Goal: Transaction & Acquisition: Purchase product/service

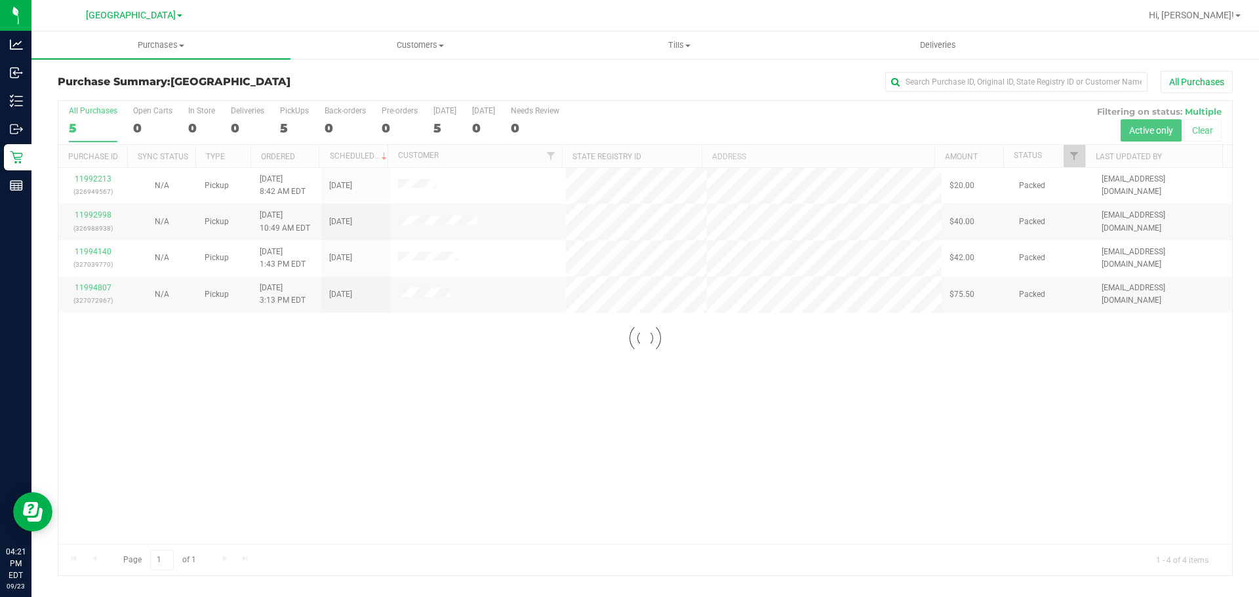
click at [695, 397] on div at bounding box center [644, 338] width 1173 height 475
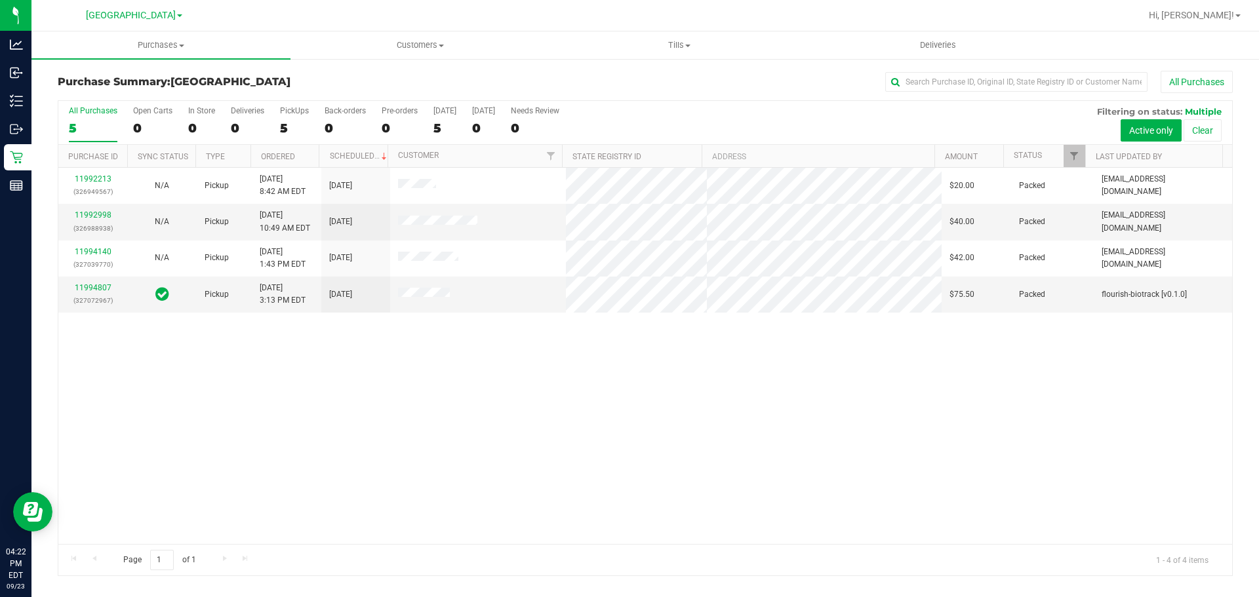
drag, startPoint x: 341, startPoint y: 363, endPoint x: 338, endPoint y: 349, distance: 14.1
click at [342, 363] on div "11992213 (326949567) N/A Pickup [DATE] 8:42 AM EDT 9/23/2025 $20.00 Packed [EMA…" at bounding box center [644, 356] width 1173 height 376
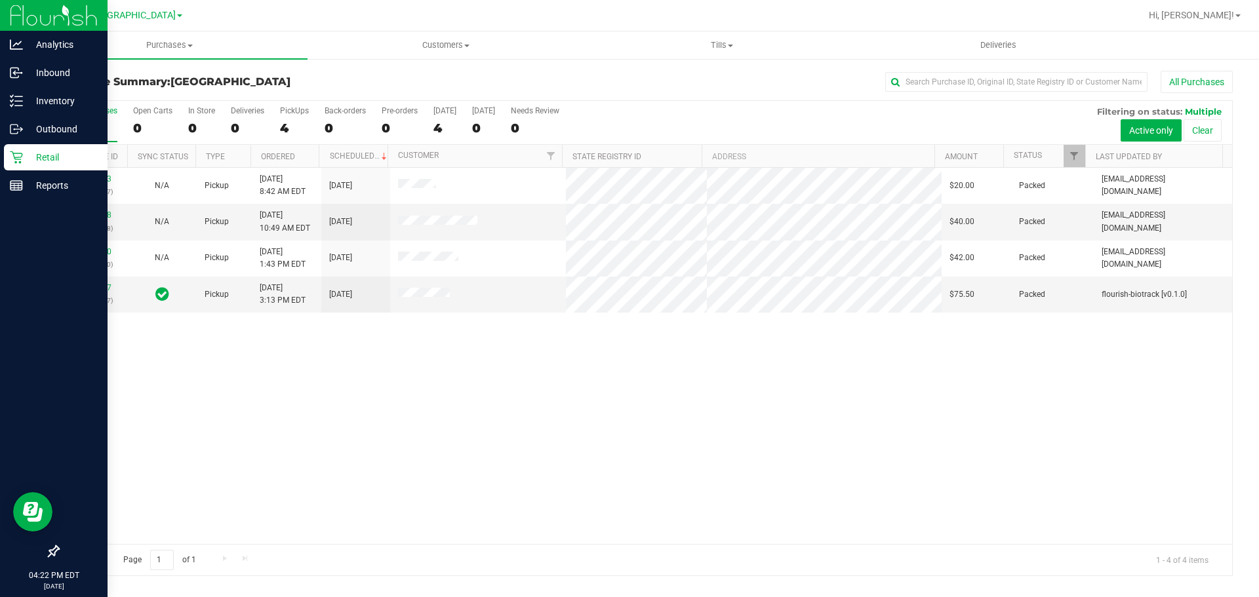
click at [20, 163] on icon at bounding box center [16, 157] width 12 height 12
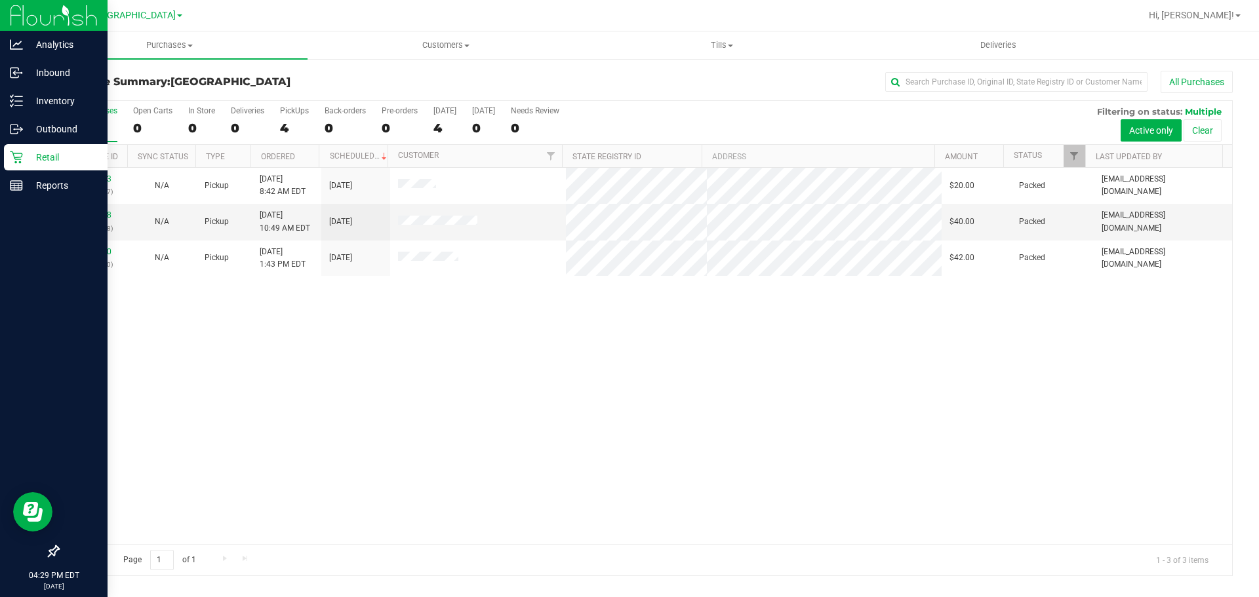
click at [24, 164] on p "Retail" at bounding box center [62, 157] width 79 height 16
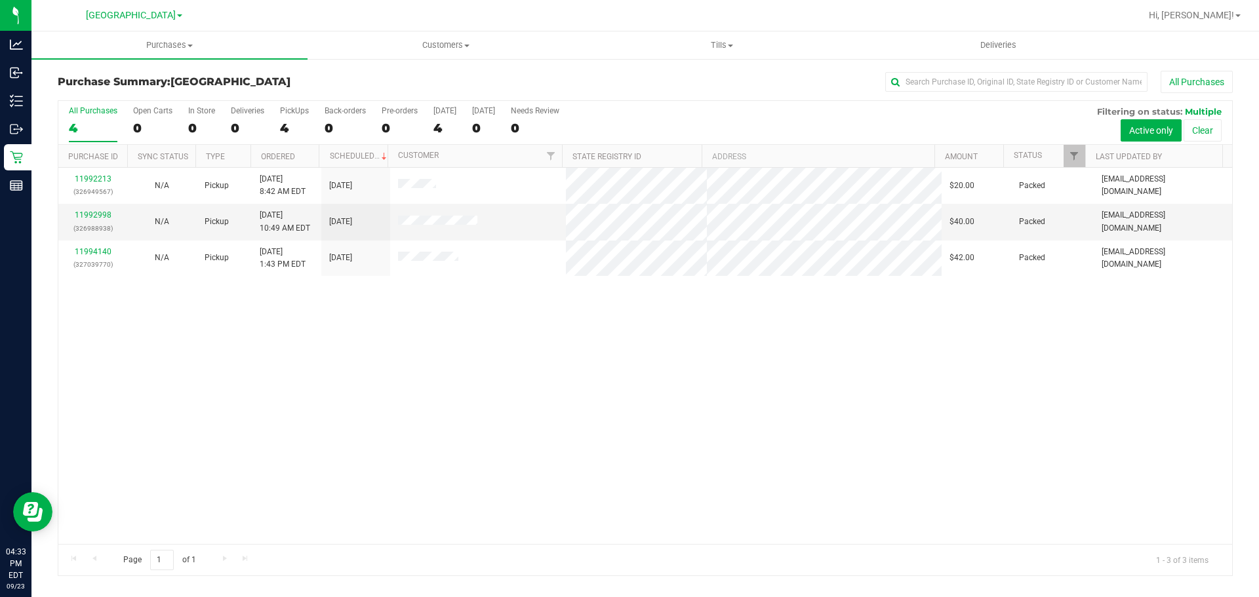
click at [775, 522] on div "11992213 (326949567) N/A Pickup 9/23/2025 8:42 AM EDT 9/23/2025 $20.00 Packed n…" at bounding box center [644, 356] width 1173 height 376
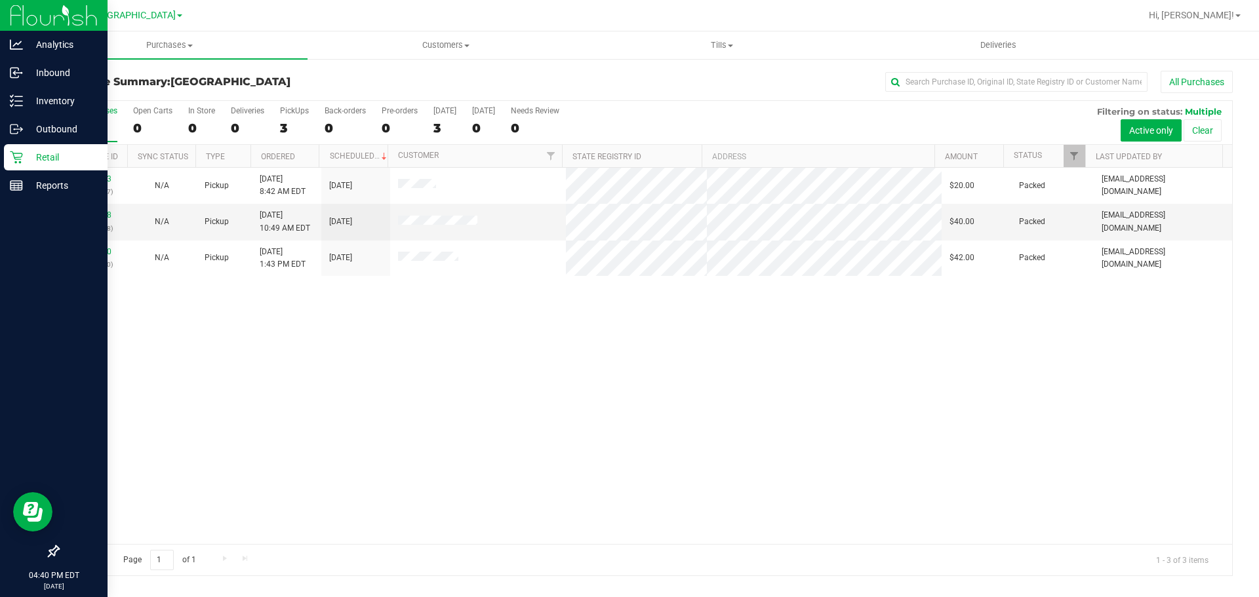
click at [0, 169] on link "Retail" at bounding box center [53, 158] width 107 height 28
click at [5, 185] on div "Reports" at bounding box center [56, 185] width 104 height 26
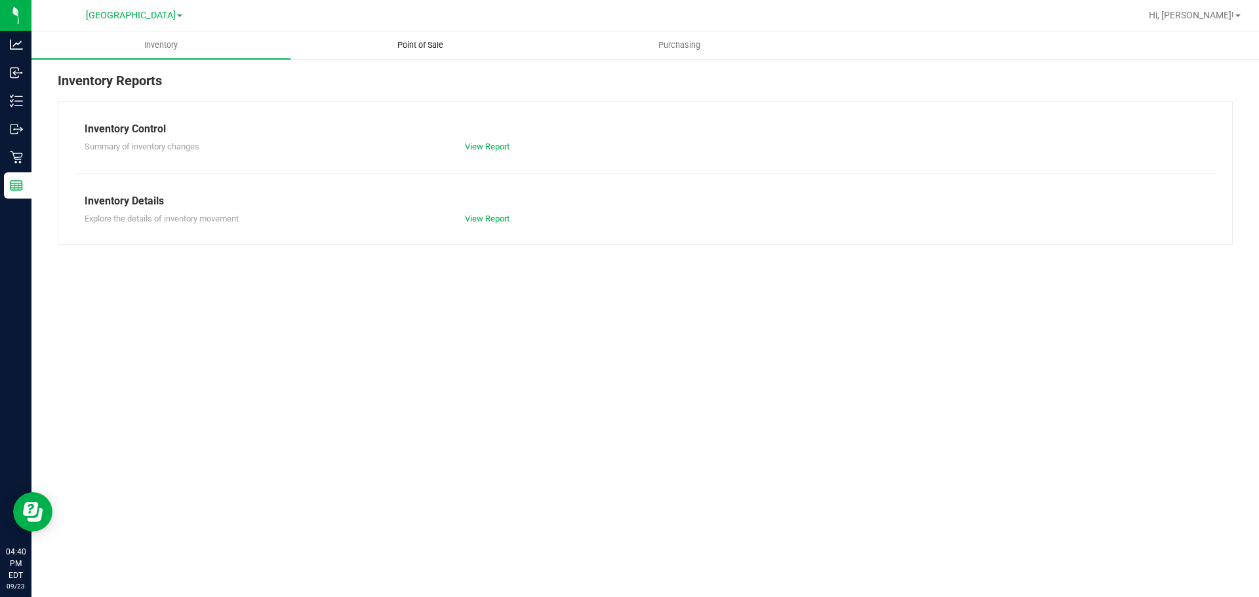
click at [423, 45] on span "Point of Sale" at bounding box center [420, 45] width 81 height 12
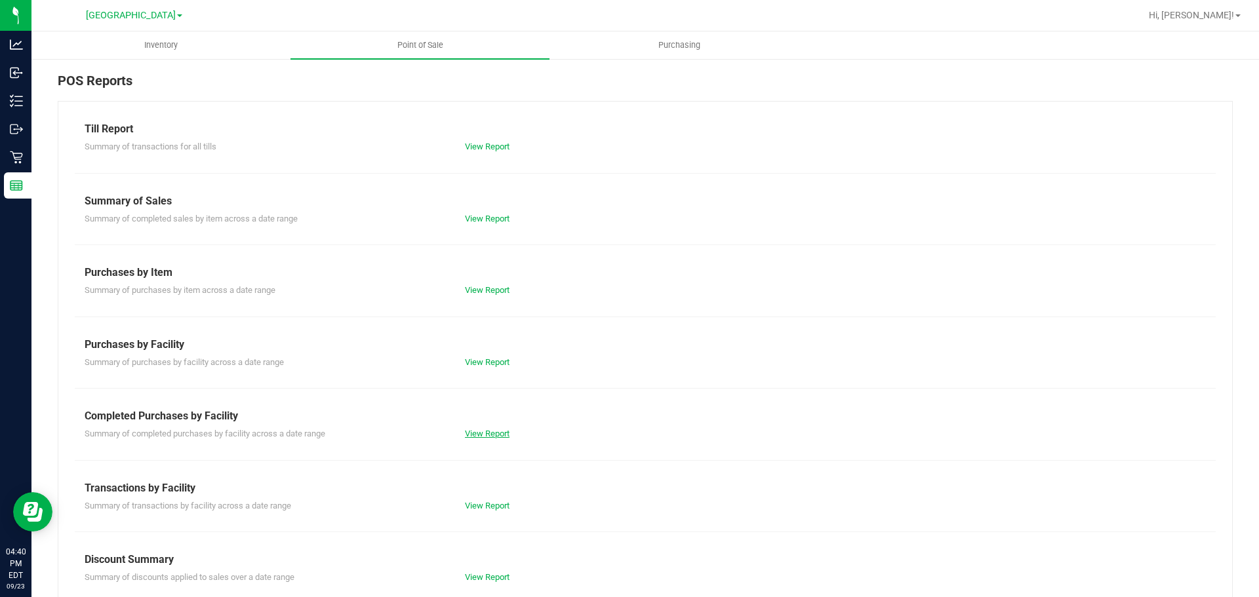
click at [484, 431] on link "View Report" at bounding box center [487, 434] width 45 height 10
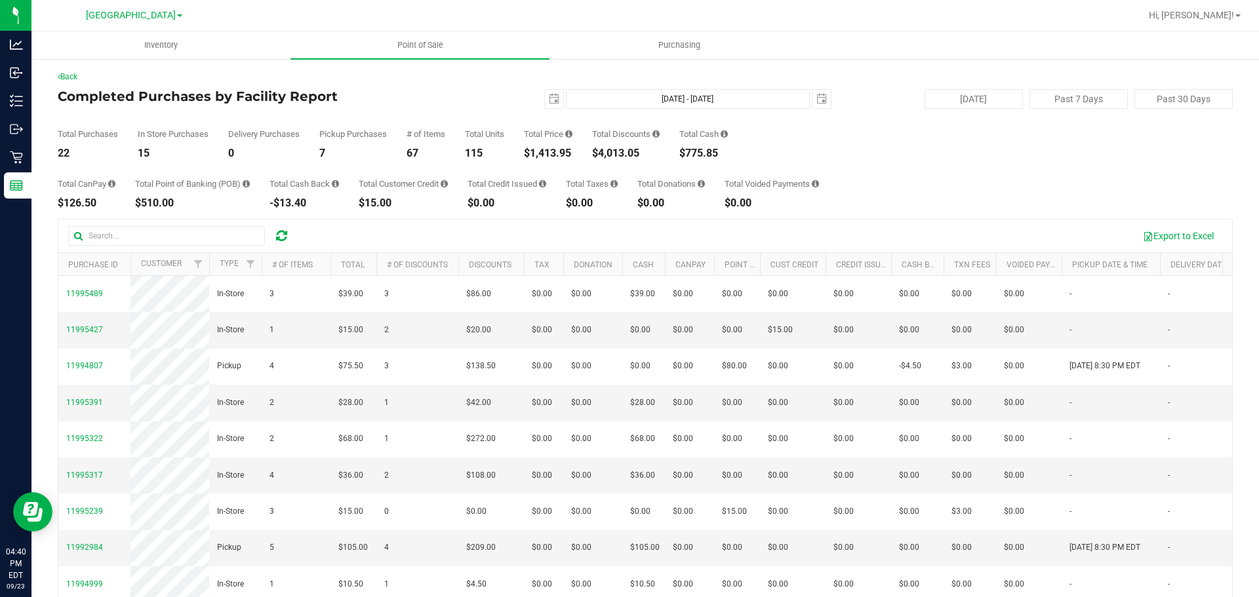
click at [859, 139] on div "Total Purchases 22 In Store Purchases 15 Delivery Purchases 0 Pickup Purchases …" at bounding box center [645, 134] width 1175 height 50
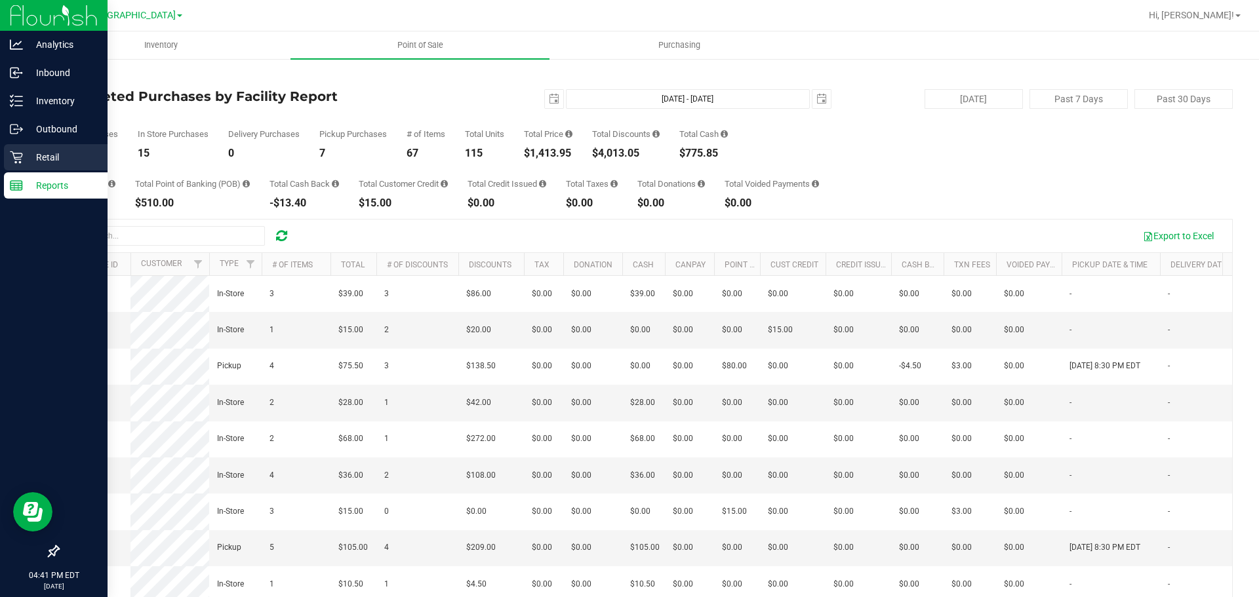
click at [16, 146] on div "Retail" at bounding box center [56, 157] width 104 height 26
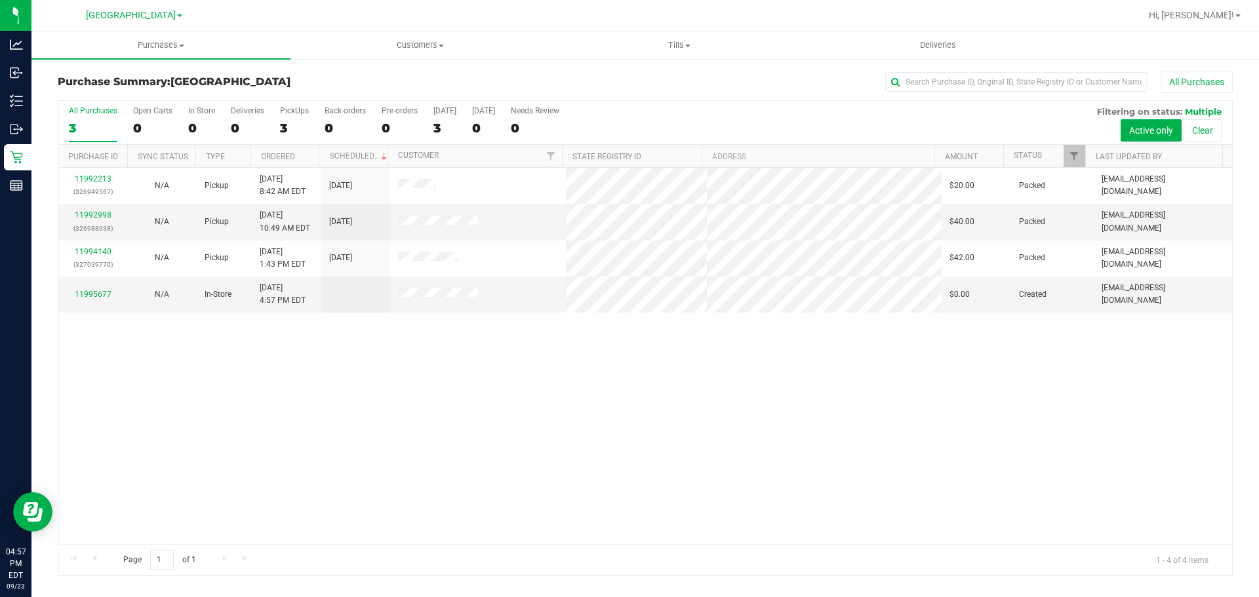
click at [667, 383] on div "11992213 (326949567) N/A Pickup 9/23/2025 8:42 AM EDT 9/23/2025 $20.00 Packed n…" at bounding box center [644, 356] width 1173 height 376
click at [468, 392] on div "11992213 (326949567) N/A Pickup 9/23/2025 8:42 AM EDT 9/23/2025 $20.00 Packed n…" at bounding box center [644, 356] width 1173 height 376
click at [478, 395] on div "11992213 (326949567) N/A Pickup 9/23/2025 8:42 AM EDT 9/23/2025 $20.00 Packed n…" at bounding box center [644, 356] width 1173 height 376
click at [528, 444] on div "11992213 (326949567) N/A Pickup 9/23/2025 8:42 AM EDT 9/23/2025 $20.00 Packed n…" at bounding box center [644, 356] width 1173 height 376
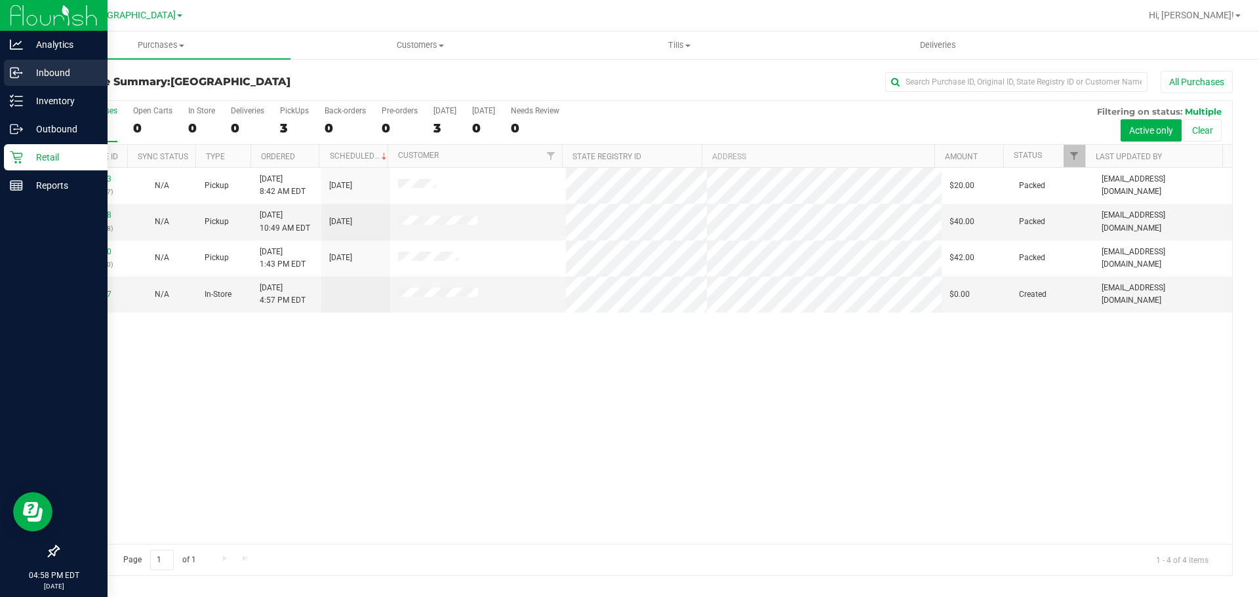
click at [4, 84] on div "Inbound" at bounding box center [56, 73] width 104 height 26
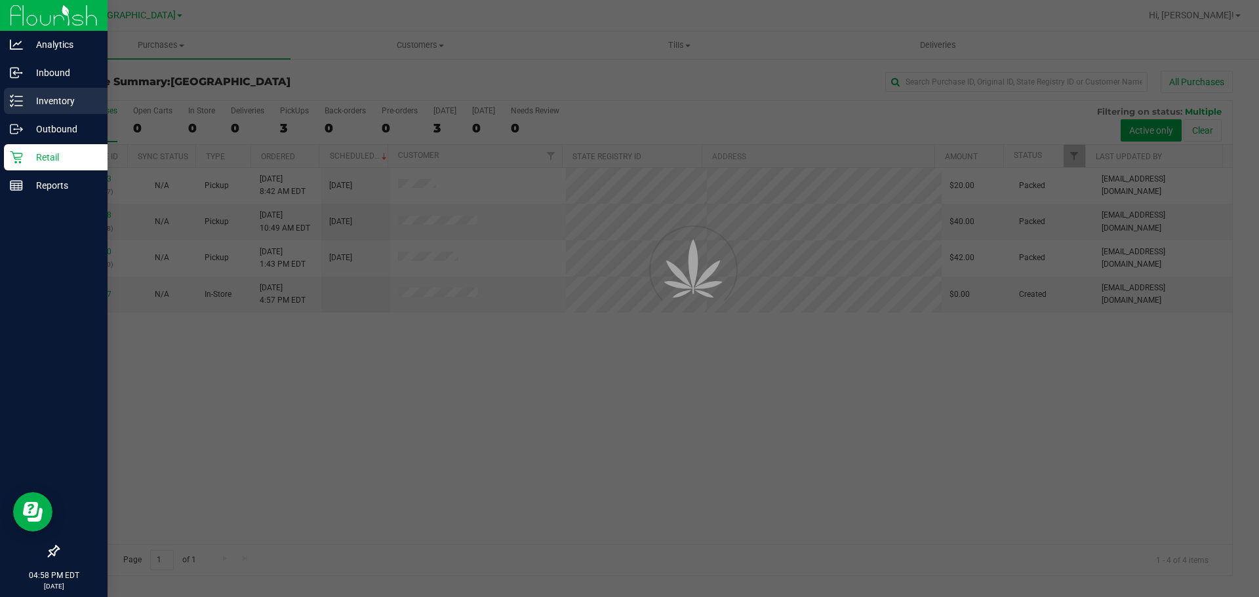
click at [14, 106] on icon at bounding box center [16, 100] width 13 height 13
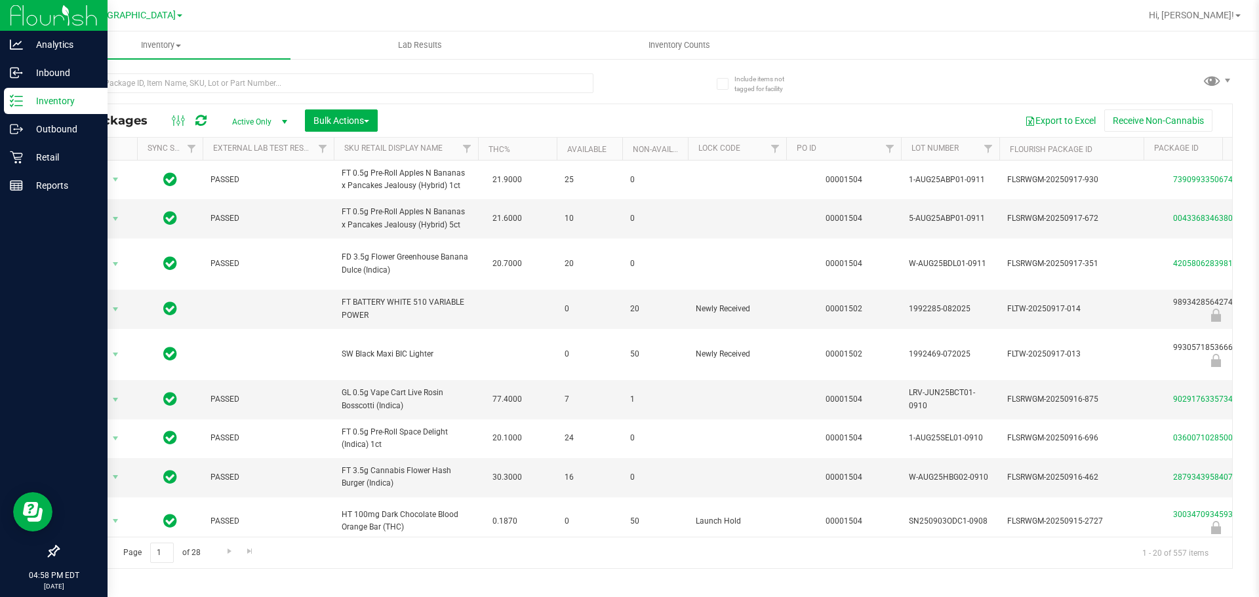
type input "2026-03-16"
click at [24, 86] on link "Inbound" at bounding box center [53, 74] width 107 height 28
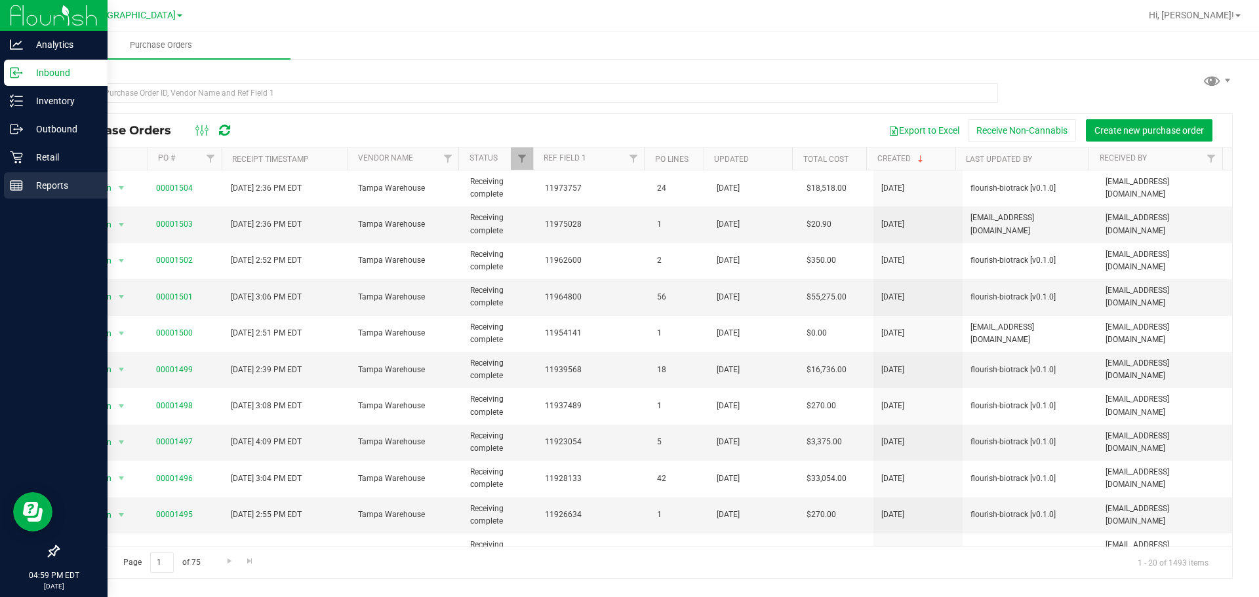
click at [9, 179] on div "Reports" at bounding box center [56, 185] width 104 height 26
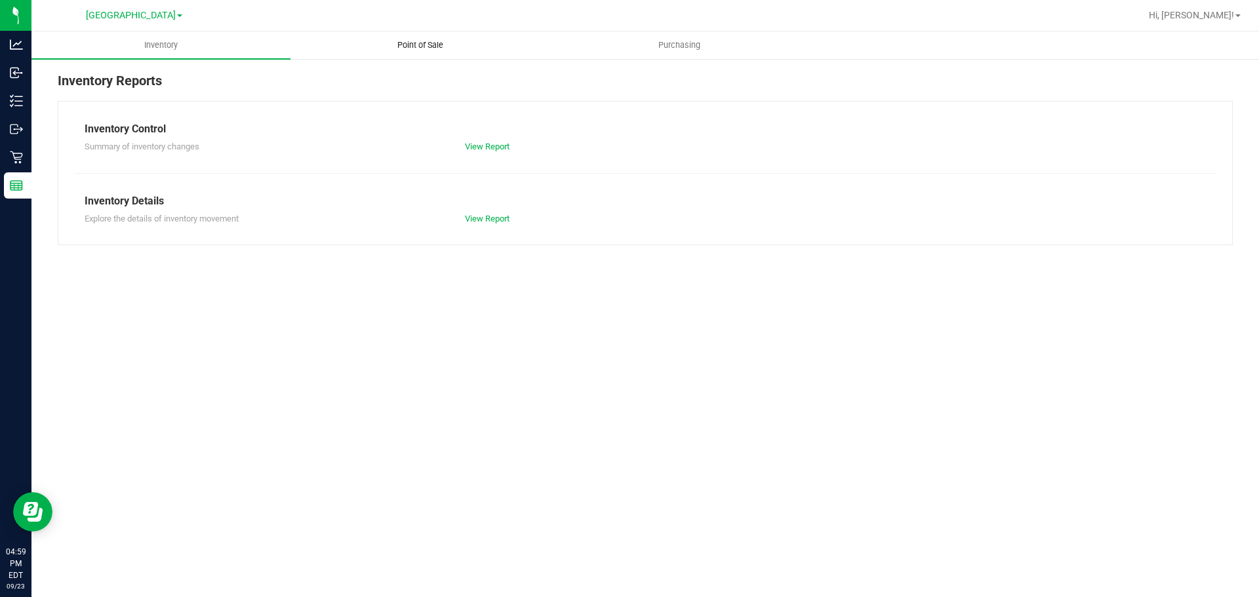
click at [426, 32] on uib-tab-heading "Point of Sale" at bounding box center [420, 45] width 258 height 26
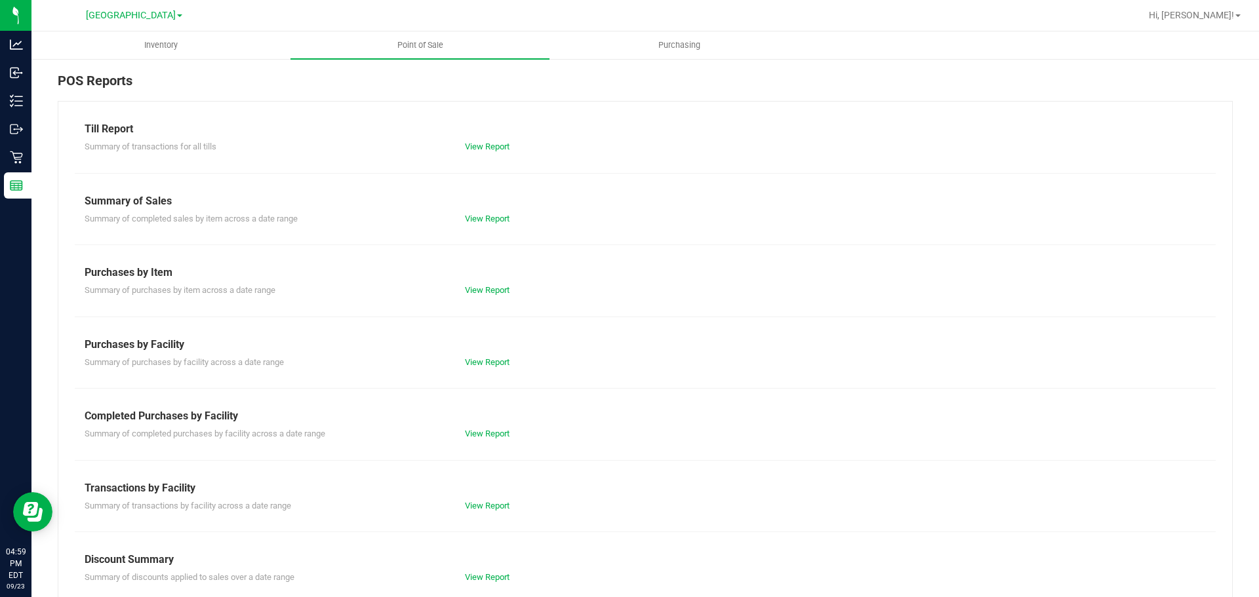
click at [478, 425] on div "Summary of completed purchases by facility across a date range View Report" at bounding box center [645, 432] width 1141 height 16
click at [478, 430] on link "View Report" at bounding box center [487, 434] width 45 height 10
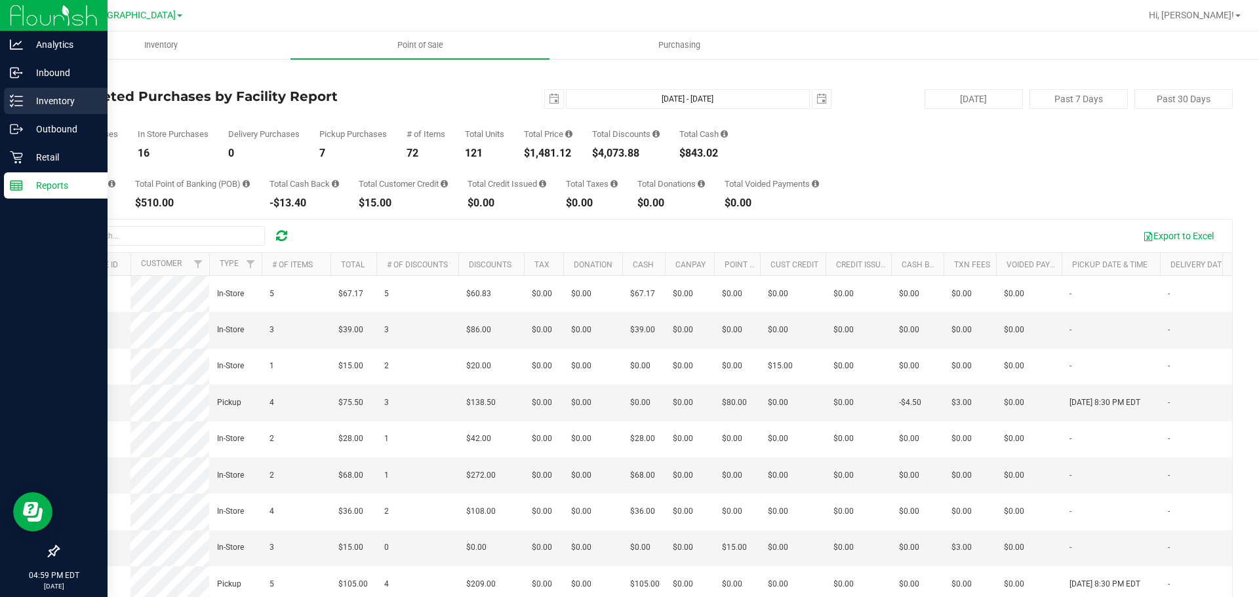
click at [23, 88] on div "Inventory" at bounding box center [56, 101] width 104 height 26
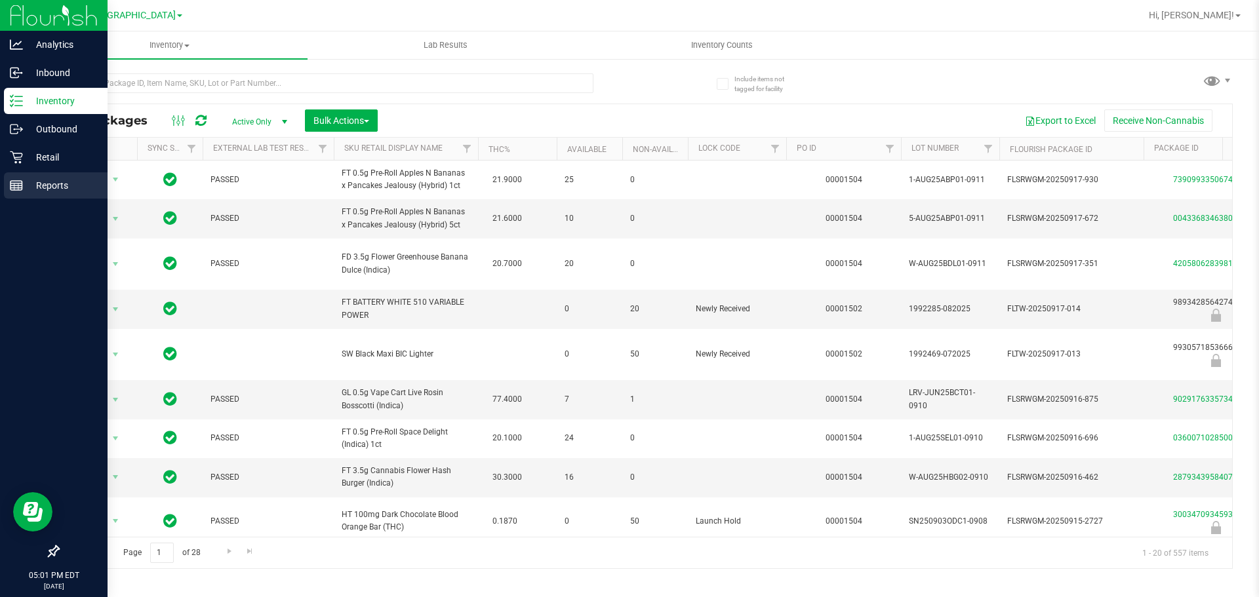
click at [10, 178] on div "Reports" at bounding box center [56, 185] width 104 height 26
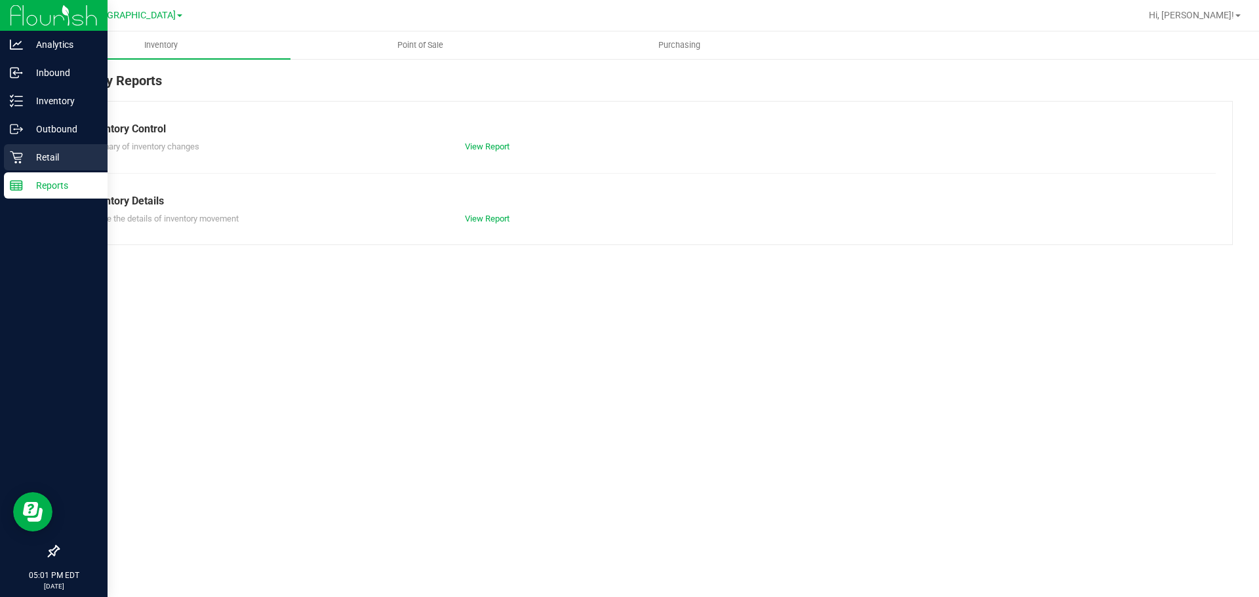
click at [10, 157] on icon at bounding box center [16, 157] width 13 height 13
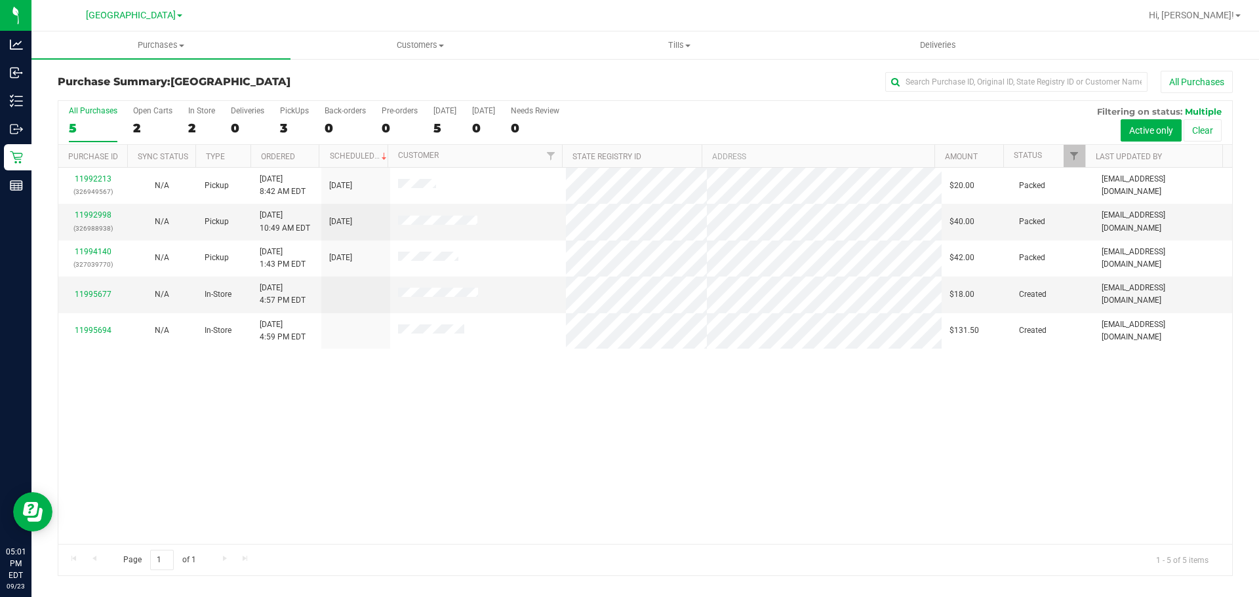
click at [708, 398] on div "11992213 (326949567) N/A Pickup 9/23/2025 8:42 AM EDT 9/23/2025 $20.00 Packed n…" at bounding box center [644, 356] width 1173 height 376
click at [877, 431] on div "11992213 (326949567) N/A Pickup 9/23/2025 8:42 AM EDT 9/23/2025 $20.00 Packed n…" at bounding box center [644, 356] width 1173 height 376
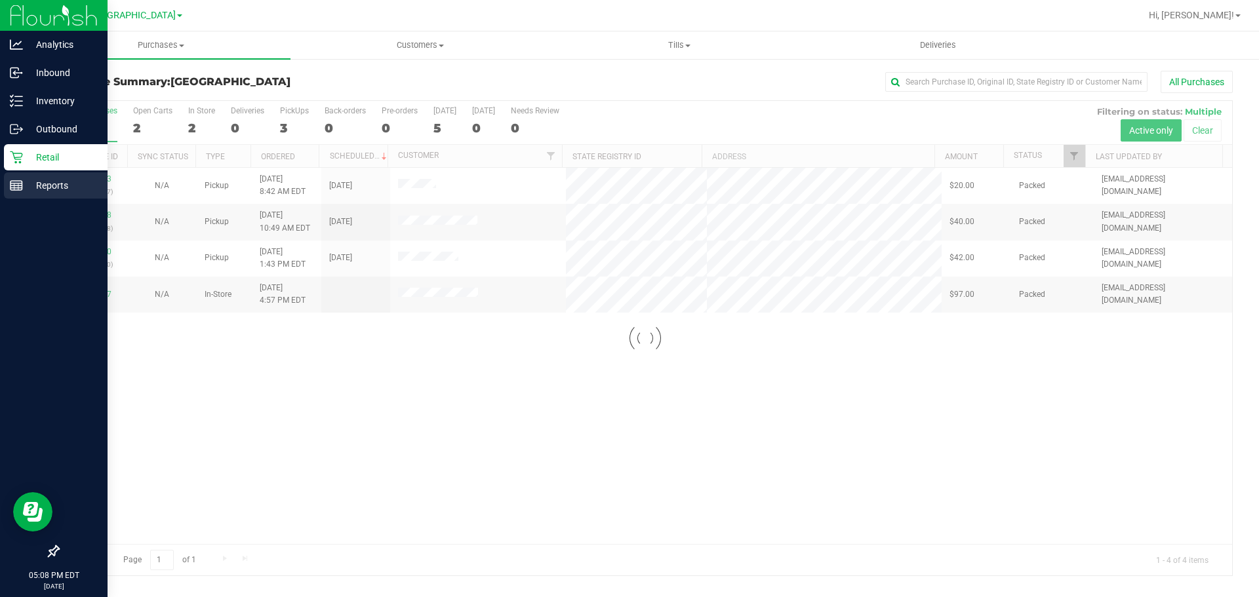
click at [19, 184] on icon at bounding box center [16, 185] width 13 height 13
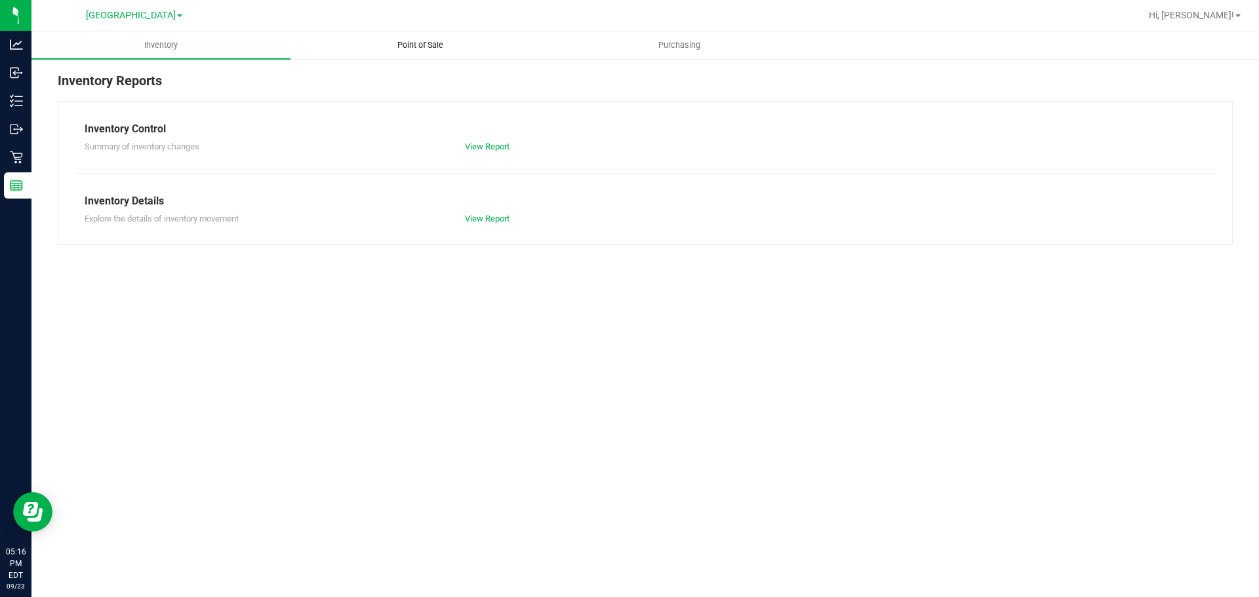
click at [435, 57] on uib-tab-heading "Point of Sale" at bounding box center [420, 45] width 258 height 26
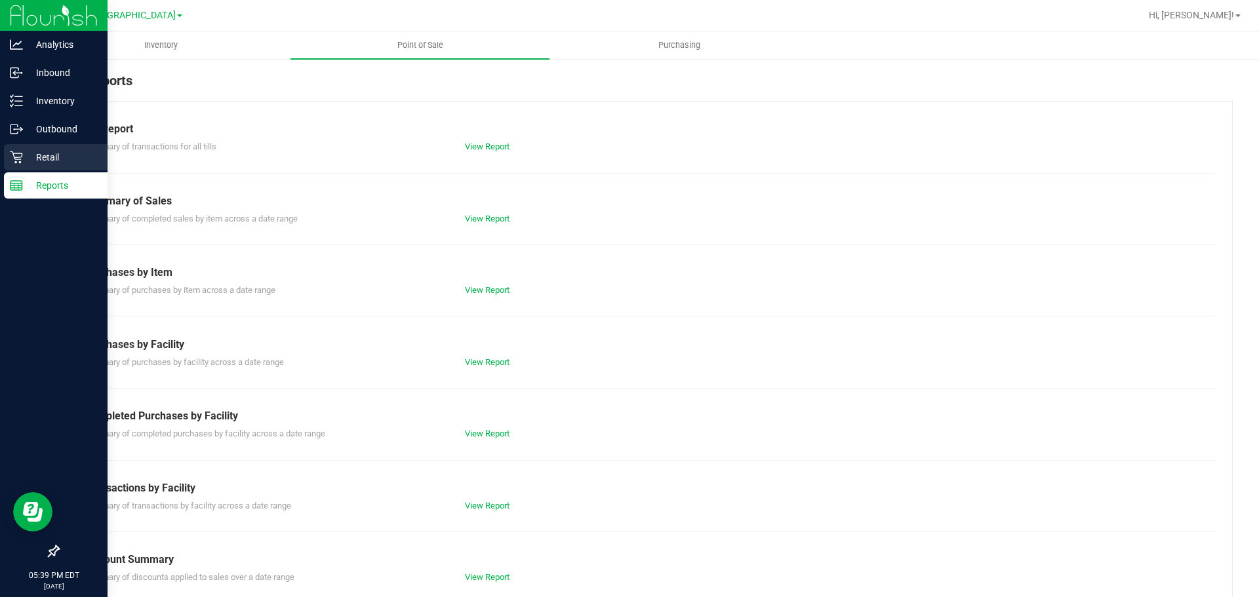
click at [52, 151] on p "Retail" at bounding box center [62, 157] width 79 height 16
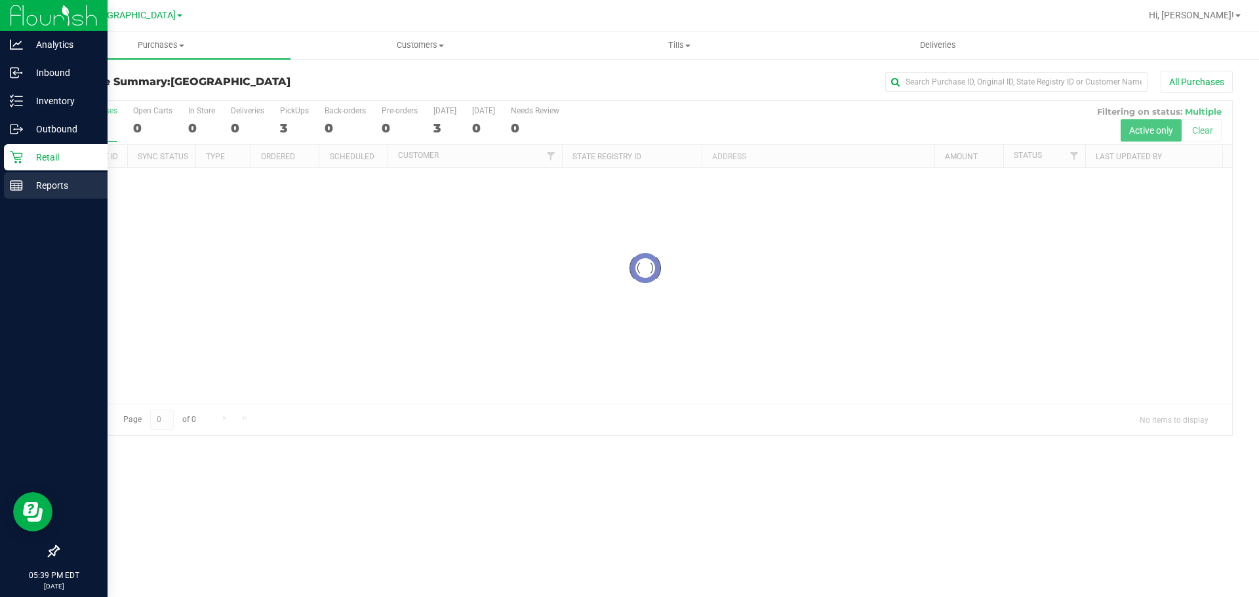
click at [36, 194] on div "Reports" at bounding box center [56, 185] width 104 height 26
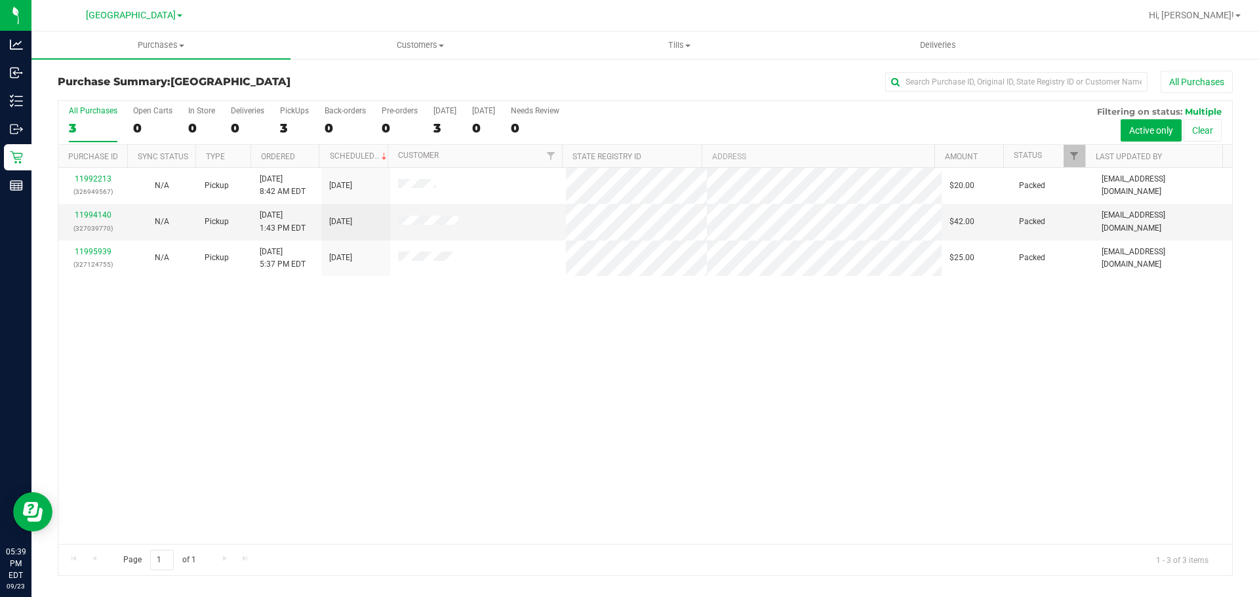
click at [669, 469] on div "11992213 (326949567) N/A Pickup 9/23/2025 8:42 AM EDT 9/23/2025 $20.00 Packed n…" at bounding box center [644, 356] width 1173 height 376
click at [684, 460] on div "11992213 (326949567) N/A Pickup 9/23/2025 8:42 AM EDT 9/23/2025 $20.00 Packed n…" at bounding box center [644, 356] width 1173 height 376
click at [612, 428] on div "11992213 (326949567) N/A Pickup 9/23/2025 8:42 AM EDT 9/23/2025 $20.00 Packed n…" at bounding box center [644, 356] width 1173 height 376
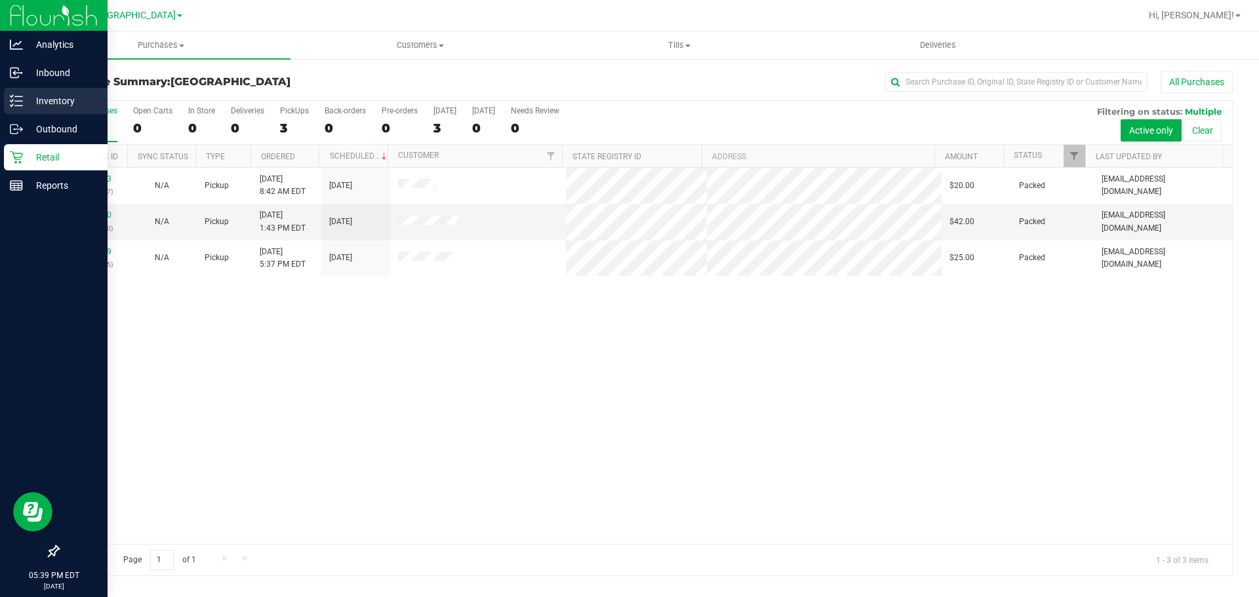
click at [6, 94] on div "Inventory" at bounding box center [56, 101] width 104 height 26
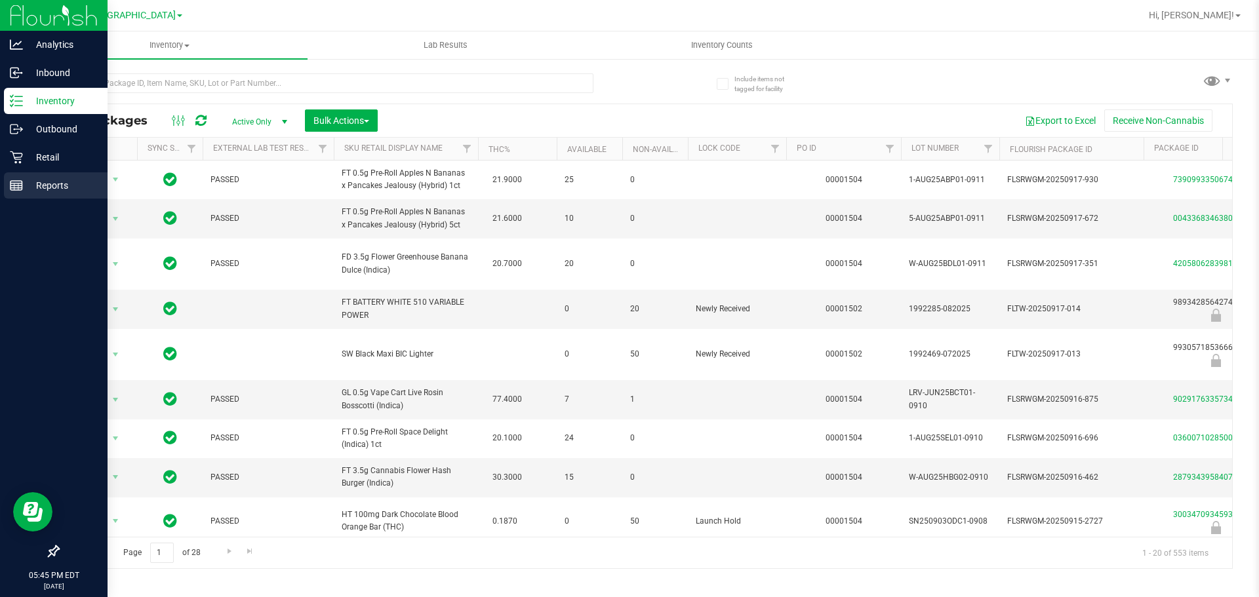
click at [6, 172] on div "Reports" at bounding box center [56, 185] width 104 height 26
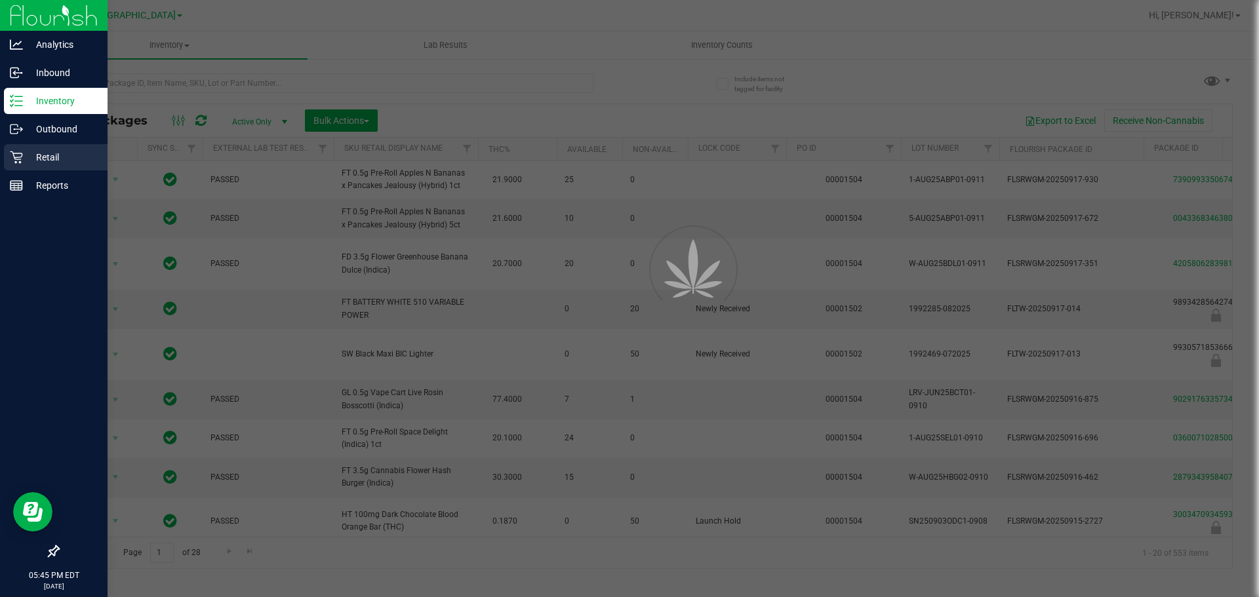
click at [20, 161] on icon at bounding box center [16, 157] width 13 height 13
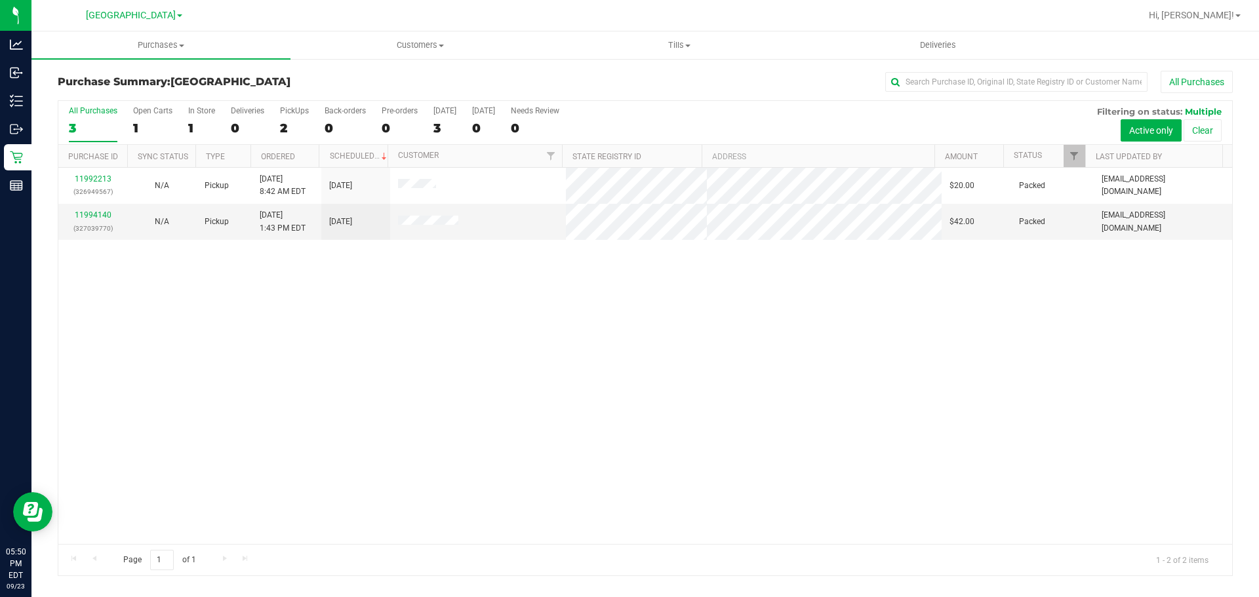
click at [630, 408] on div "11992213 (326949567) N/A Pickup 9/23/2025 8:42 AM EDT 9/23/2025 $20.00 Packed n…" at bounding box center [644, 356] width 1173 height 376
click at [408, 406] on div "11992213 (326949567) N/A Pickup 9/23/2025 8:42 AM EDT 9/23/2025 $20.00 Packed n…" at bounding box center [644, 356] width 1173 height 376
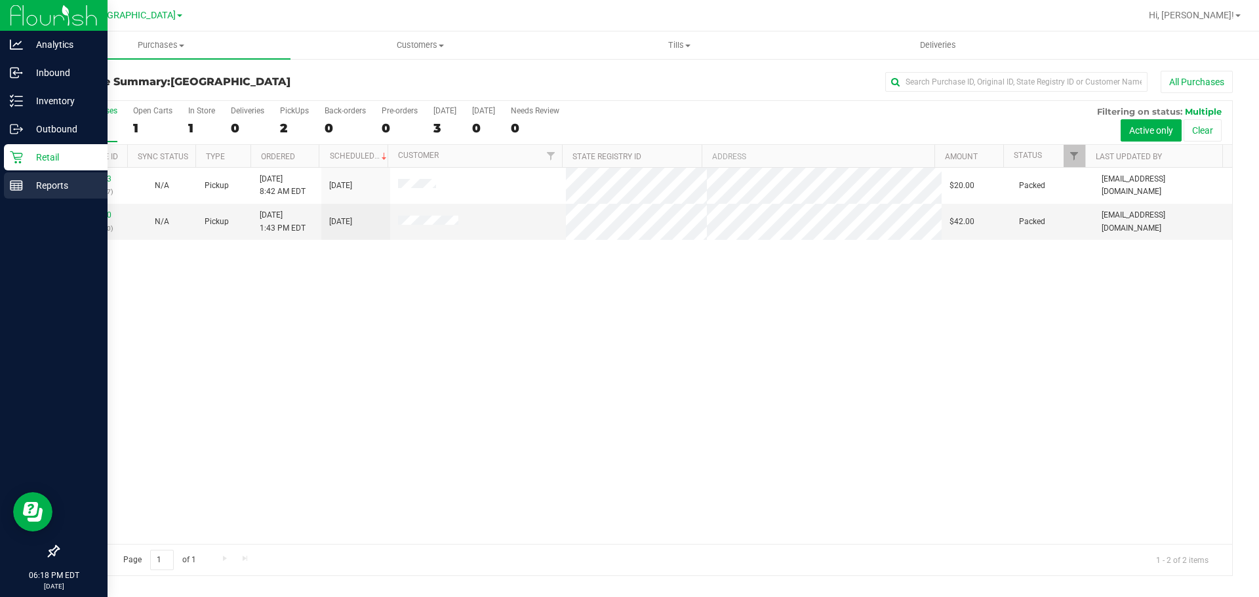
click at [17, 189] on icon at bounding box center [16, 185] width 13 height 13
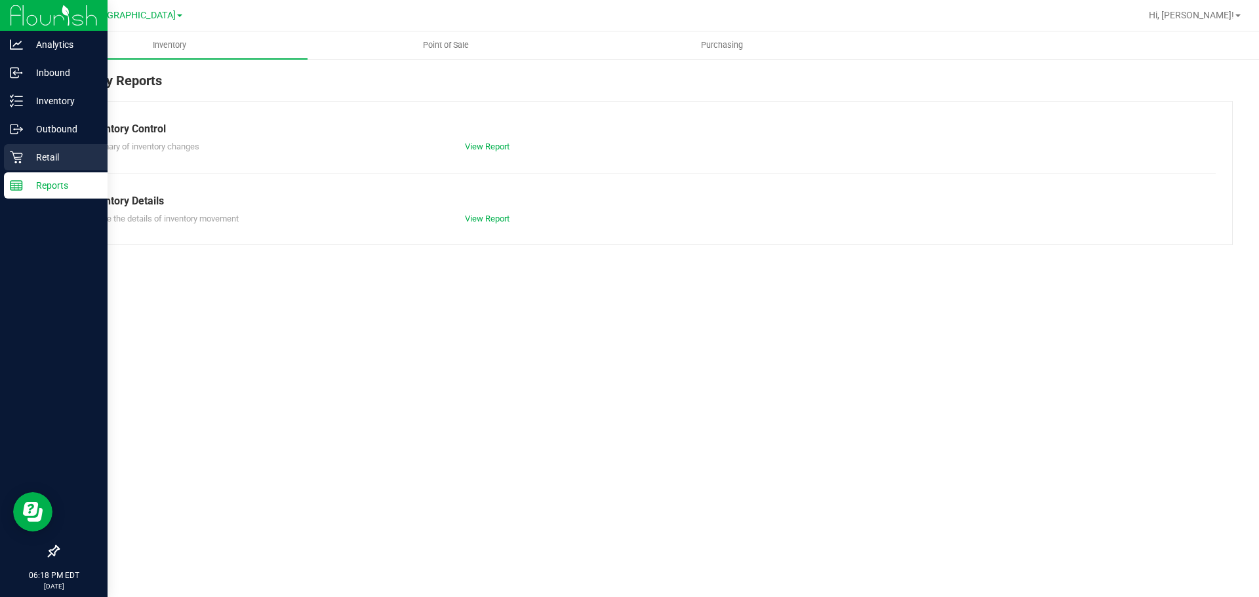
click at [25, 162] on p "Retail" at bounding box center [62, 157] width 79 height 16
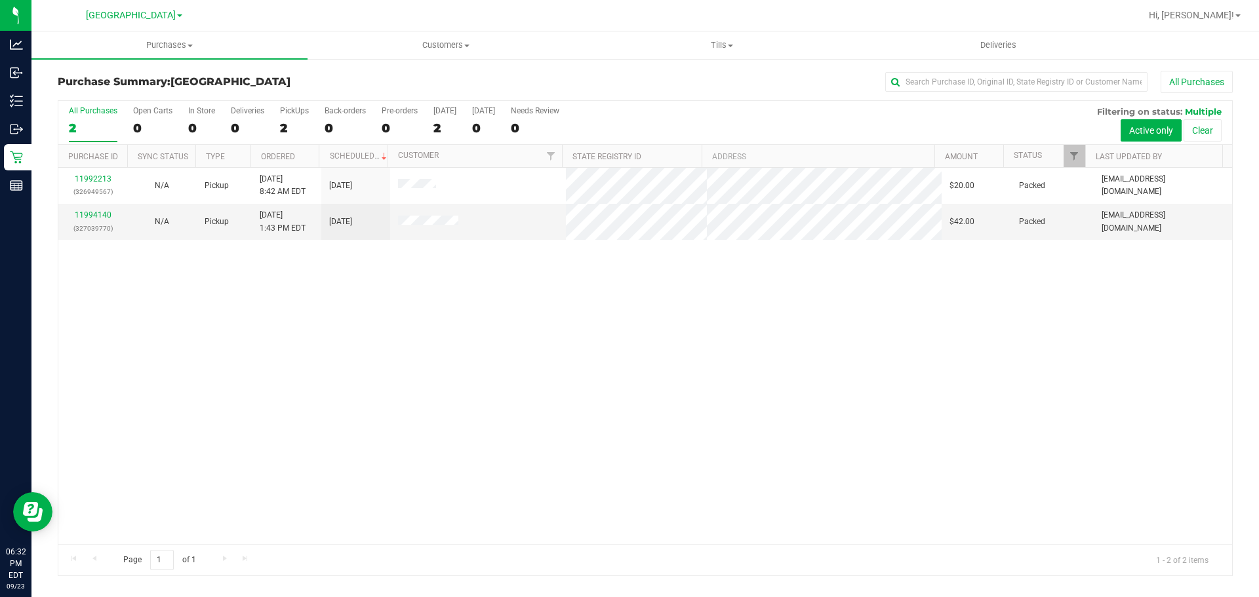
click at [954, 295] on div "11992213 (326949567) N/A Pickup 9/23/2025 8:42 AM EDT 9/23/2025 $20.00 Packed n…" at bounding box center [644, 356] width 1173 height 376
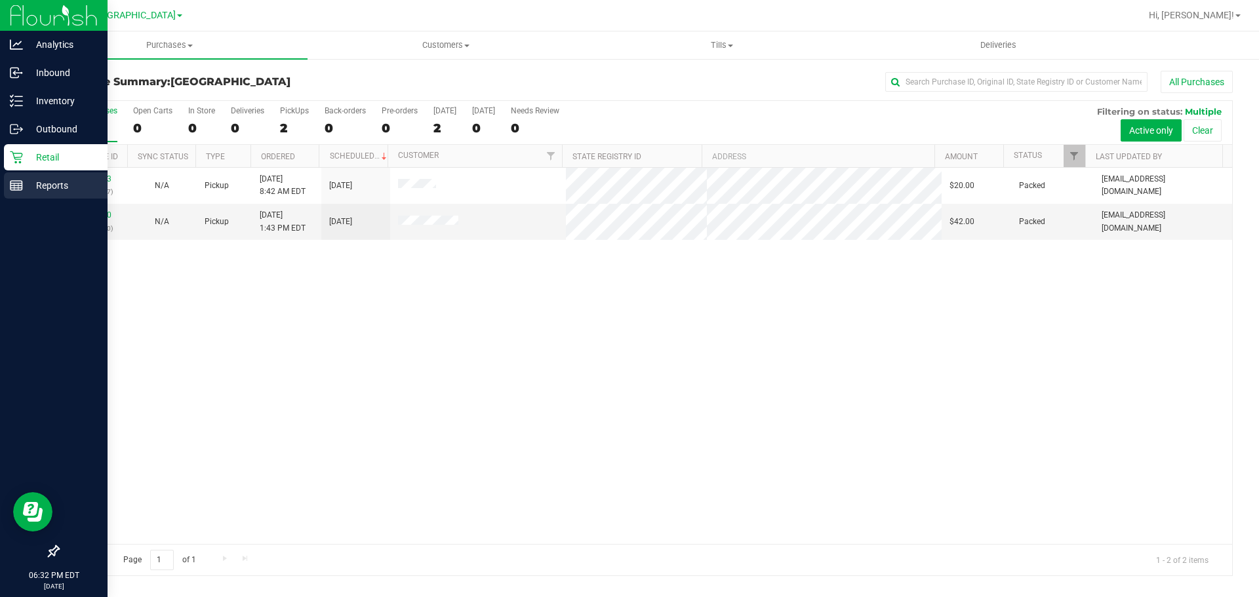
click at [34, 185] on p "Reports" at bounding box center [62, 186] width 79 height 16
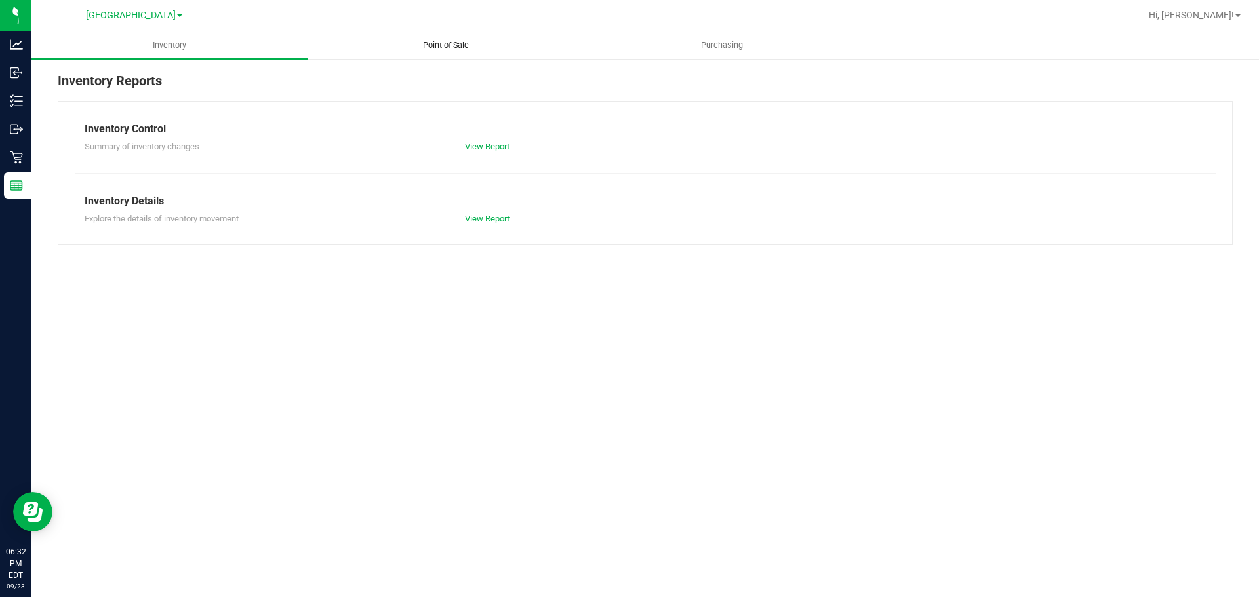
click at [471, 43] on span "Point of Sale" at bounding box center [445, 45] width 81 height 12
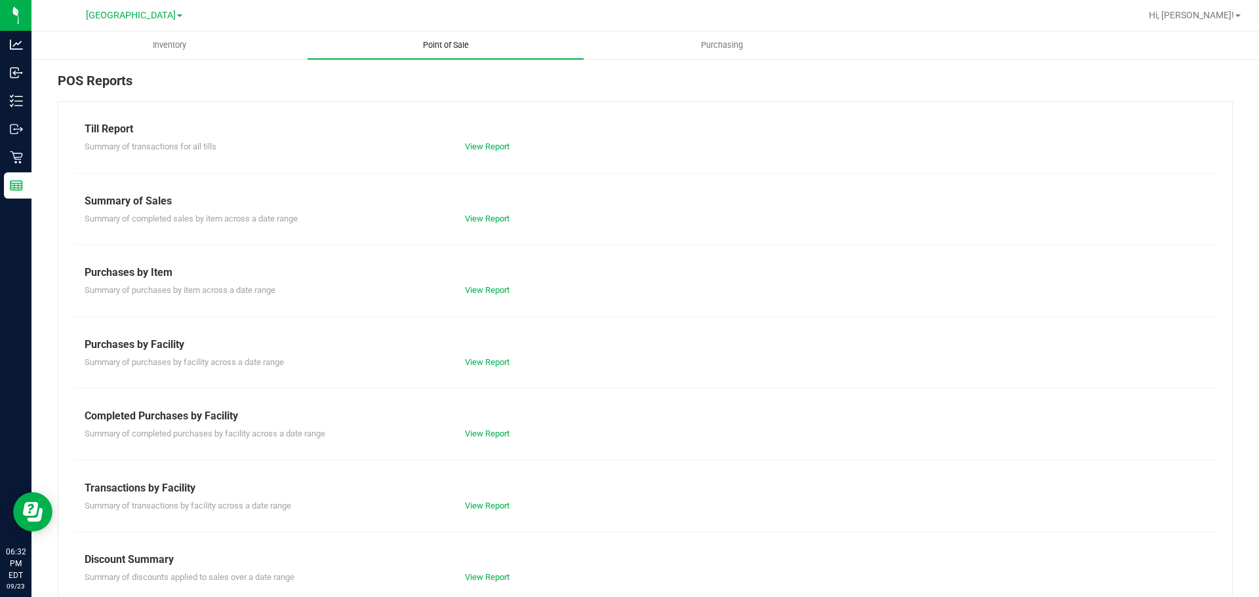
click at [433, 56] on uib-tab-heading "Point of Sale" at bounding box center [445, 45] width 276 height 28
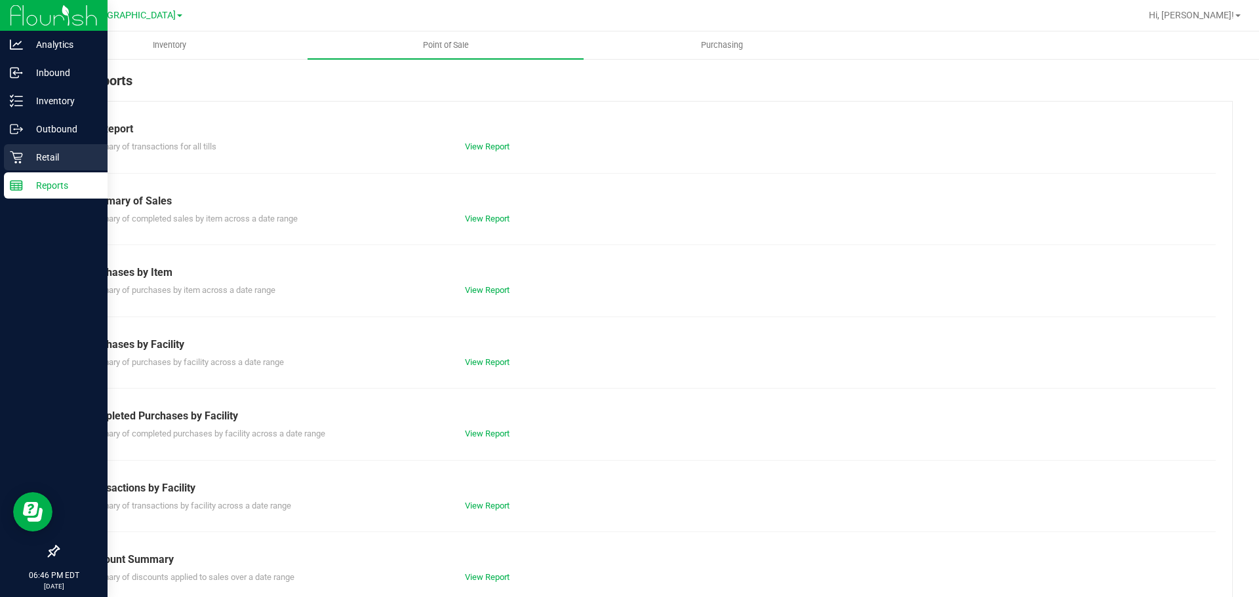
click at [26, 159] on p "Retail" at bounding box center [62, 157] width 79 height 16
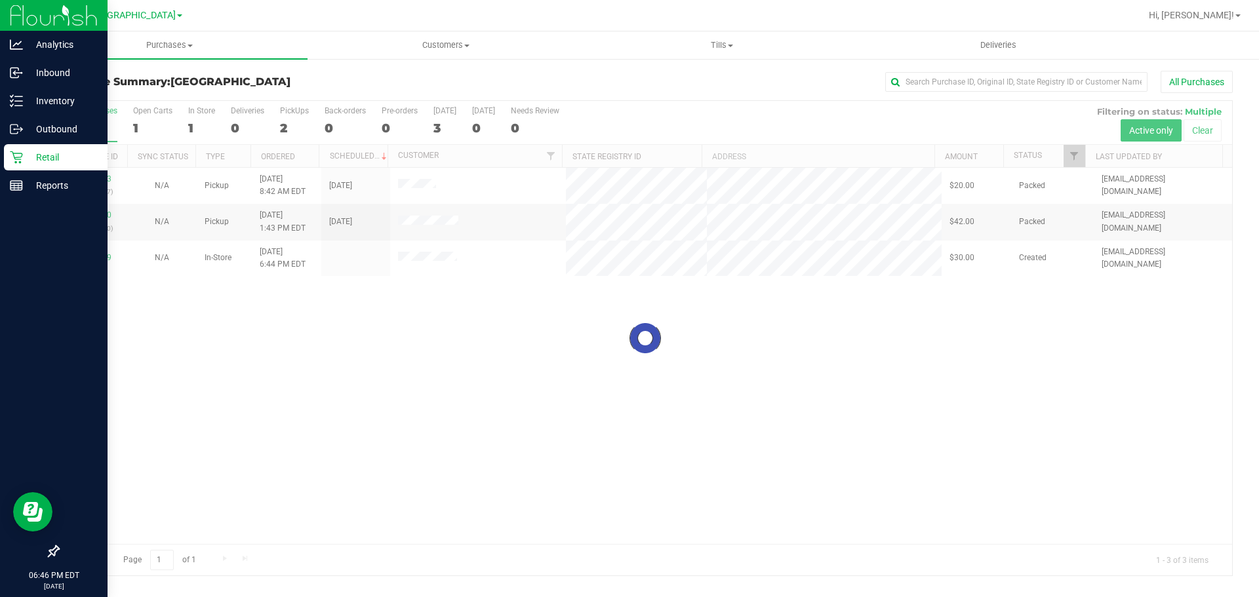
click at [880, 423] on div at bounding box center [644, 338] width 1173 height 475
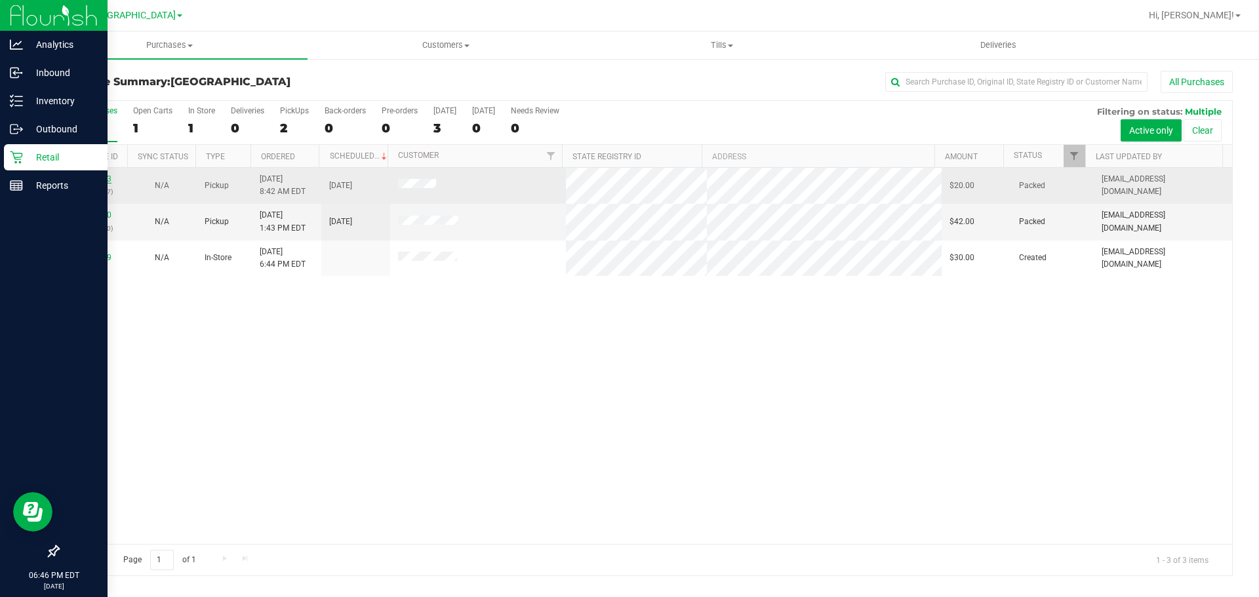
click at [81, 180] on link "11992213" at bounding box center [93, 178] width 37 height 9
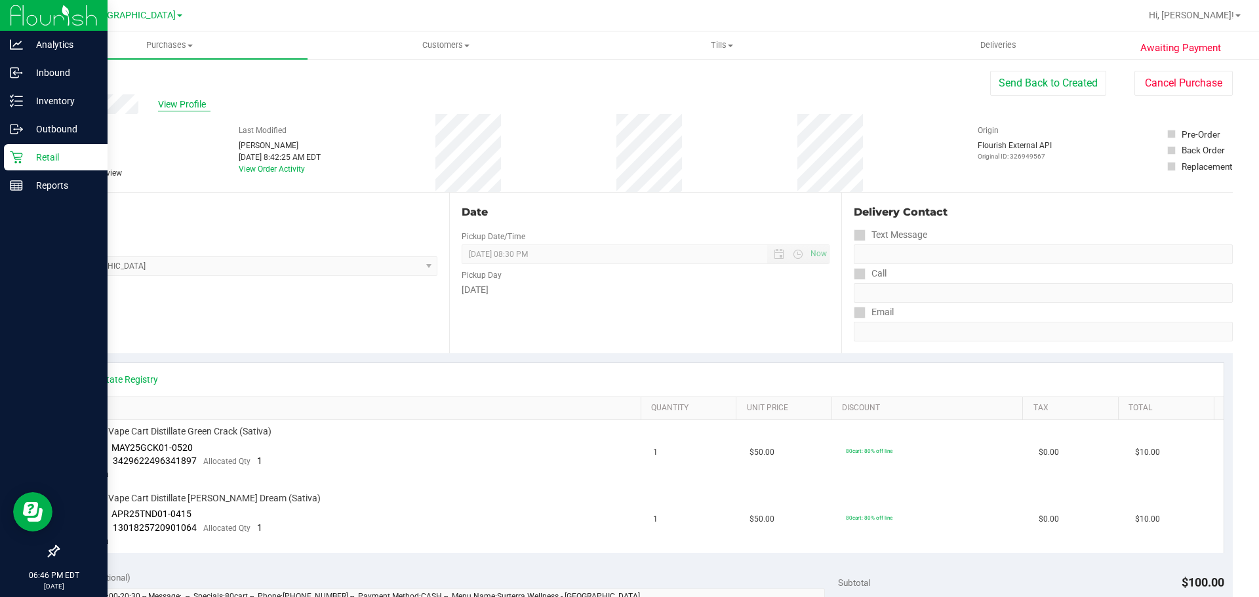
click at [176, 98] on span "View Profile" at bounding box center [184, 105] width 52 height 14
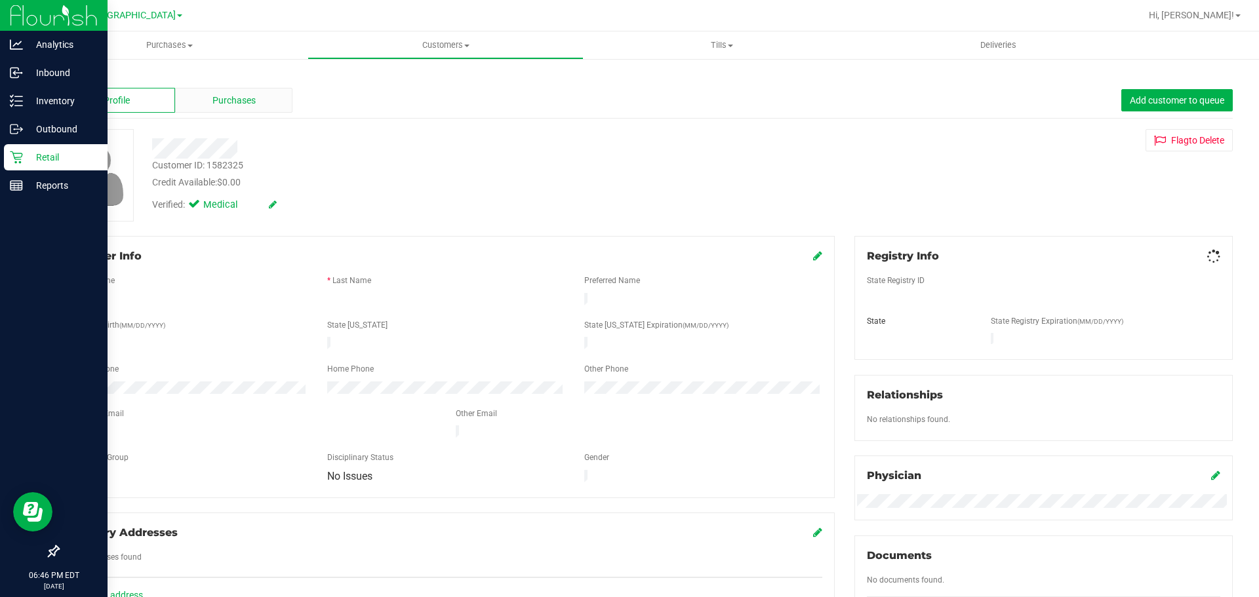
click at [241, 111] on div "Purchases" at bounding box center [233, 100] width 117 height 25
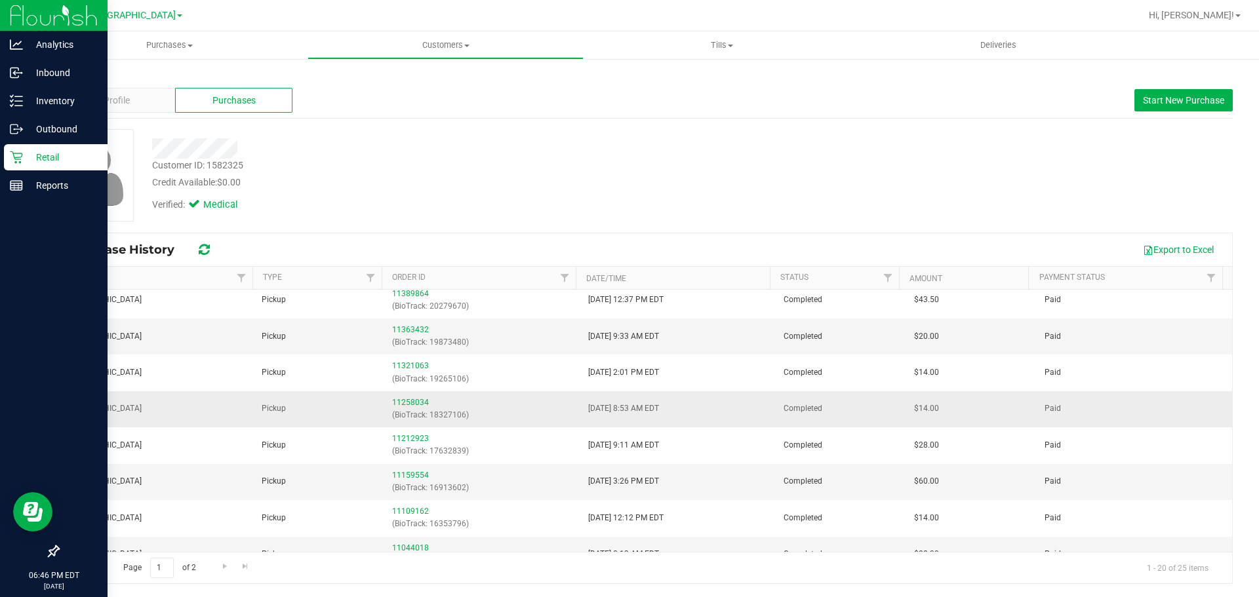
scroll to position [451, 0]
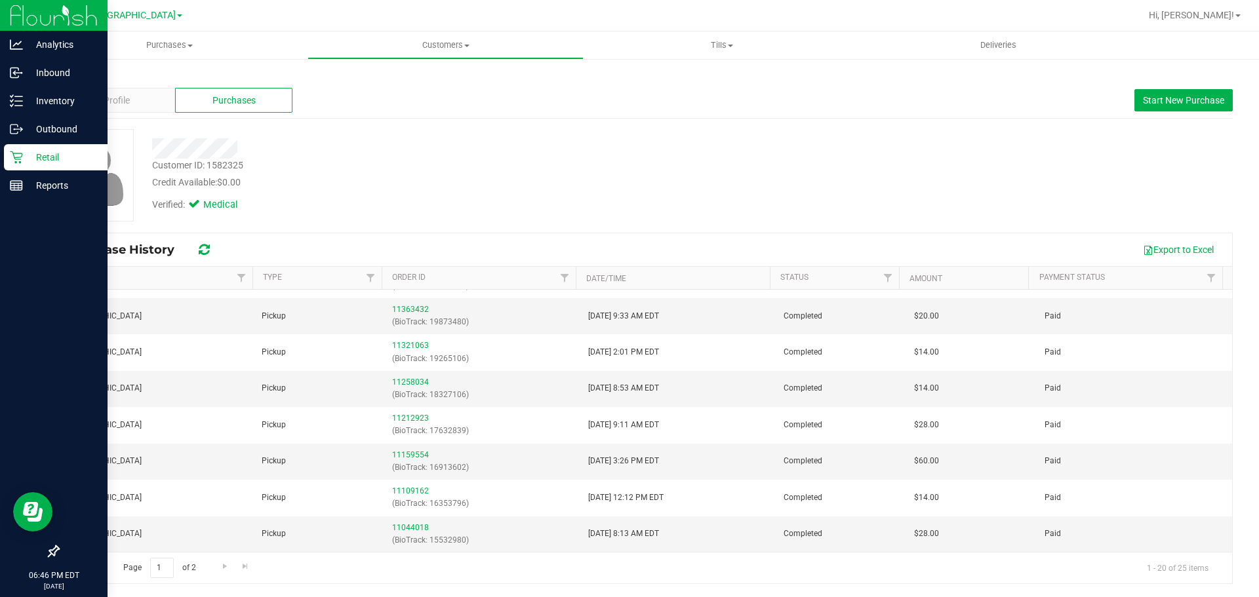
click at [37, 157] on p "Retail" at bounding box center [62, 157] width 79 height 16
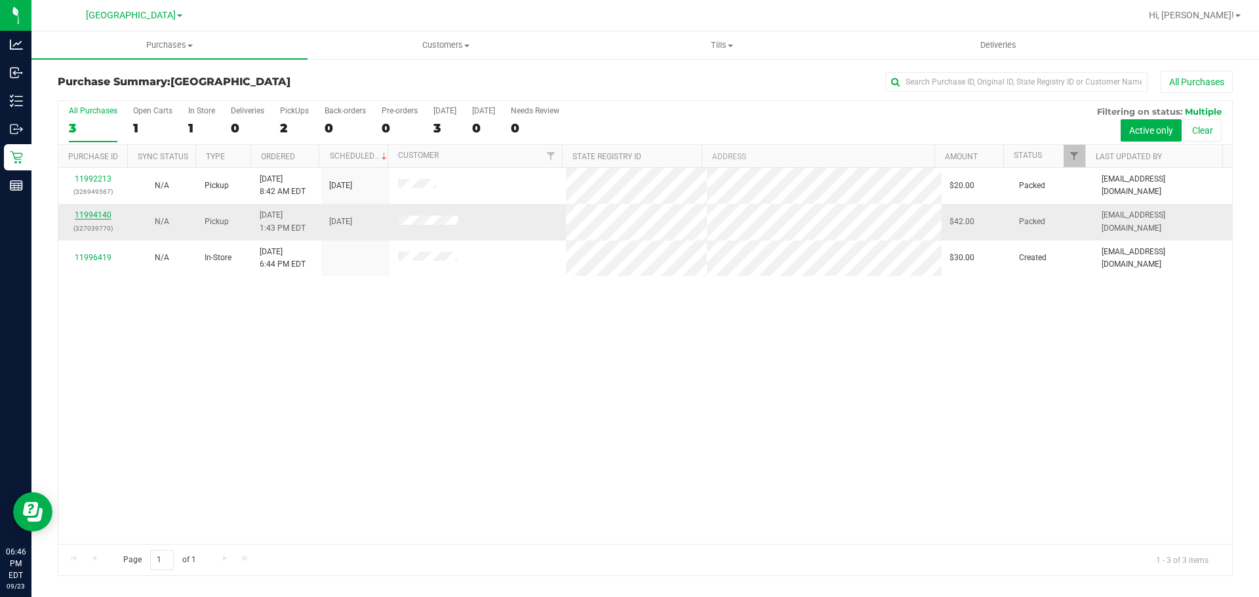
click at [95, 212] on link "11994140" at bounding box center [93, 214] width 37 height 9
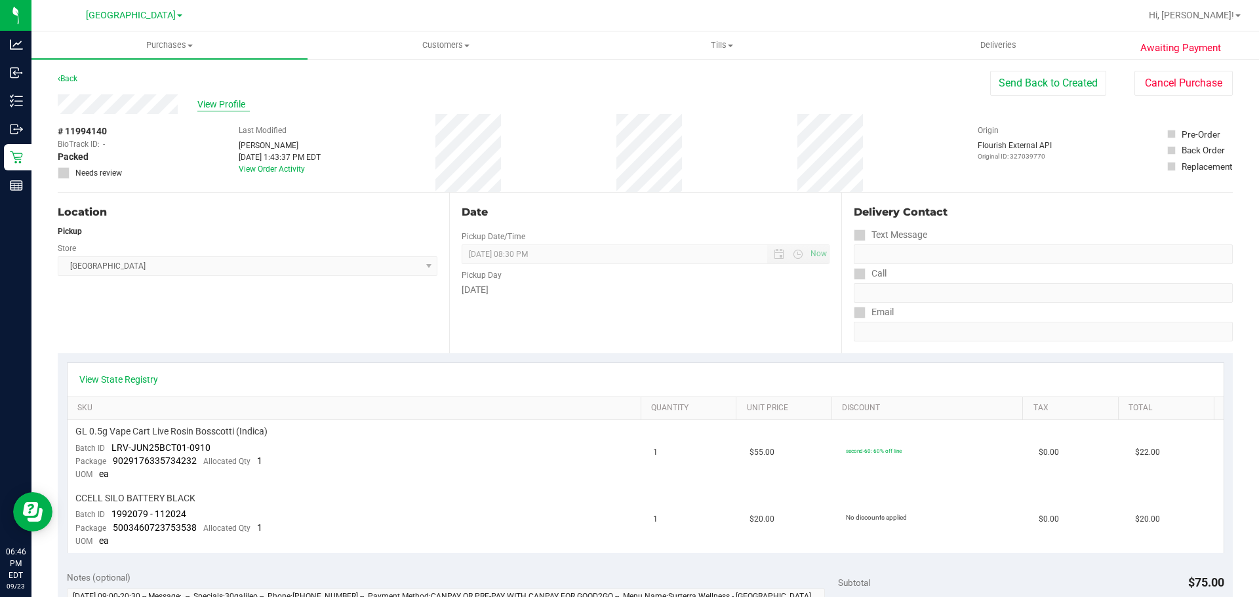
click at [212, 107] on span "View Profile" at bounding box center [223, 105] width 52 height 14
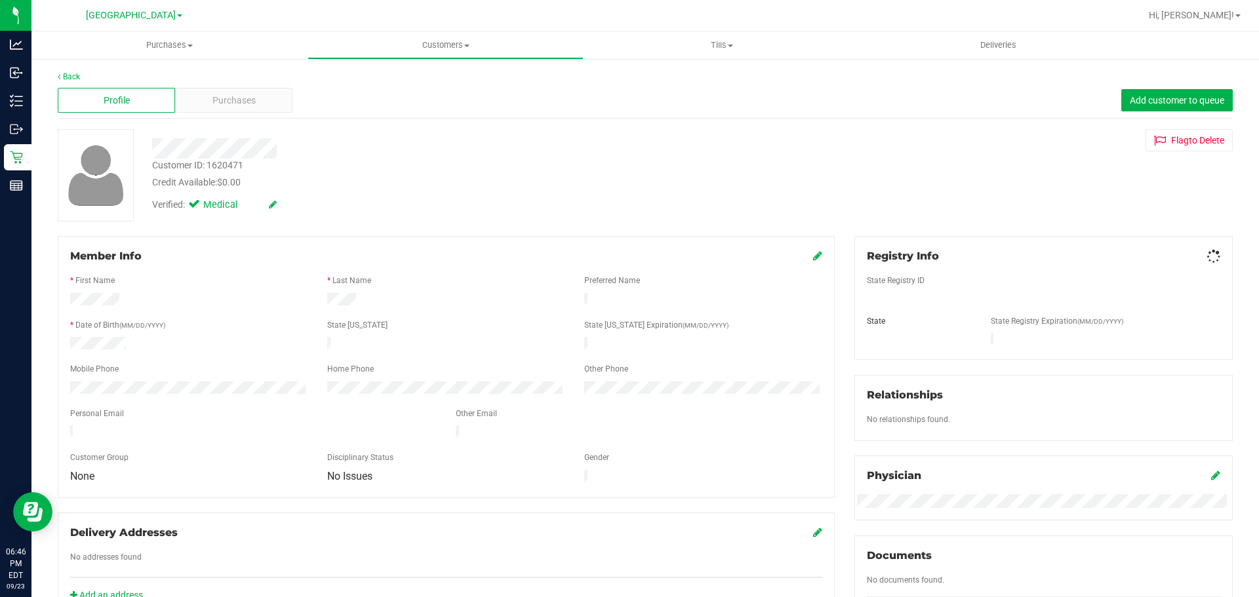
click at [212, 110] on div "Purchases" at bounding box center [233, 100] width 117 height 25
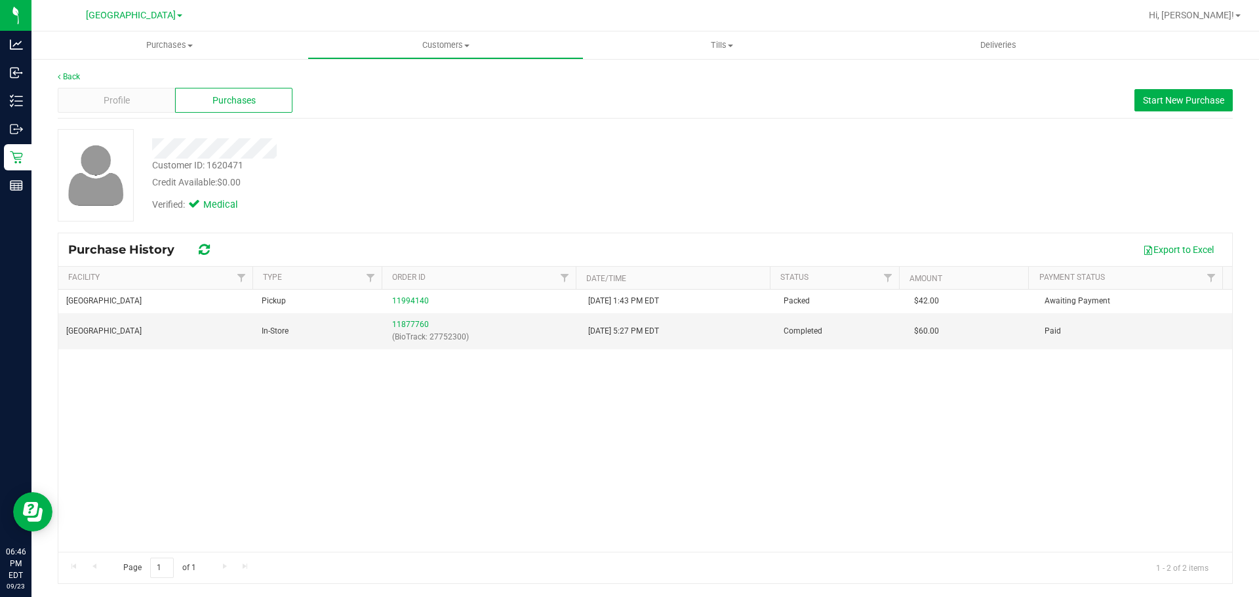
click at [413, 421] on div "South Tampa WC Pickup 11994140 9/23/2025 1:43 PM EDT Packed $42.00 Awaiting Pay…" at bounding box center [644, 421] width 1173 height 262
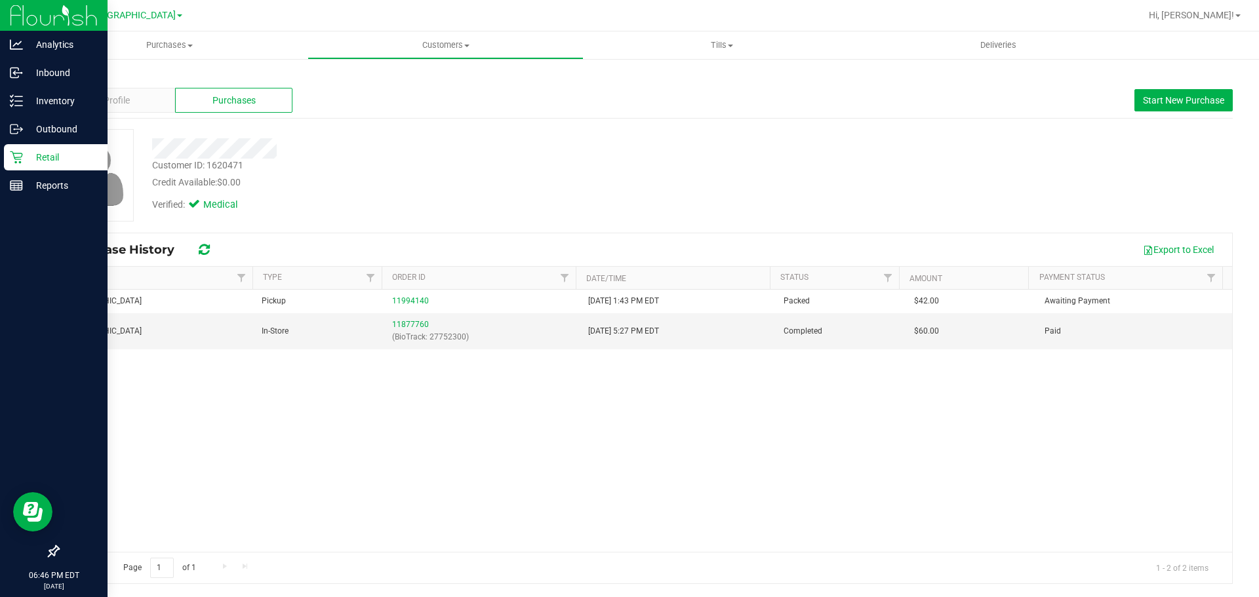
click at [35, 164] on p "Retail" at bounding box center [62, 157] width 79 height 16
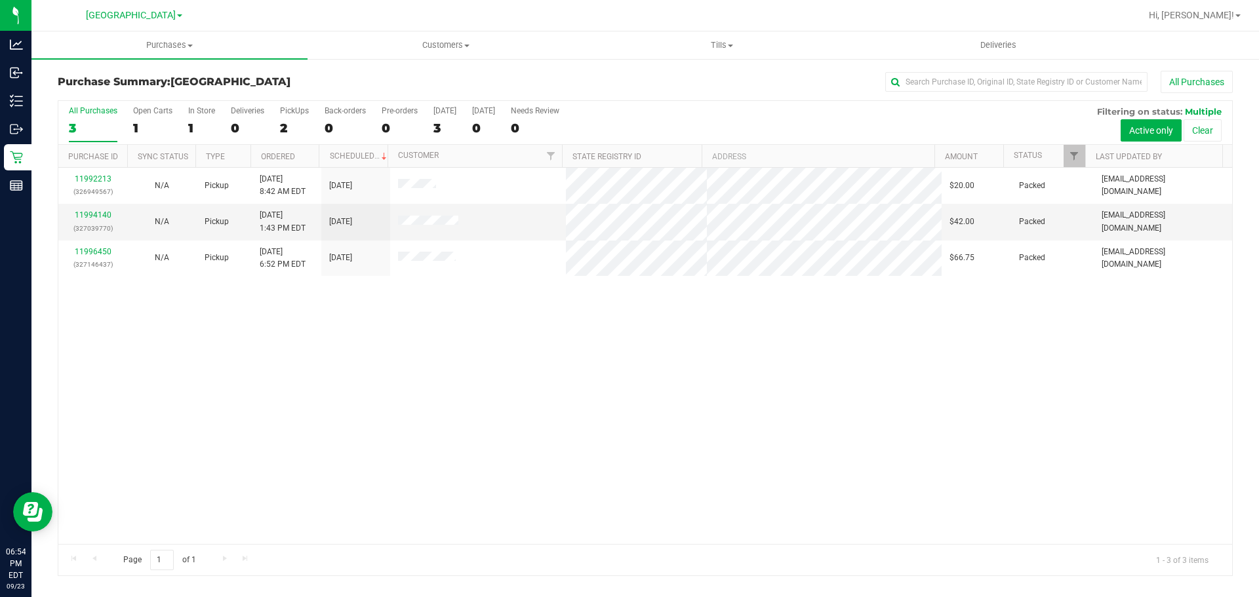
click at [980, 461] on div "11992213 (326949567) N/A Pickup 9/23/2025 8:42 AM EDT 9/23/2025 $20.00 Packed n…" at bounding box center [644, 356] width 1173 height 376
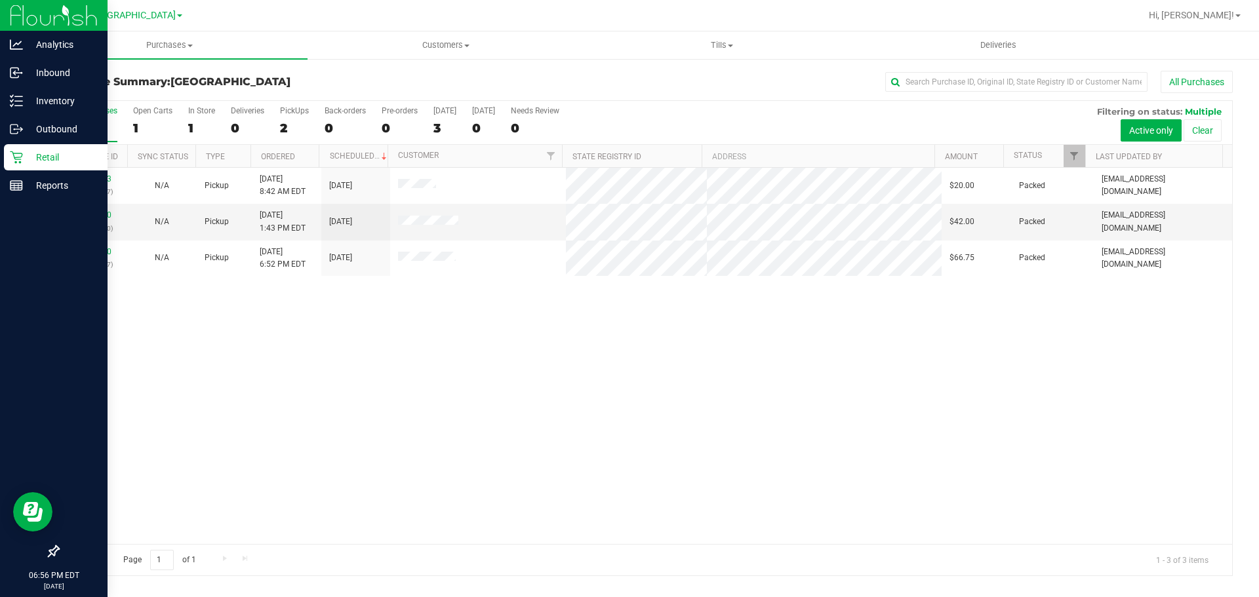
click at [30, 170] on link "Retail" at bounding box center [53, 158] width 107 height 28
click at [48, 190] on p "Reports" at bounding box center [62, 186] width 79 height 16
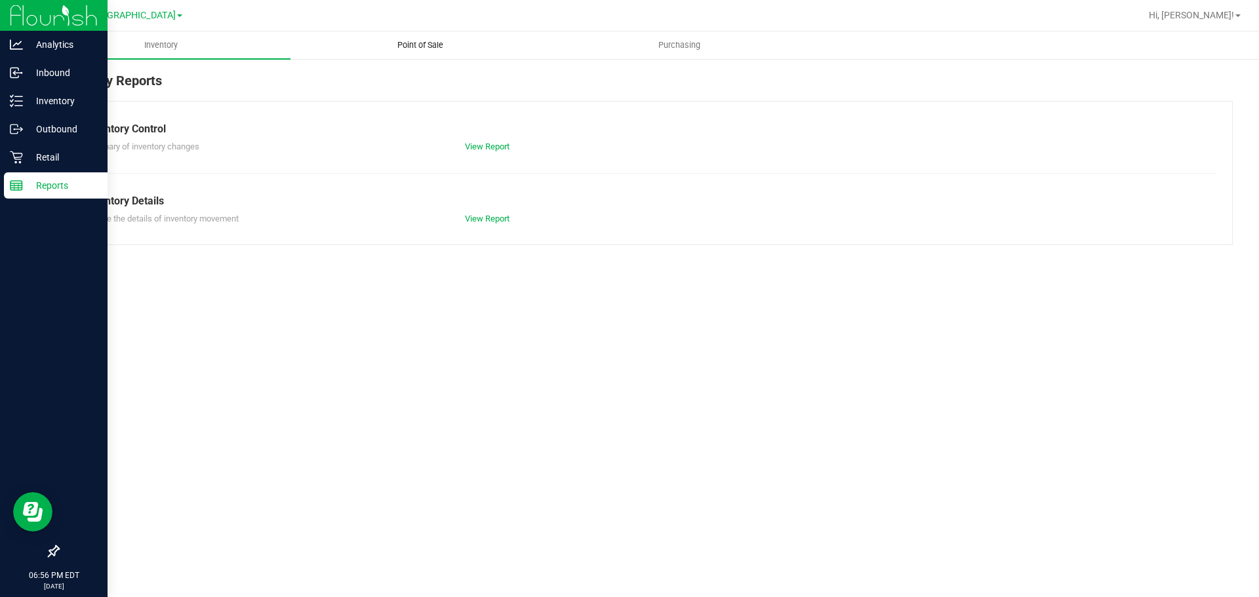
click at [418, 35] on uib-tab-heading "Point of Sale" at bounding box center [420, 45] width 258 height 26
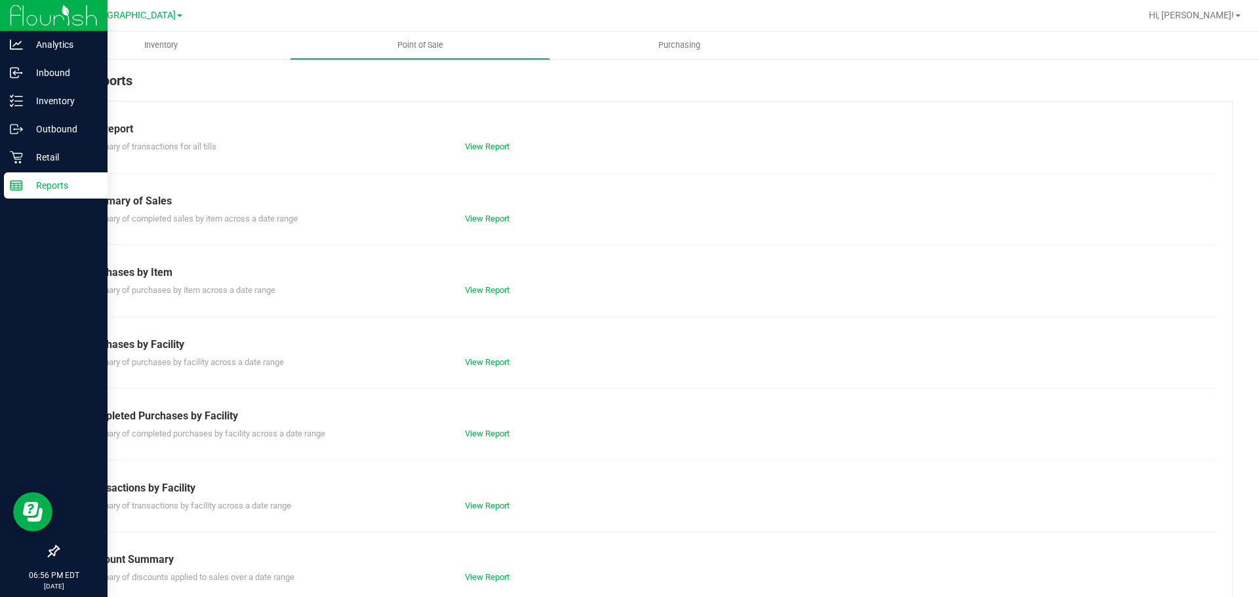
click at [499, 424] on div "Summary of completed purchases by facility across a date range View Report" at bounding box center [645, 432] width 1141 height 16
click at [496, 428] on div "View Report" at bounding box center [550, 433] width 190 height 13
click at [489, 437] on link "View Report" at bounding box center [487, 434] width 45 height 10
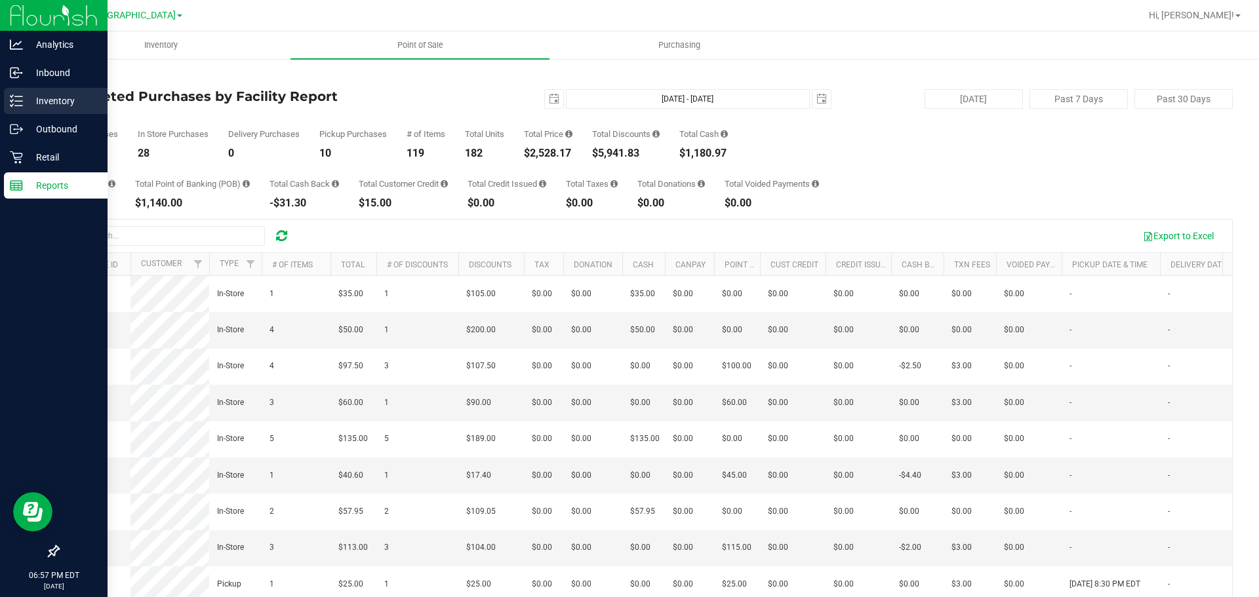
click at [43, 97] on p "Inventory" at bounding box center [62, 101] width 79 height 16
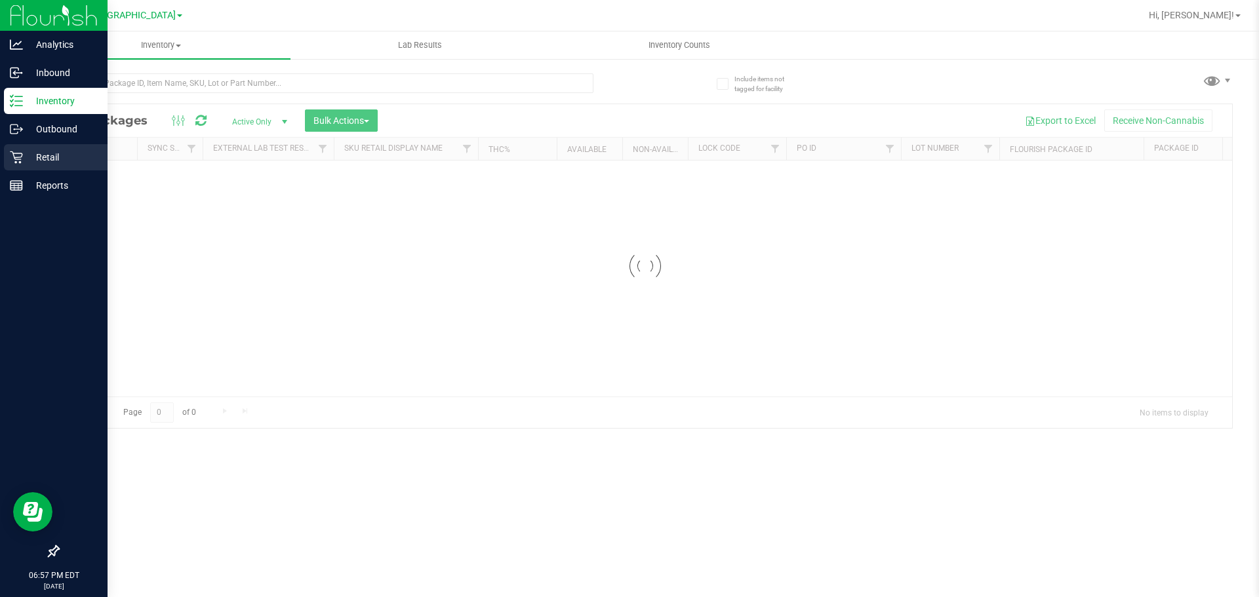
click at [66, 155] on p "Retail" at bounding box center [62, 157] width 79 height 16
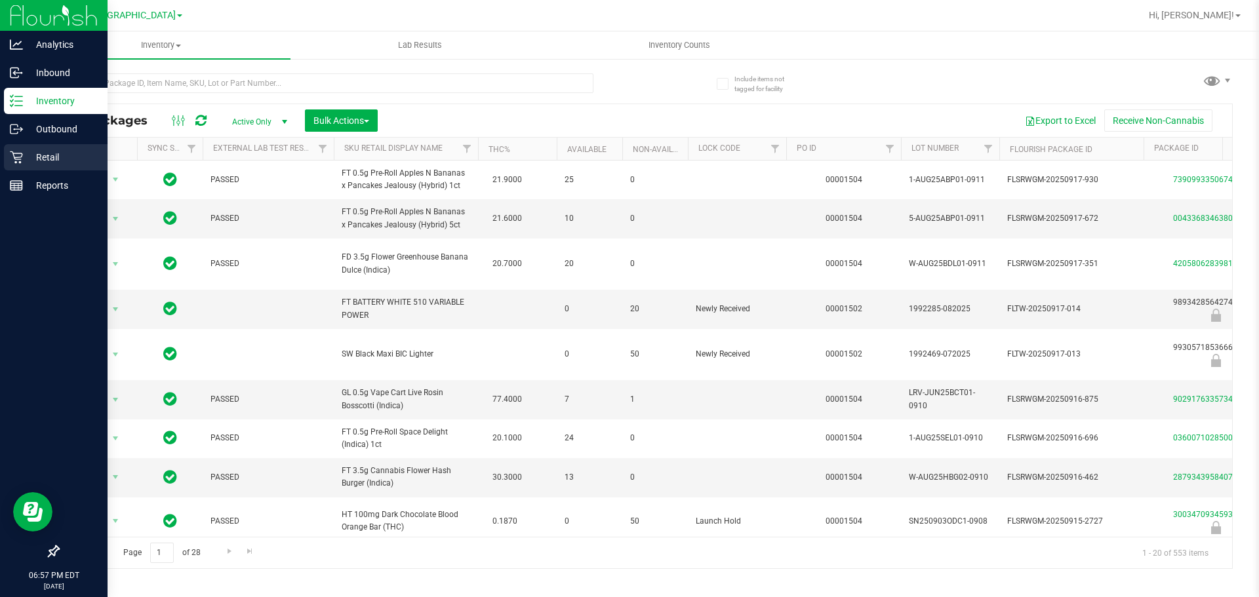
click at [18, 151] on icon at bounding box center [16, 157] width 13 height 13
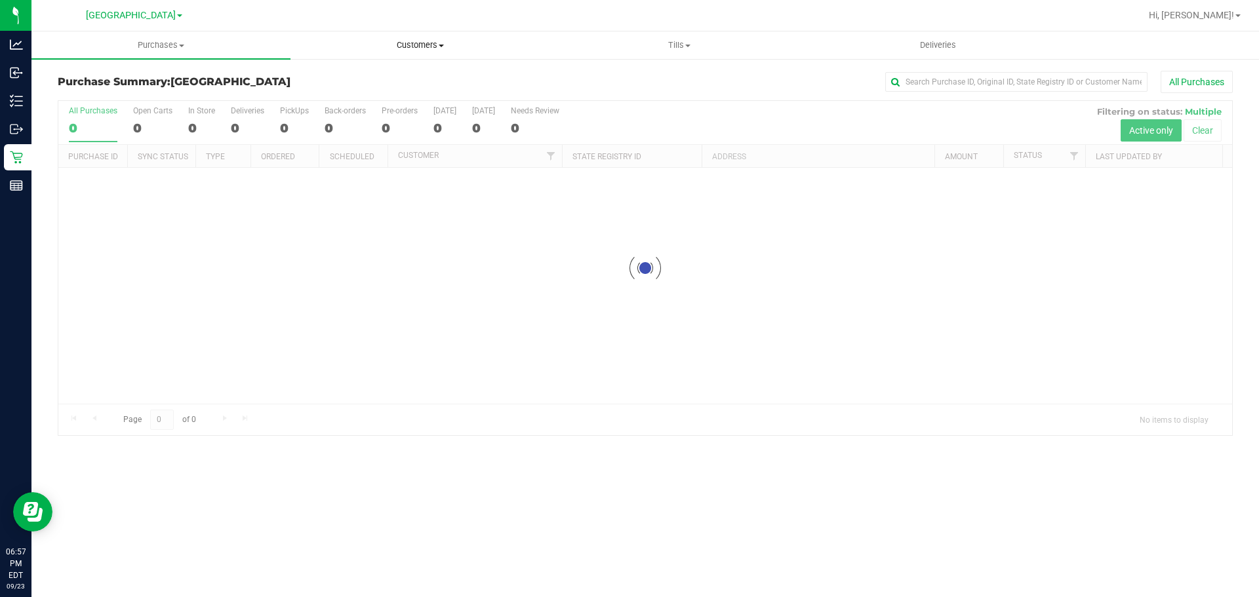
click at [411, 33] on uib-tab-heading "Customers All customers Add a new customer All physicians" at bounding box center [420, 45] width 258 height 26
click at [383, 83] on span "All customers" at bounding box center [337, 78] width 94 height 11
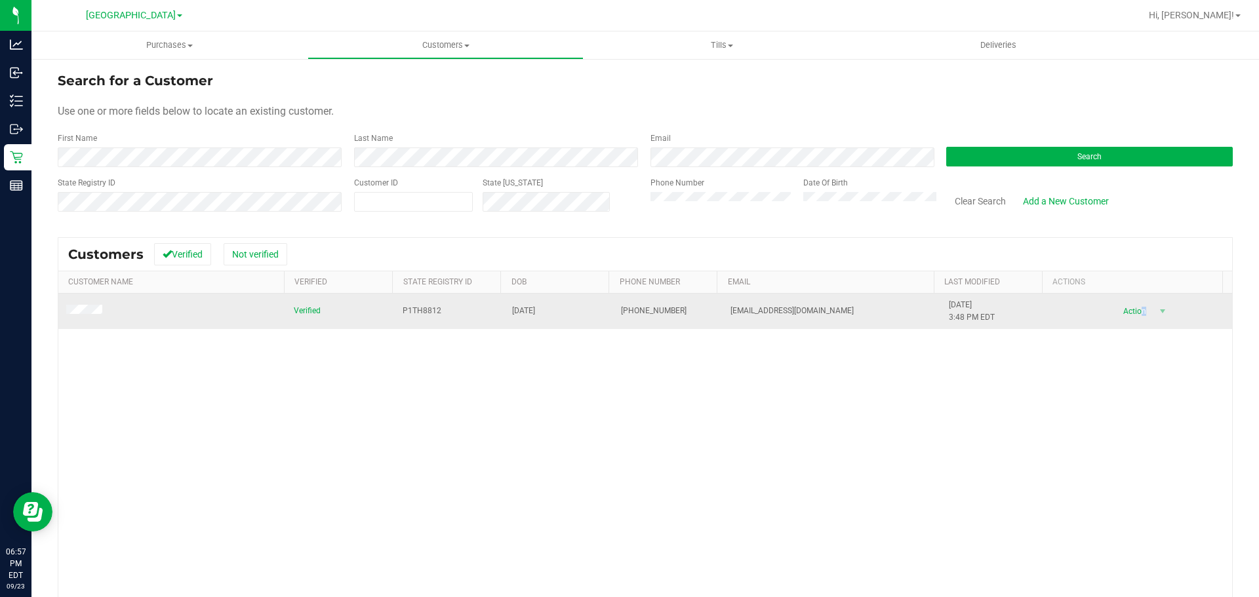
drag, startPoint x: 1130, startPoint y: 317, endPoint x: 1120, endPoint y: 294, distance: 25.0
click at [1120, 294] on td "Action Action Add to queue Create new purchase View profile View purchases" at bounding box center [1140, 311] width 182 height 35
click at [1119, 307] on span "Action" at bounding box center [1132, 311] width 43 height 18
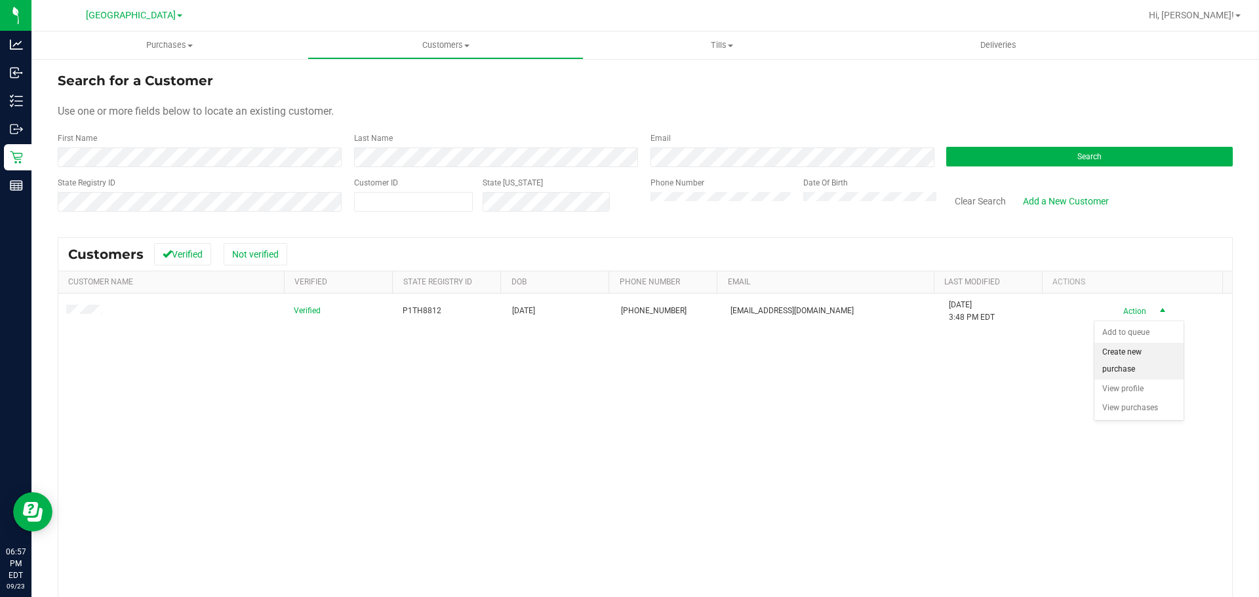
click at [1141, 363] on li "Create new purchase" at bounding box center [1138, 361] width 89 height 36
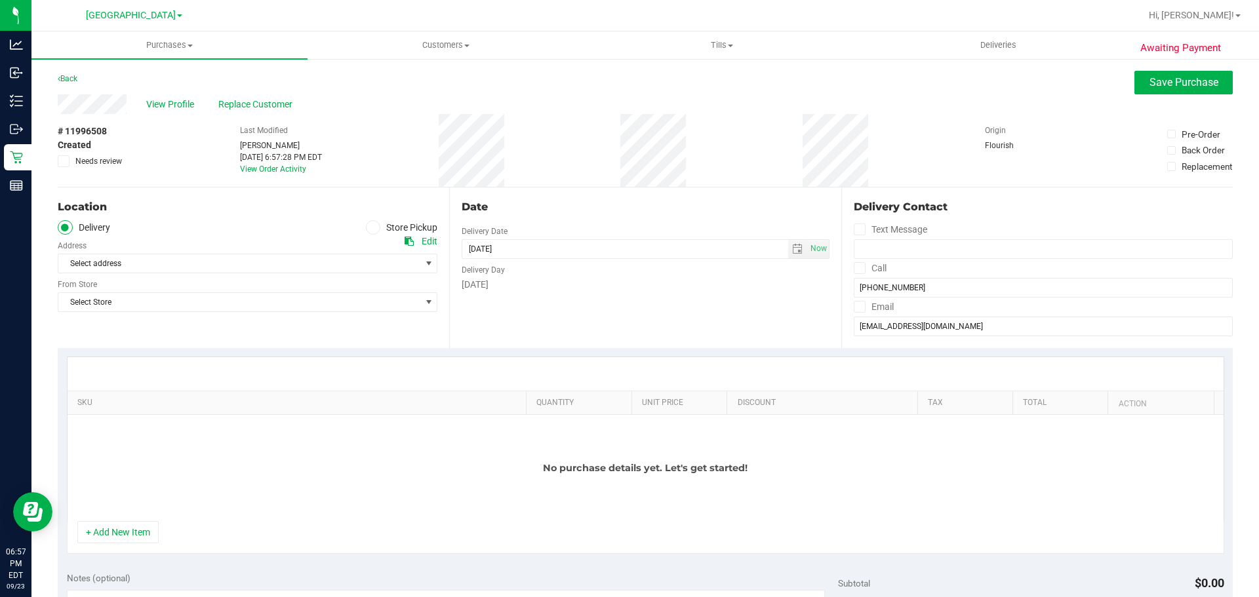
click at [380, 227] on label "Store Pickup" at bounding box center [402, 227] width 72 height 15
click at [0, 0] on input "Store Pickup" at bounding box center [0, 0] width 0 height 0
click at [380, 254] on span "Select Store" at bounding box center [239, 263] width 362 height 18
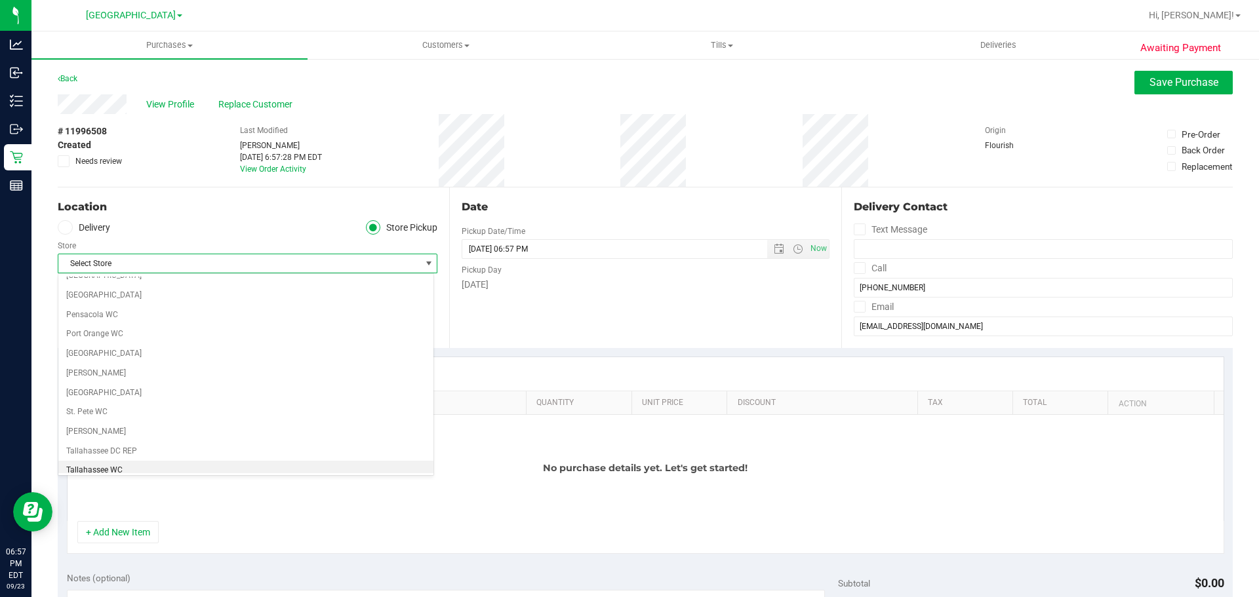
scroll to position [690, 0]
click at [311, 429] on li "[GEOGRAPHIC_DATA]" at bounding box center [245, 434] width 375 height 20
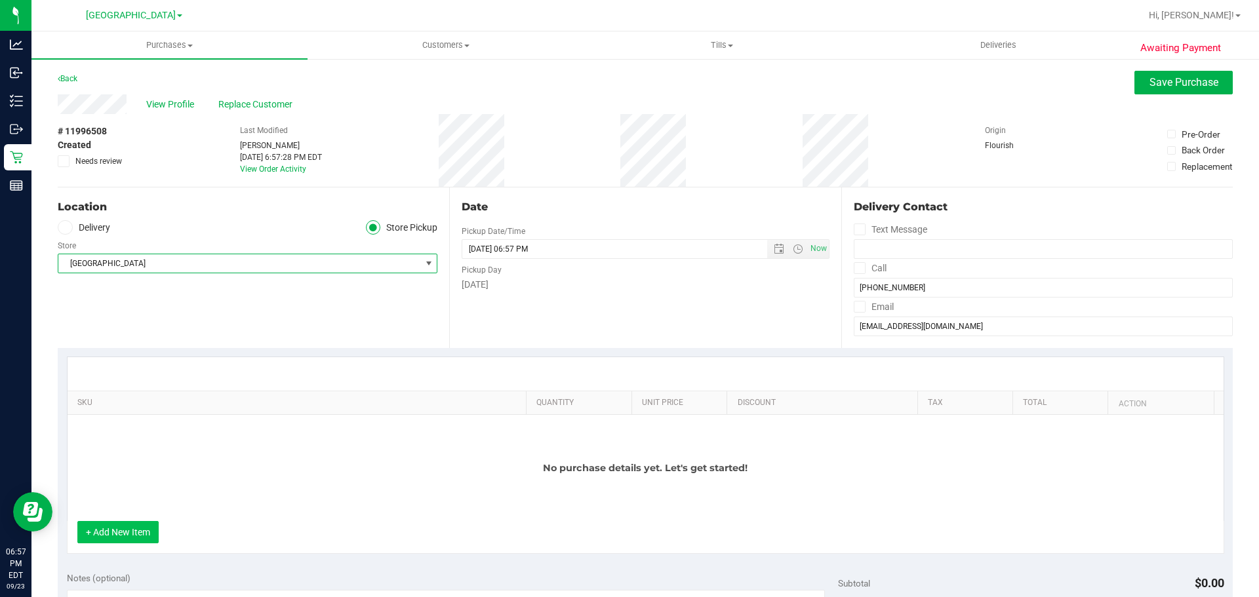
click at [139, 532] on button "+ Add New Item" at bounding box center [117, 532] width 81 height 22
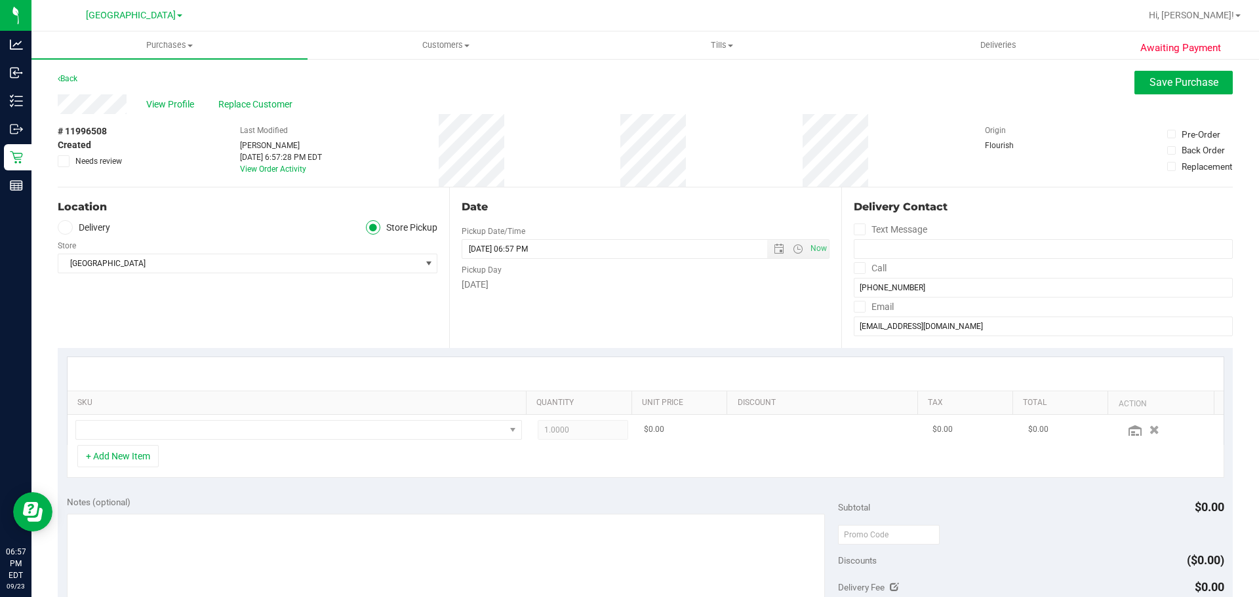
click at [160, 441] on td at bounding box center [299, 430] width 462 height 30
click at [161, 434] on span "NO DATA FOUND" at bounding box center [290, 430] width 429 height 18
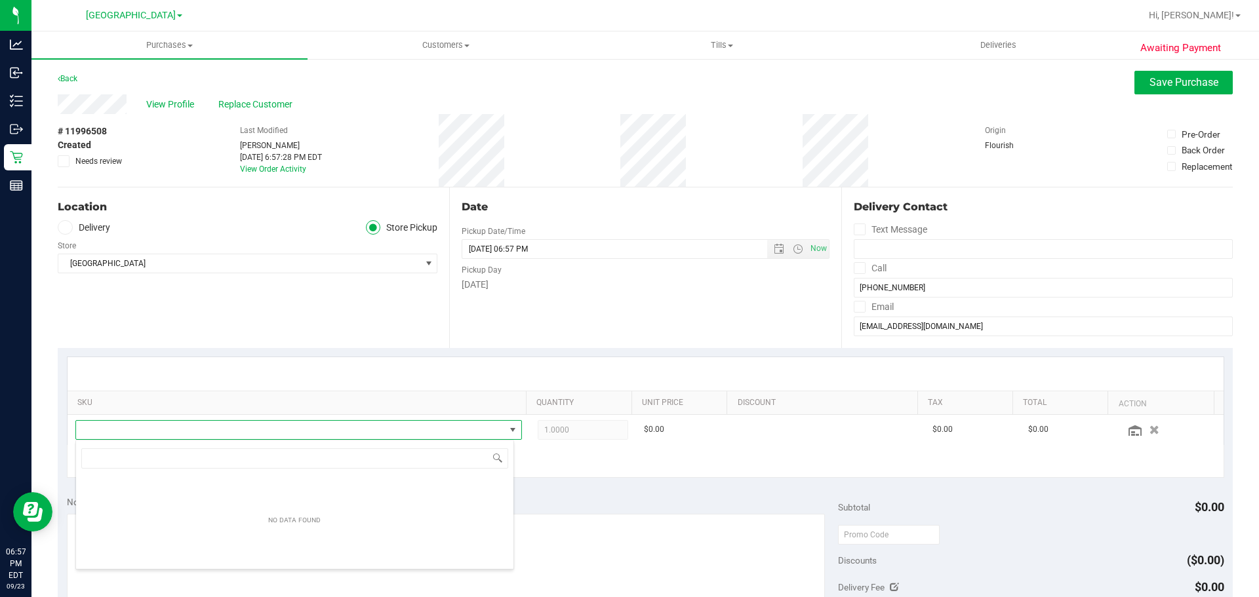
scroll to position [20, 435]
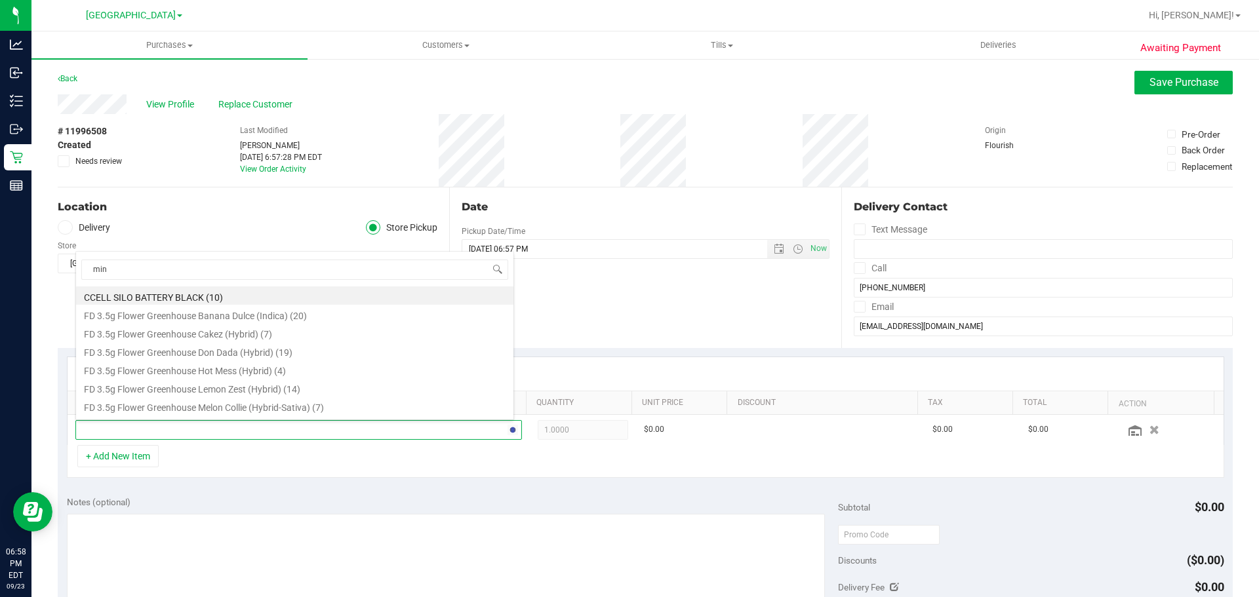
type input "mint"
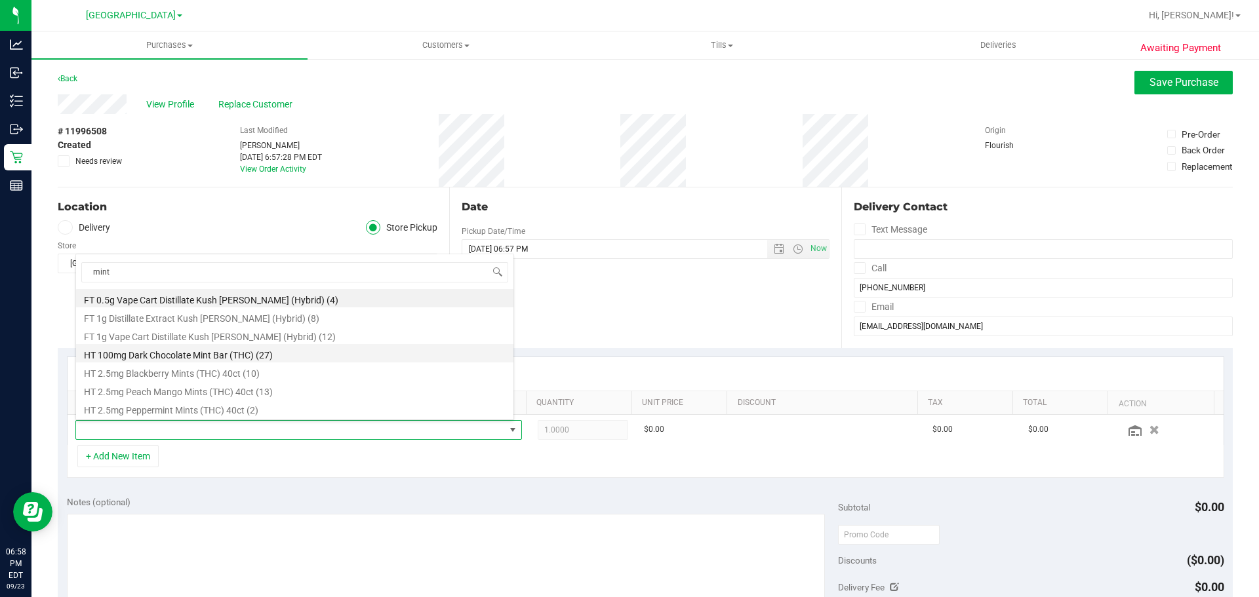
click at [212, 355] on li "HT 100mg Dark Chocolate Mint Bar (THC) (27)" at bounding box center [294, 353] width 437 height 18
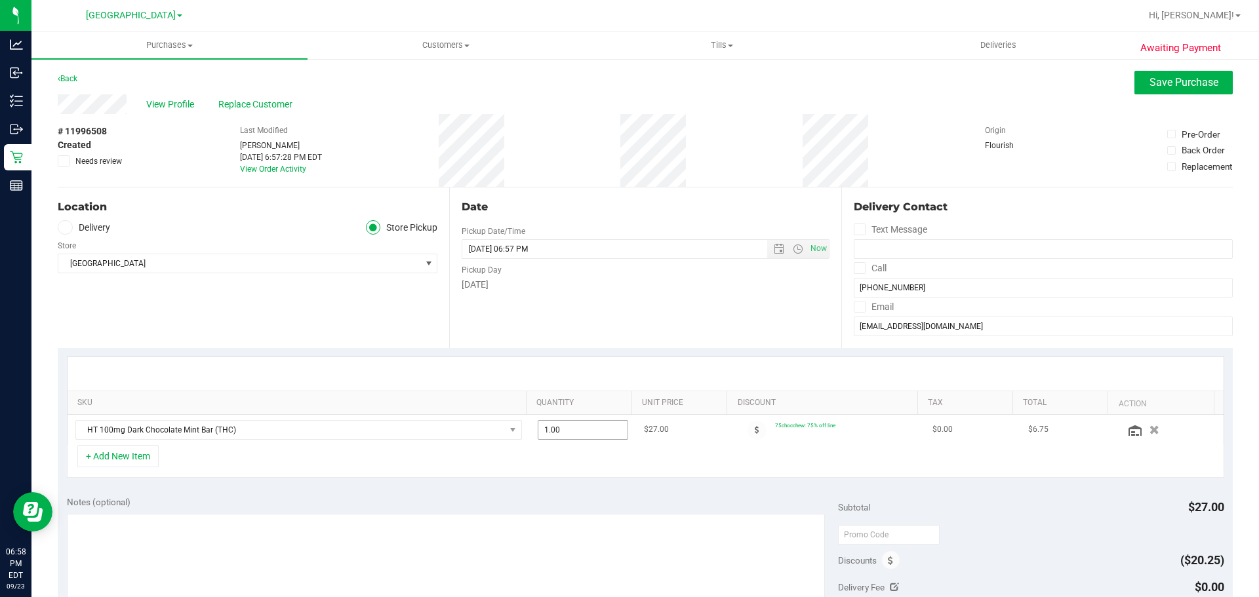
click at [576, 431] on span "1.00 1" at bounding box center [582, 430] width 91 height 20
type input "3"
type input "3.00"
click at [607, 482] on div "SKU Quantity Unit Price Discount Tax Total Action HT 100mg Dark Chocolate Mint …" at bounding box center [645, 417] width 1175 height 139
click at [138, 462] on button "+ Add New Item" at bounding box center [117, 456] width 81 height 22
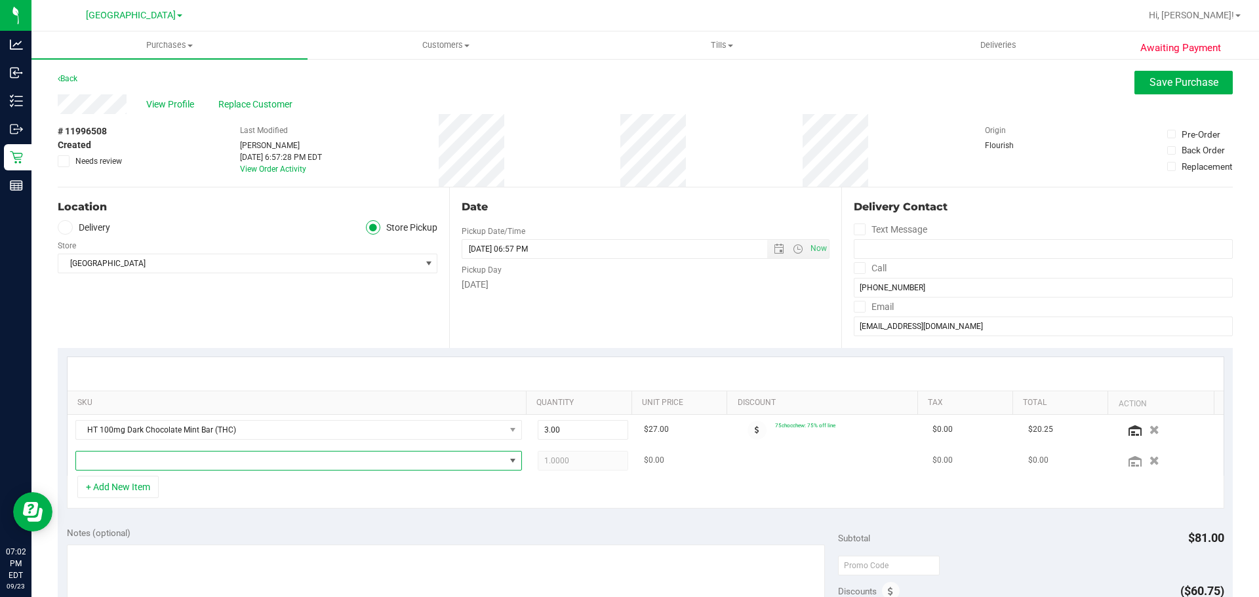
click at [505, 464] on span "NO DATA FOUND" at bounding box center [513, 461] width 16 height 18
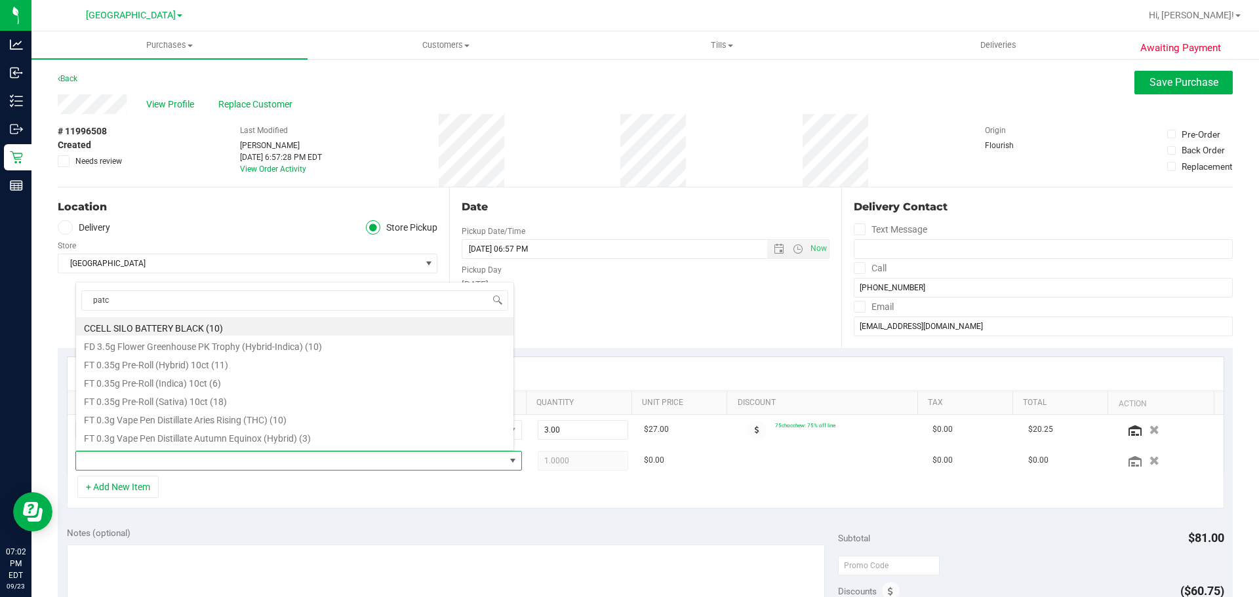
type input "patch"
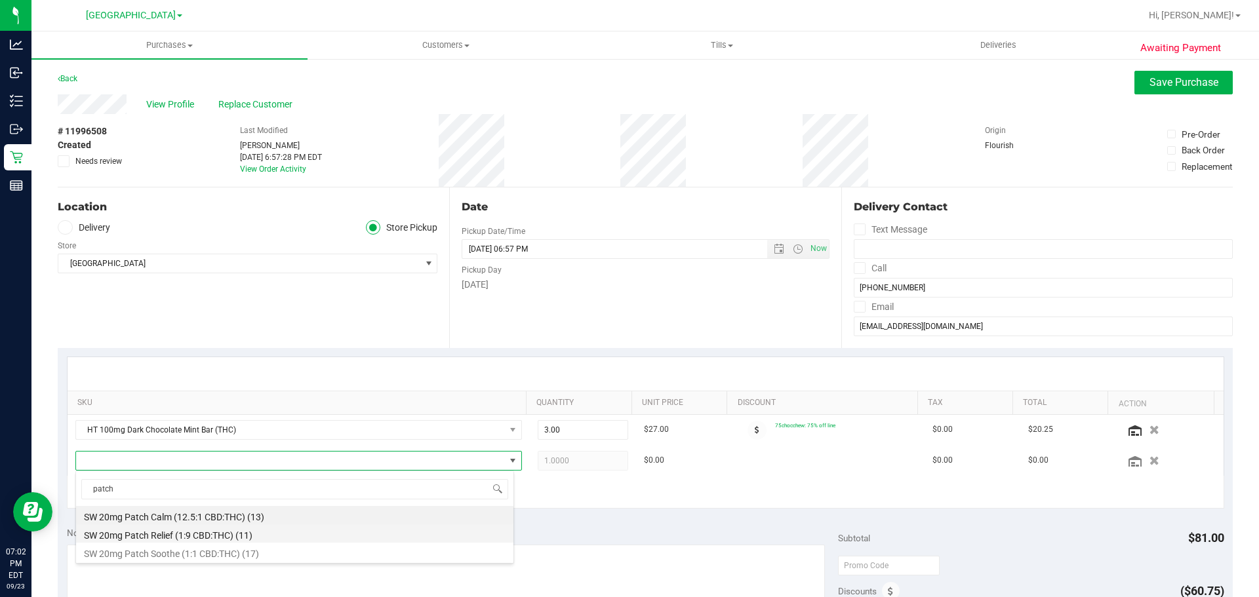
click at [277, 530] on li "SW 20mg Patch Relief (1:9 CBD:THC) (11)" at bounding box center [294, 533] width 437 height 18
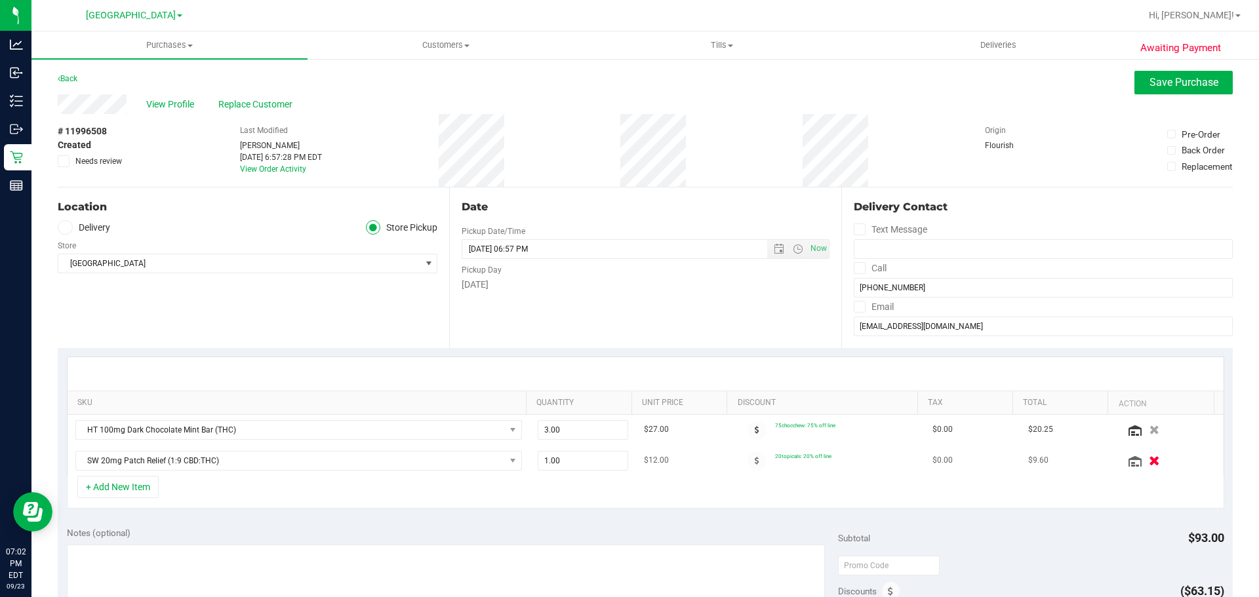
click at [1142, 460] on button "button" at bounding box center [1153, 461] width 22 height 14
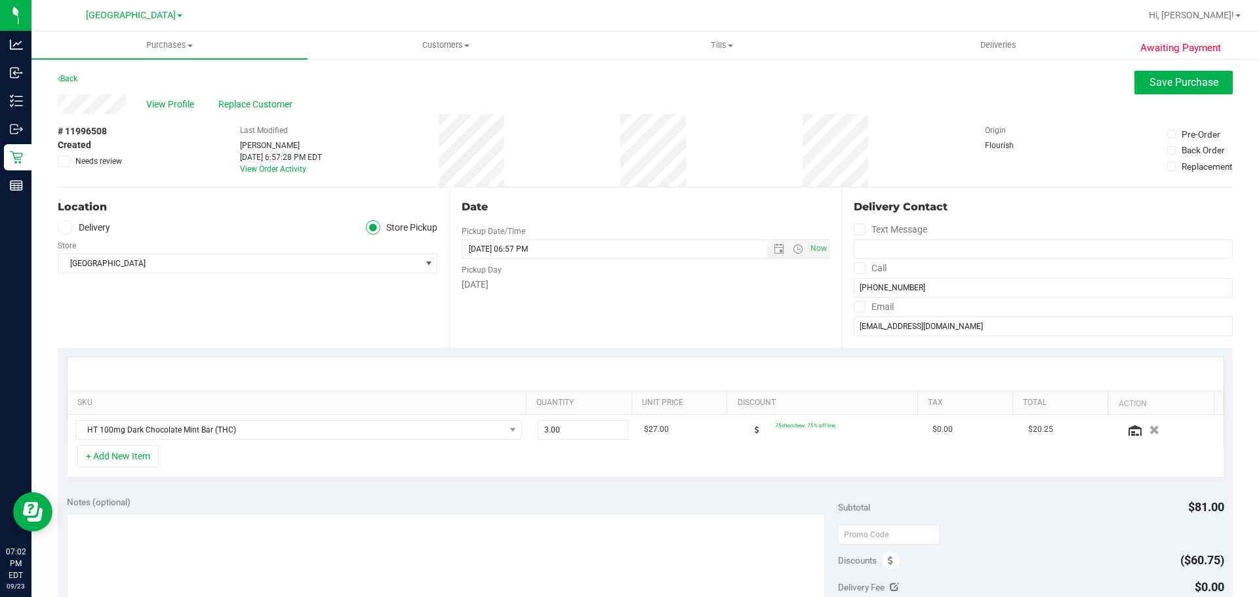
click at [973, 467] on div "+ Add New Item" at bounding box center [645, 461] width 1157 height 33
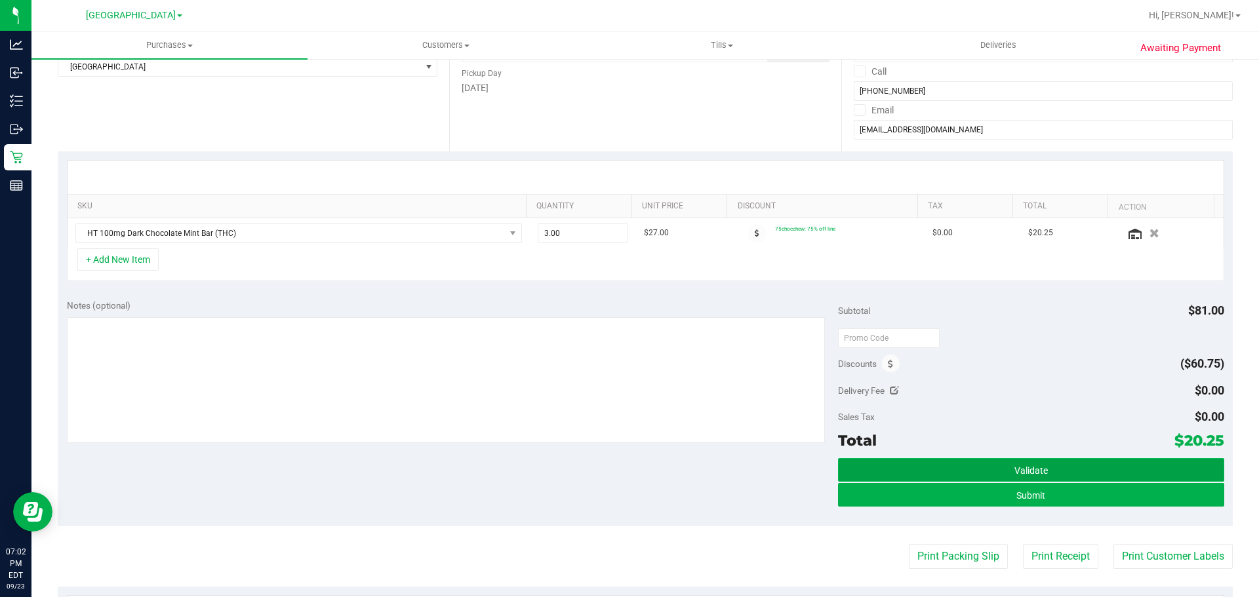
click at [931, 477] on button "Validate" at bounding box center [1030, 470] width 385 height 24
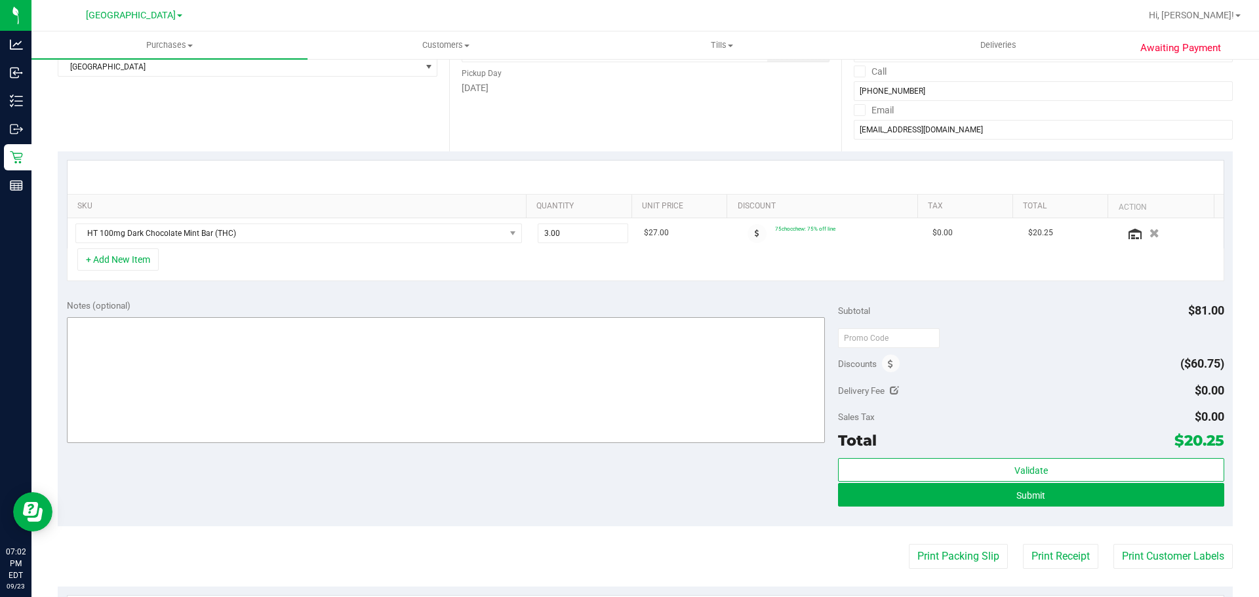
scroll to position [66, 0]
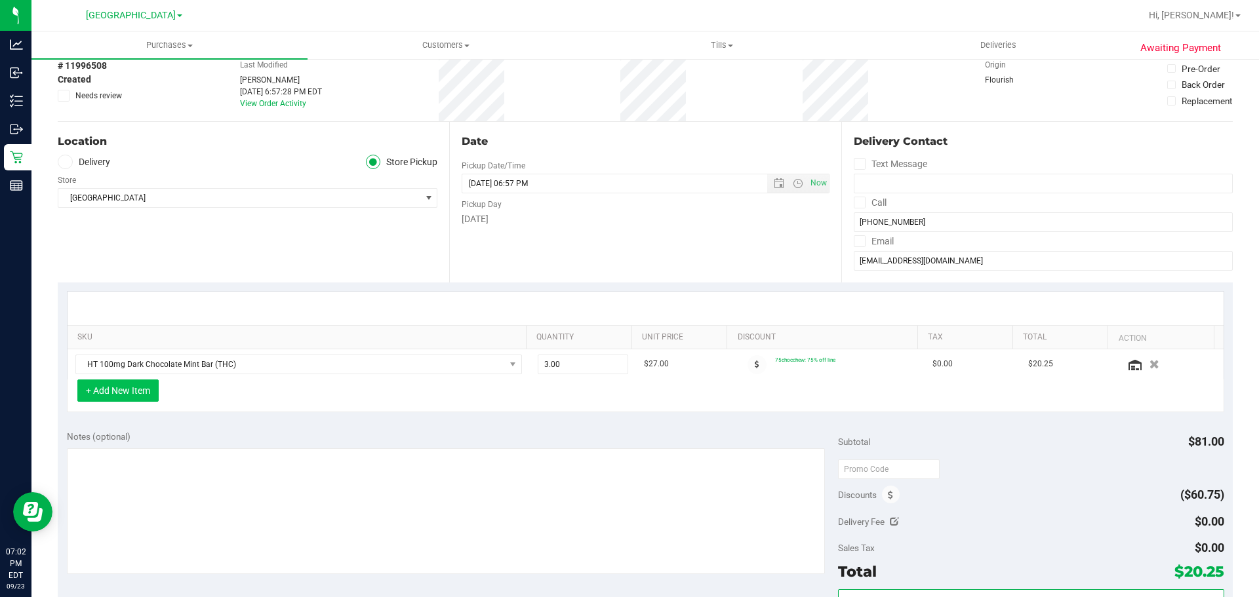
click at [100, 391] on button "+ Add New Item" at bounding box center [117, 391] width 81 height 22
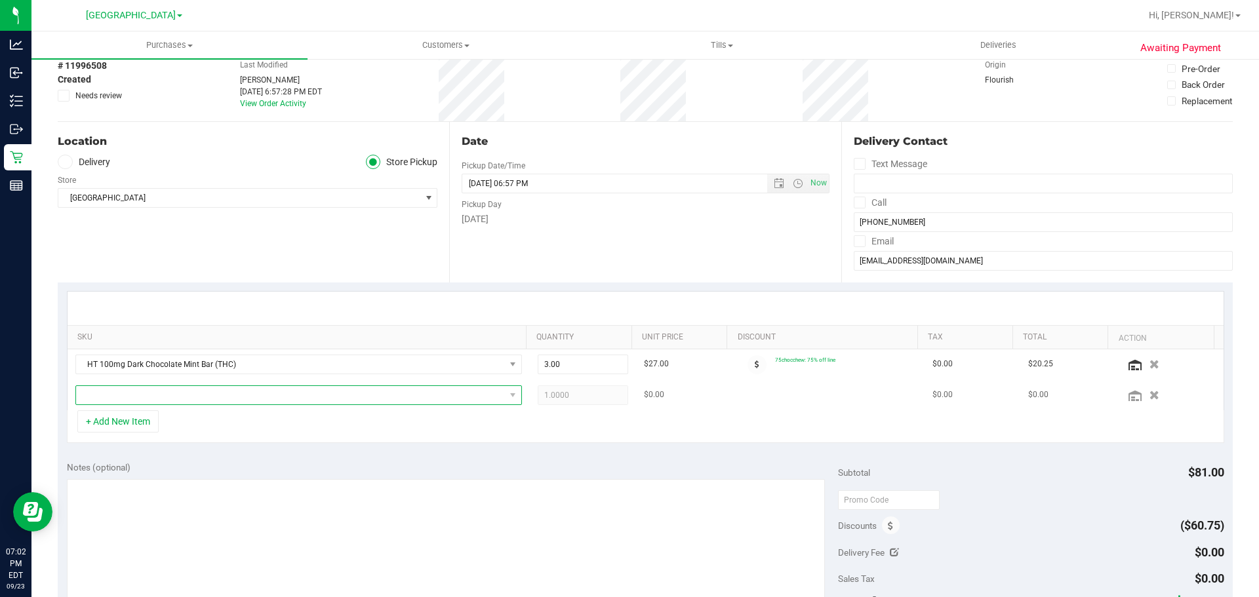
click at [236, 391] on span "NO DATA FOUND" at bounding box center [290, 395] width 429 height 18
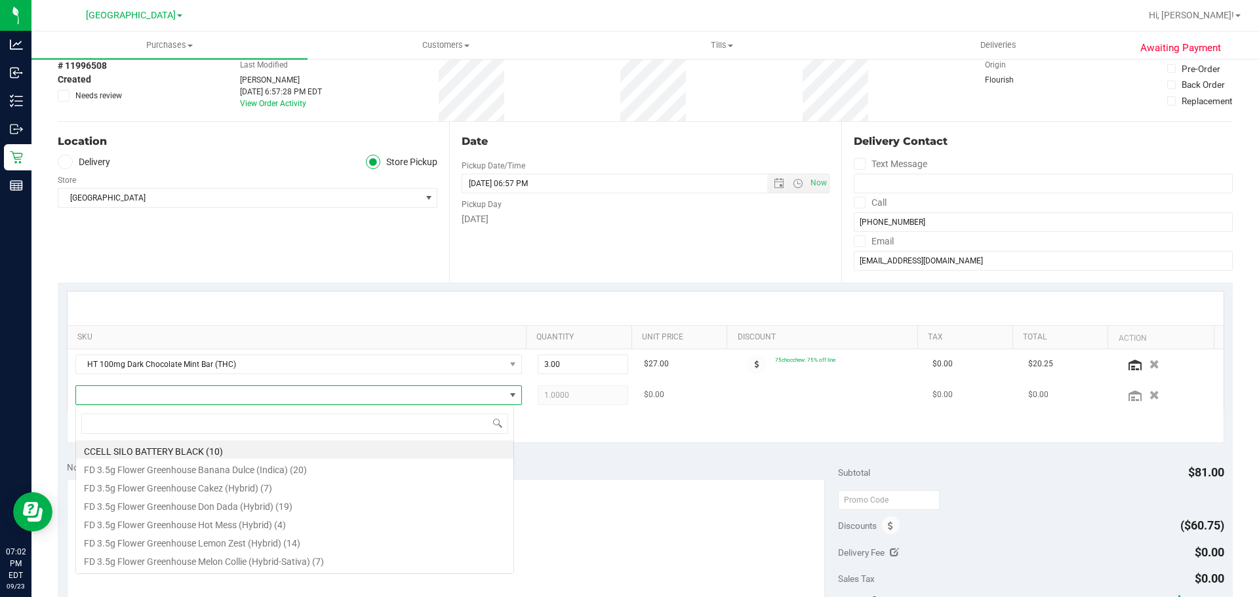
scroll to position [20, 435]
type input "l"
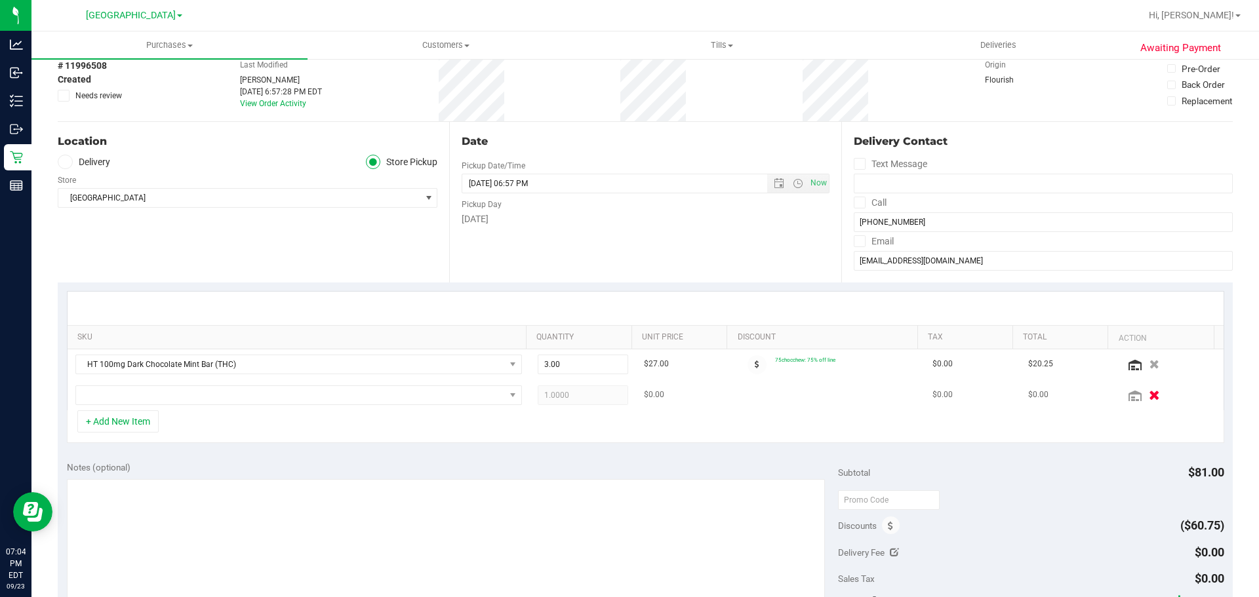
click at [1148, 395] on icon "button" at bounding box center [1153, 395] width 11 height 10
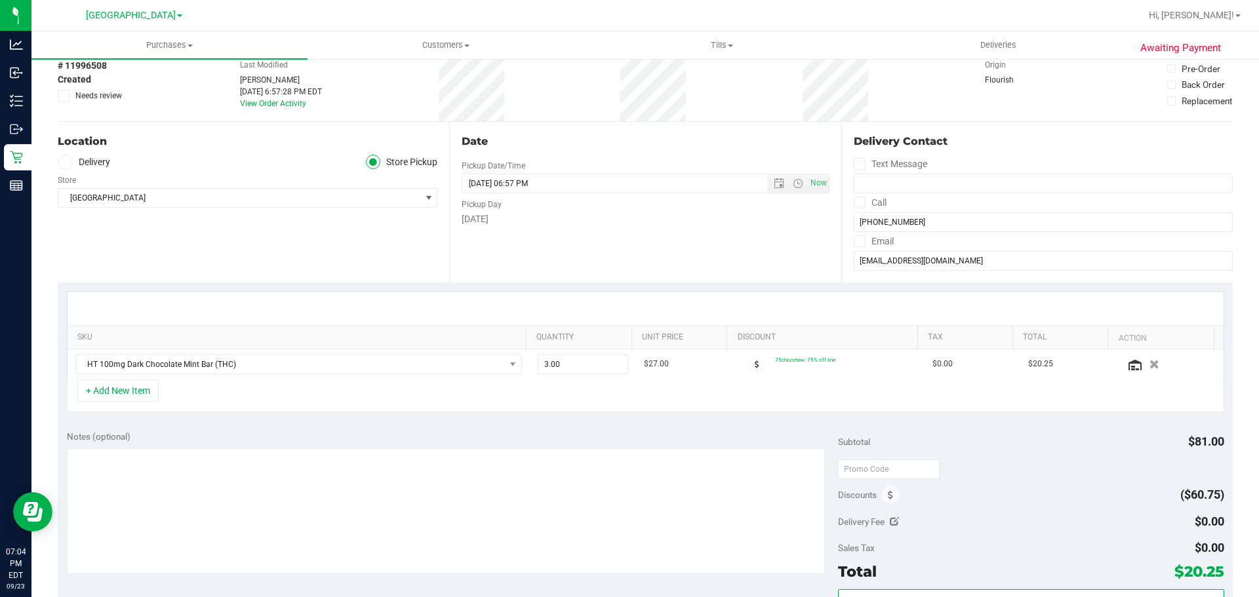
click at [749, 398] on div "+ Add New Item" at bounding box center [645, 396] width 1157 height 33
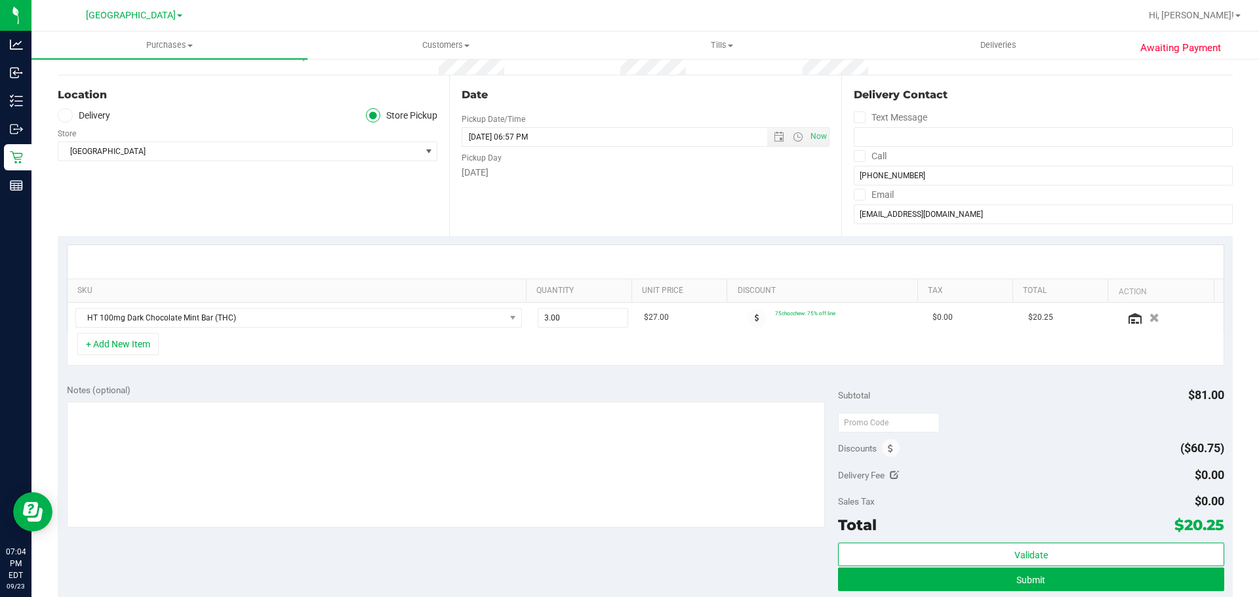
scroll to position [197, 0]
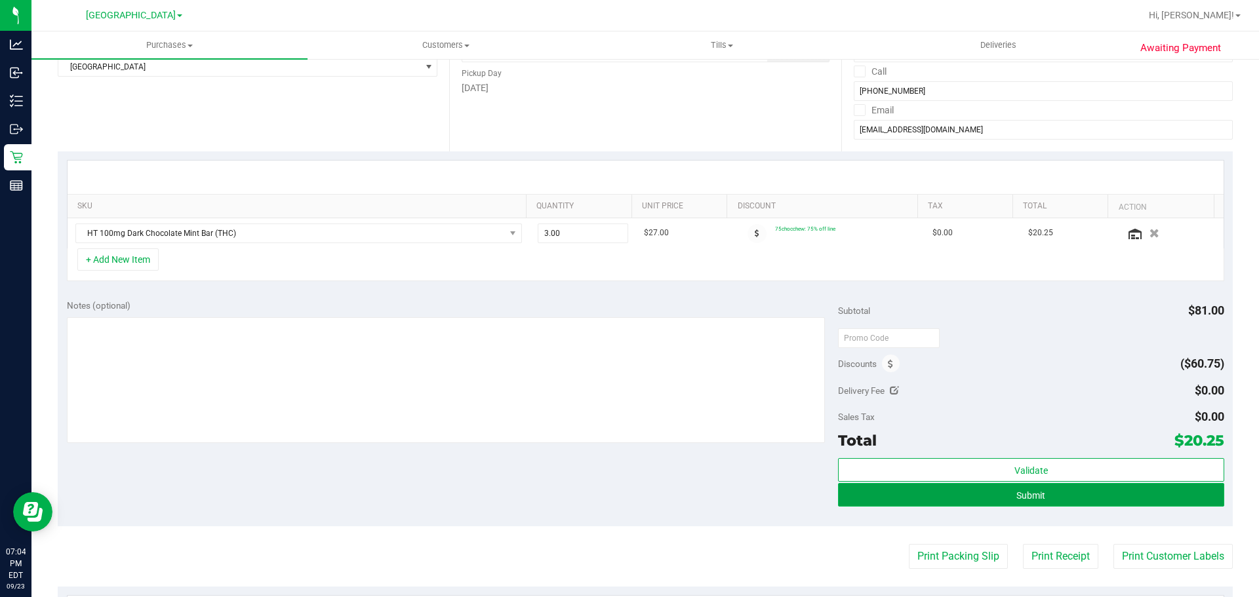
click at [1102, 505] on button "Submit" at bounding box center [1030, 495] width 385 height 24
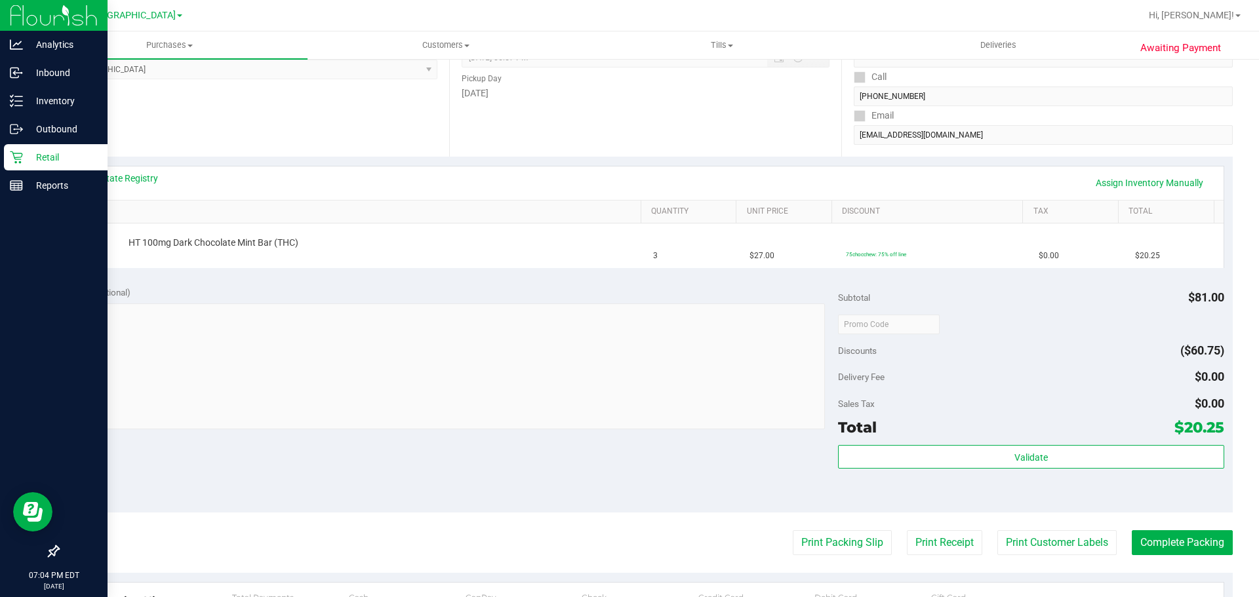
click at [49, 157] on p "Retail" at bounding box center [62, 157] width 79 height 16
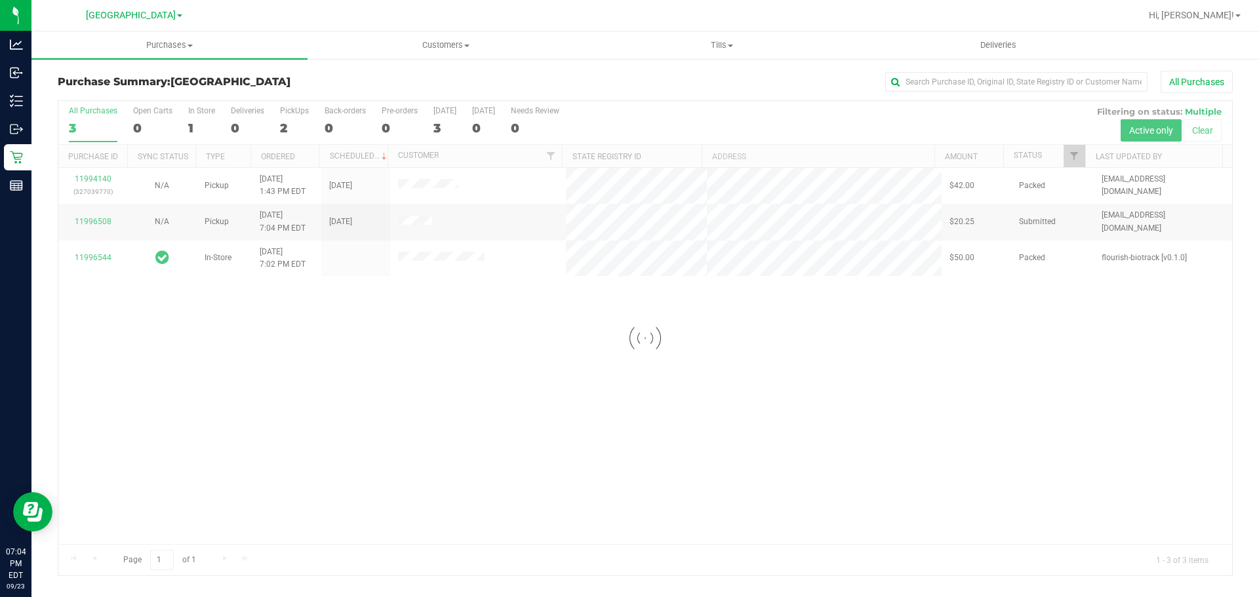
click at [457, 31] on div "South Tampa WC Hi, Ada! Purchases Summary of purchases Fulfillment All purchase…" at bounding box center [644, 298] width 1227 height 597
click at [454, 49] on span "Customers" at bounding box center [445, 45] width 275 height 12
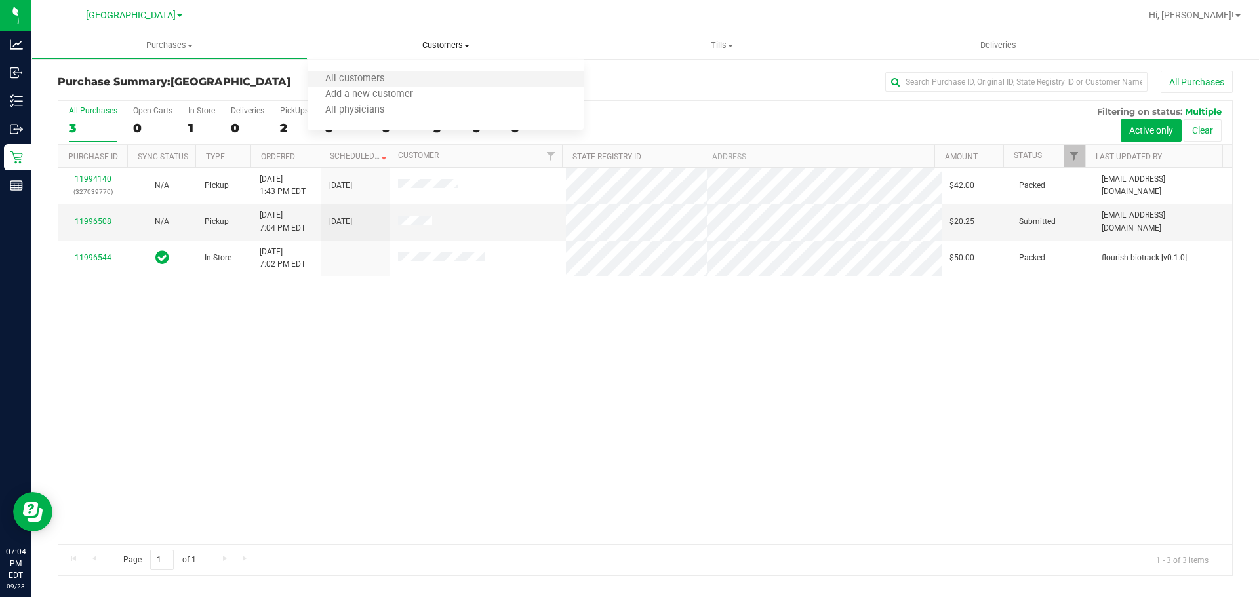
click at [420, 78] on li "All customers" at bounding box center [445, 79] width 276 height 16
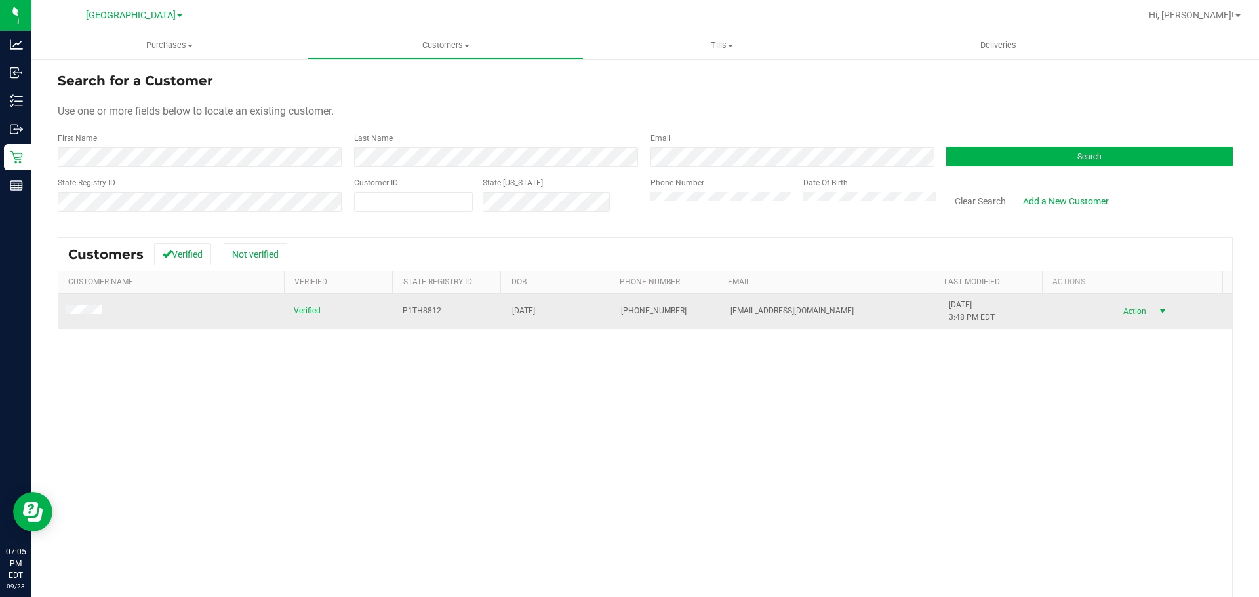
click at [1129, 307] on span "Action" at bounding box center [1132, 311] width 43 height 18
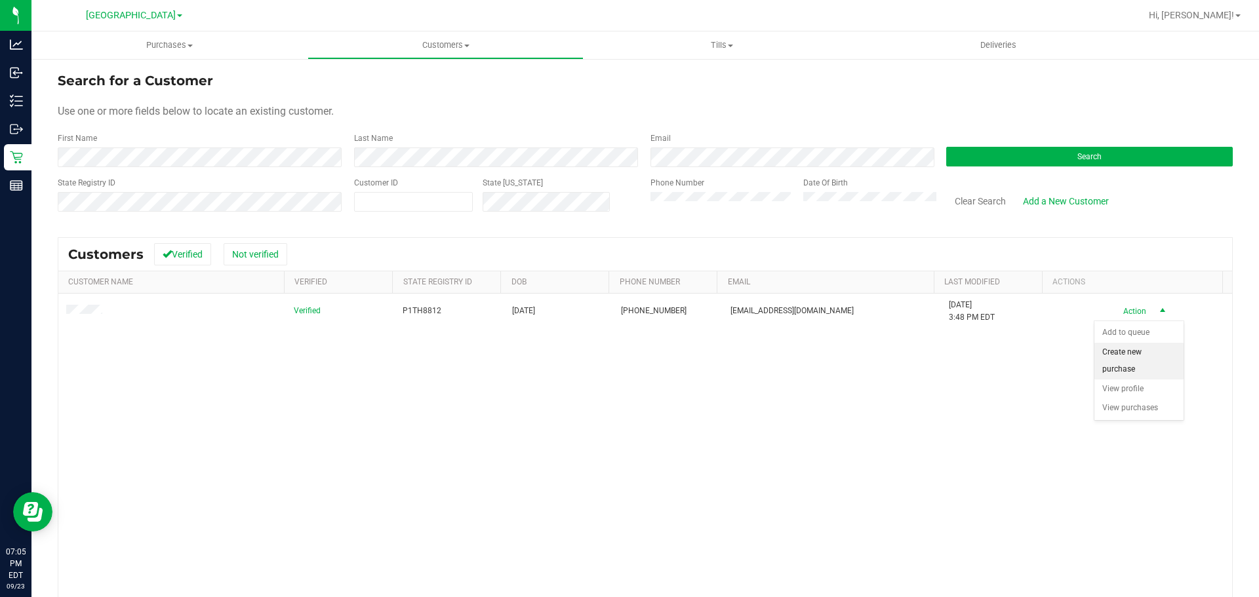
click at [1126, 378] on li "Create new purchase" at bounding box center [1138, 361] width 89 height 36
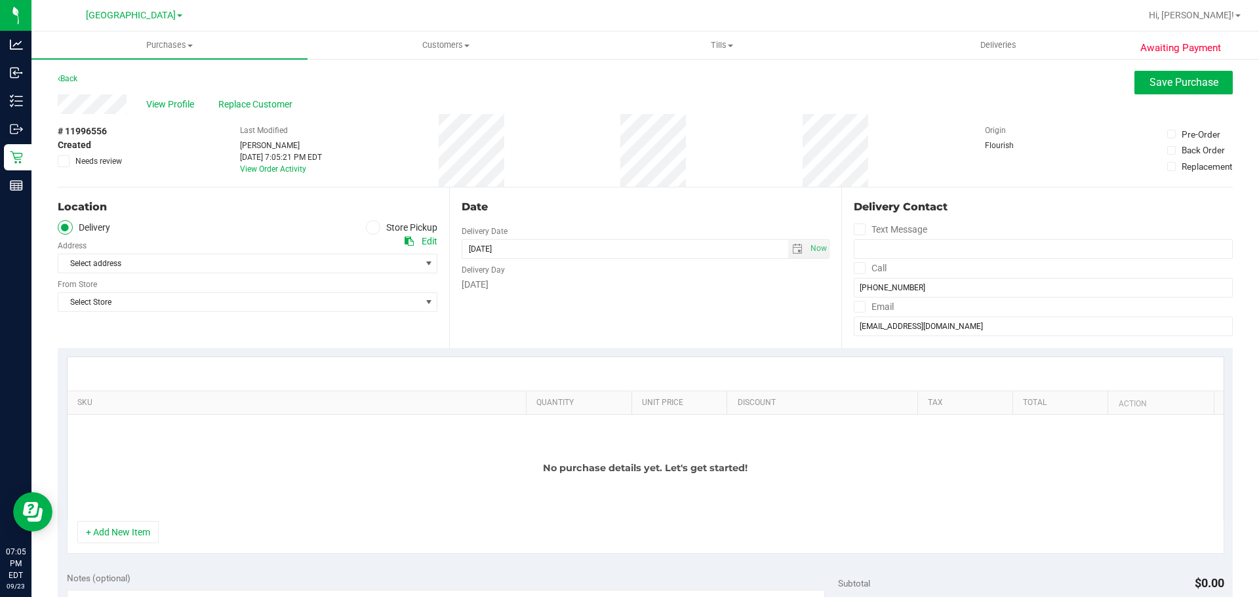
click at [371, 234] on span at bounding box center [373, 227] width 15 height 15
click at [0, 0] on input "Store Pickup" at bounding box center [0, 0] width 0 height 0
click at [340, 262] on span "Select Store" at bounding box center [239, 263] width 362 height 18
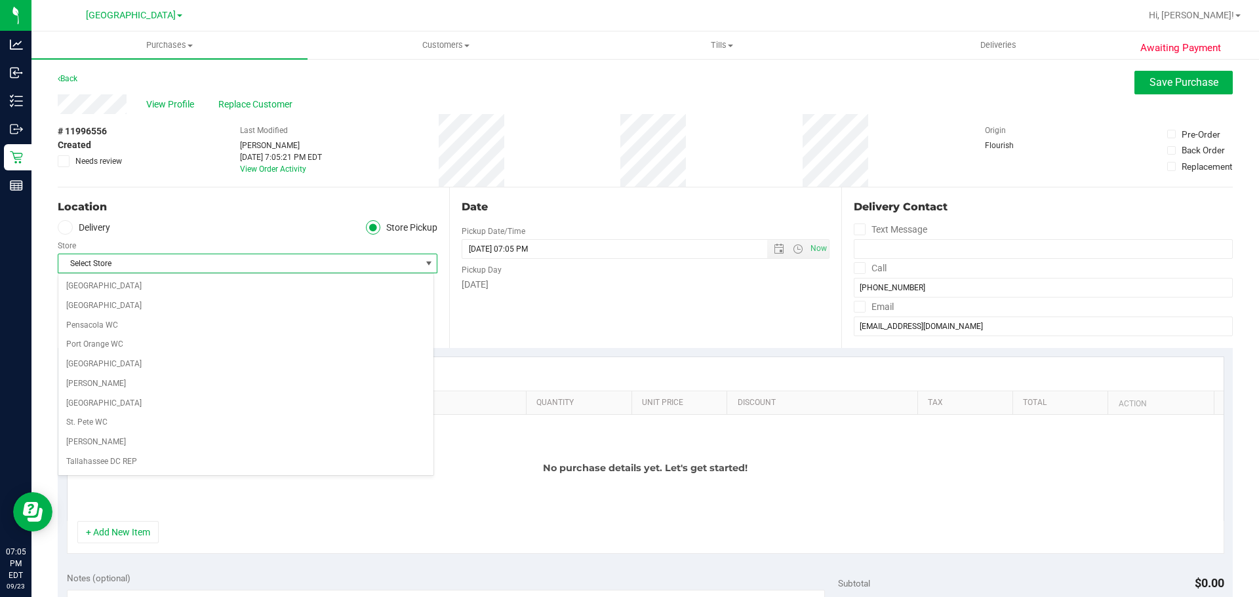
scroll to position [721, 0]
click at [383, 395] on li "[GEOGRAPHIC_DATA]" at bounding box center [245, 403] width 375 height 20
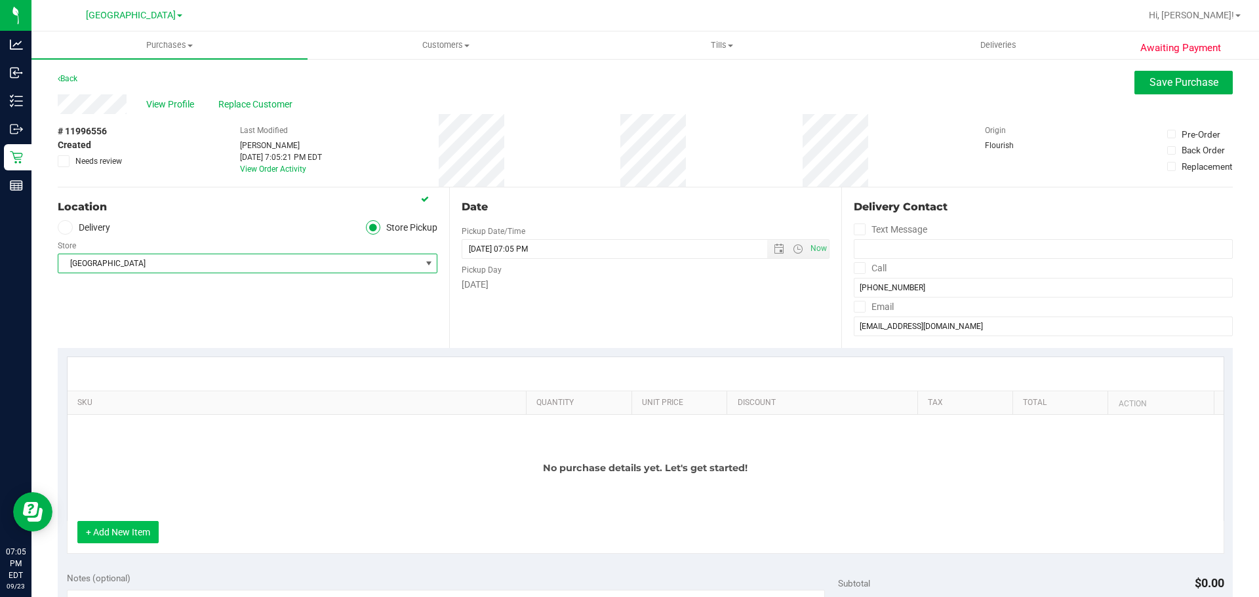
click at [143, 526] on button "+ Add New Item" at bounding box center [117, 532] width 81 height 22
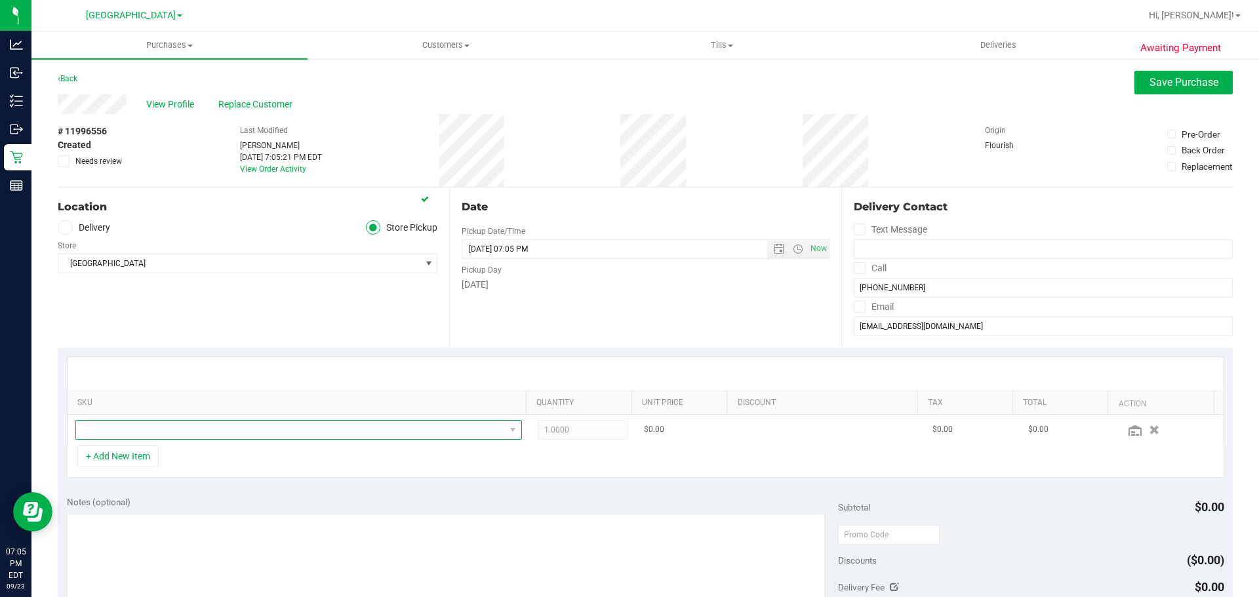
click at [306, 425] on span "NO DATA FOUND" at bounding box center [290, 430] width 429 height 18
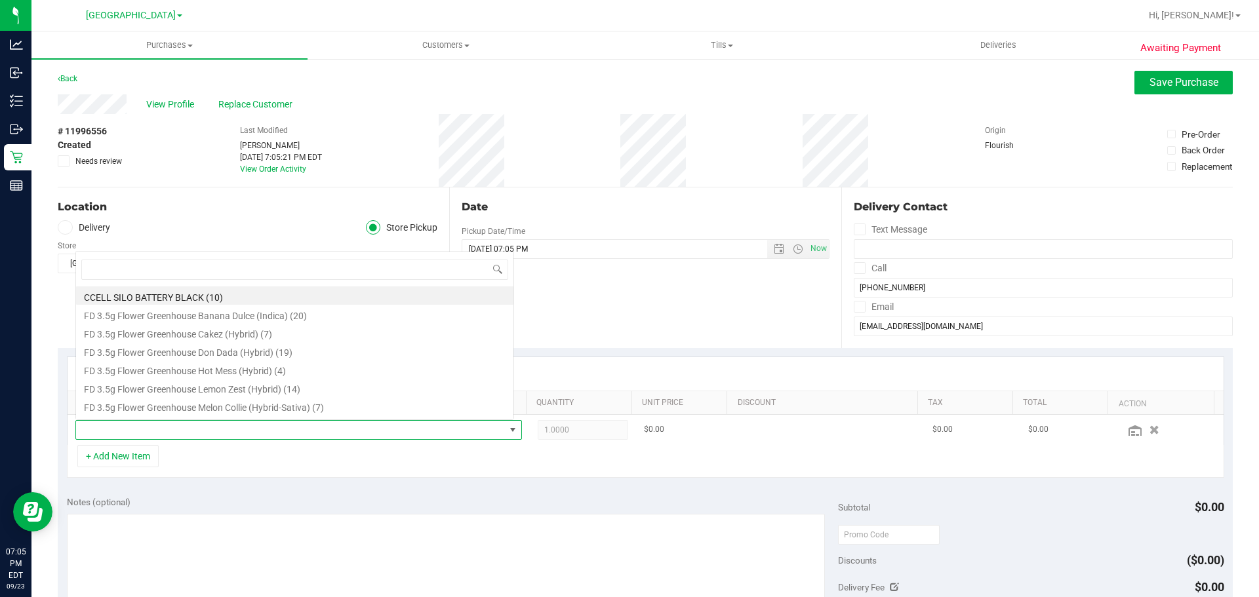
scroll to position [20, 435]
type input "patch"
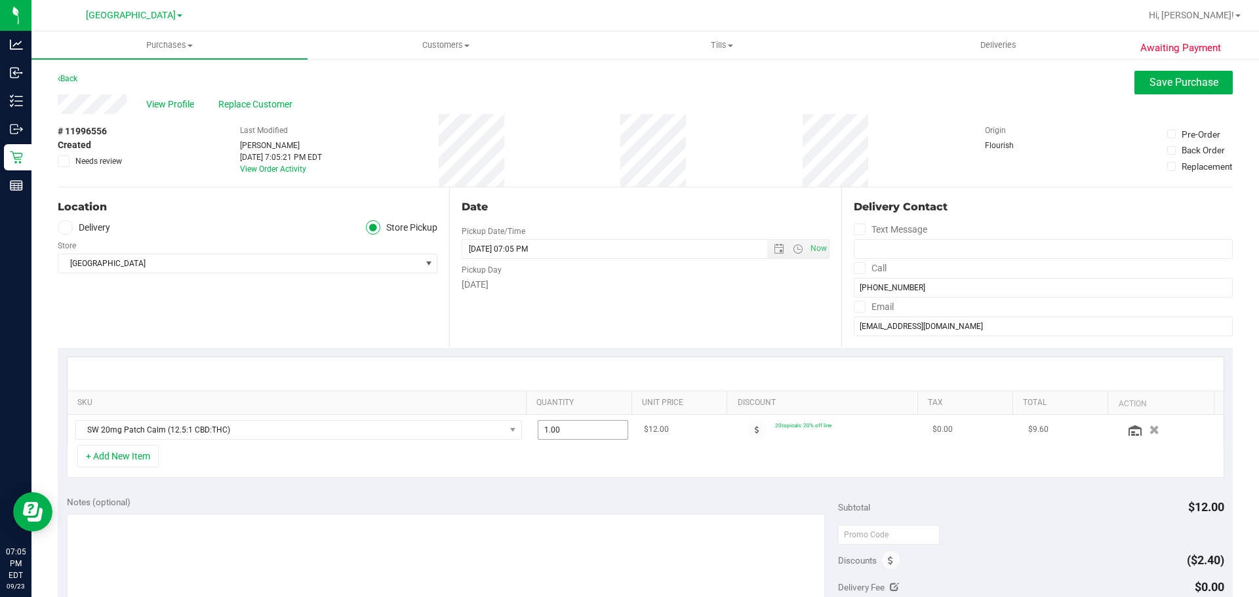
click at [607, 433] on span "1.00 1" at bounding box center [582, 430] width 91 height 20
click at [157, 412] on th "SKU" at bounding box center [297, 403] width 458 height 24
click at [158, 424] on span "SW 20mg Patch Calm (12.5:1 CBD:THC)" at bounding box center [290, 430] width 429 height 18
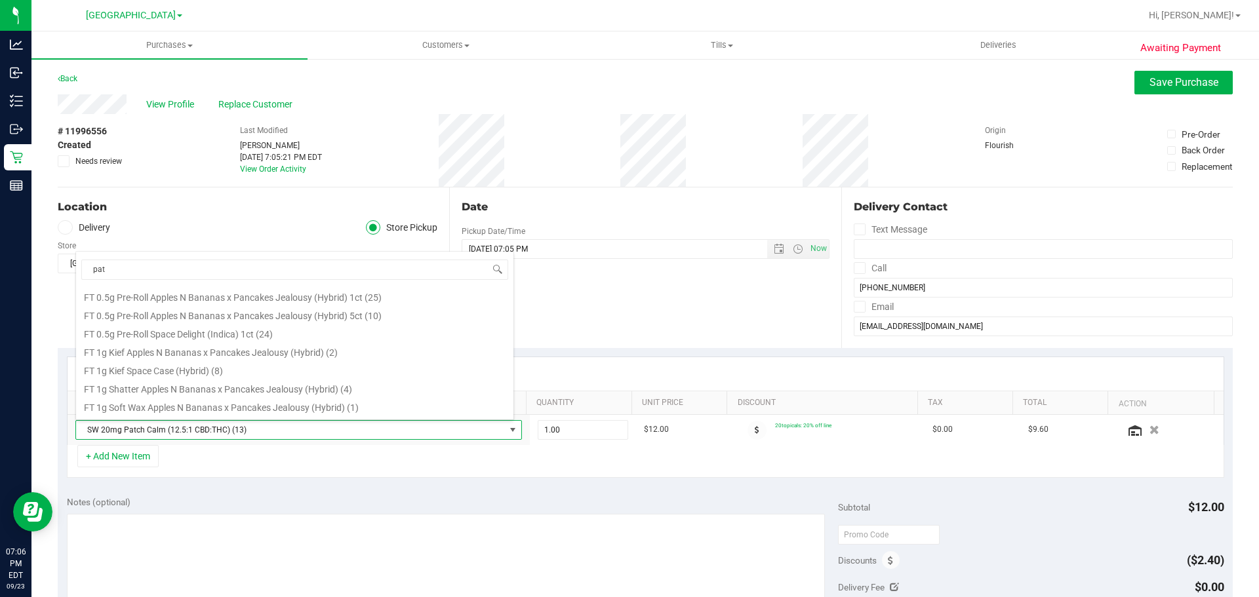
scroll to position [236, 0]
type input "patch"
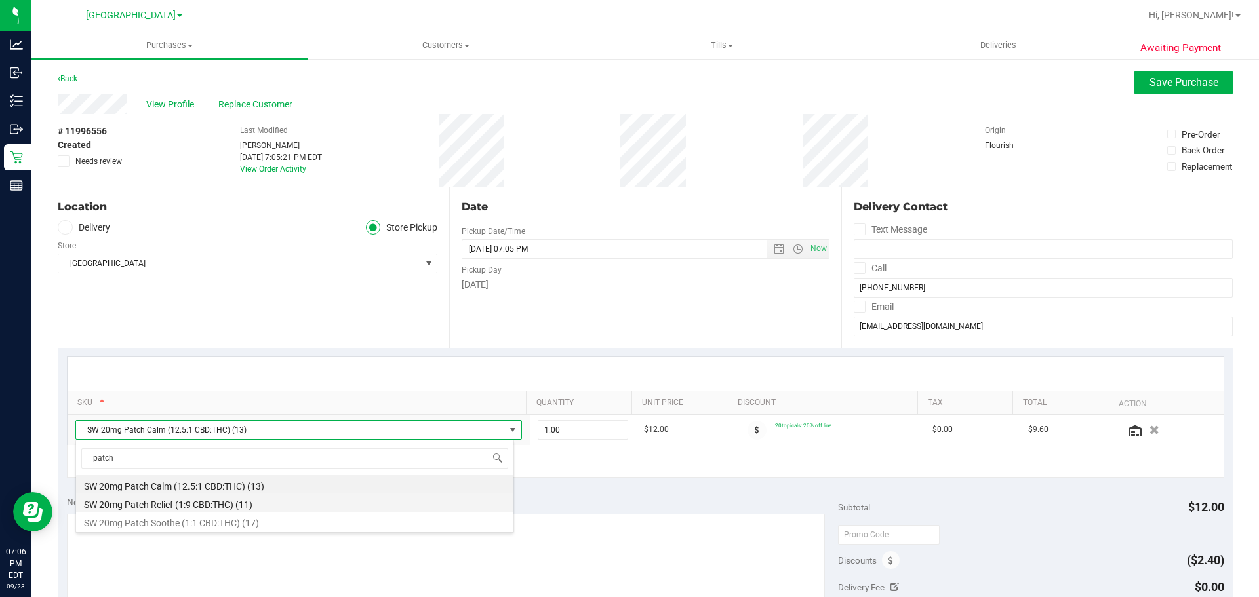
click at [249, 509] on li "SW 20mg Patch Relief (1:9 CBD:THC) (11)" at bounding box center [294, 503] width 437 height 18
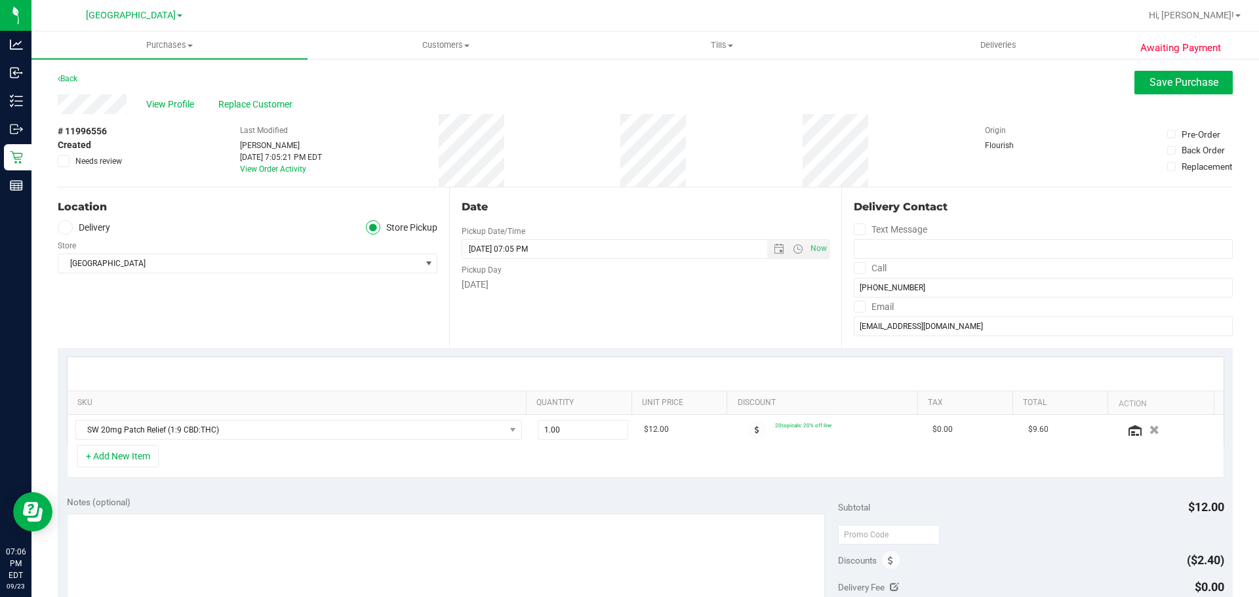
click at [508, 472] on div "+ Add New Item" at bounding box center [645, 461] width 1157 height 33
click at [572, 425] on span "1.00 1" at bounding box center [582, 430] width 91 height 20
type input "5"
type input "5.00"
click at [563, 465] on div "+ Add New Item" at bounding box center [645, 461] width 1157 height 33
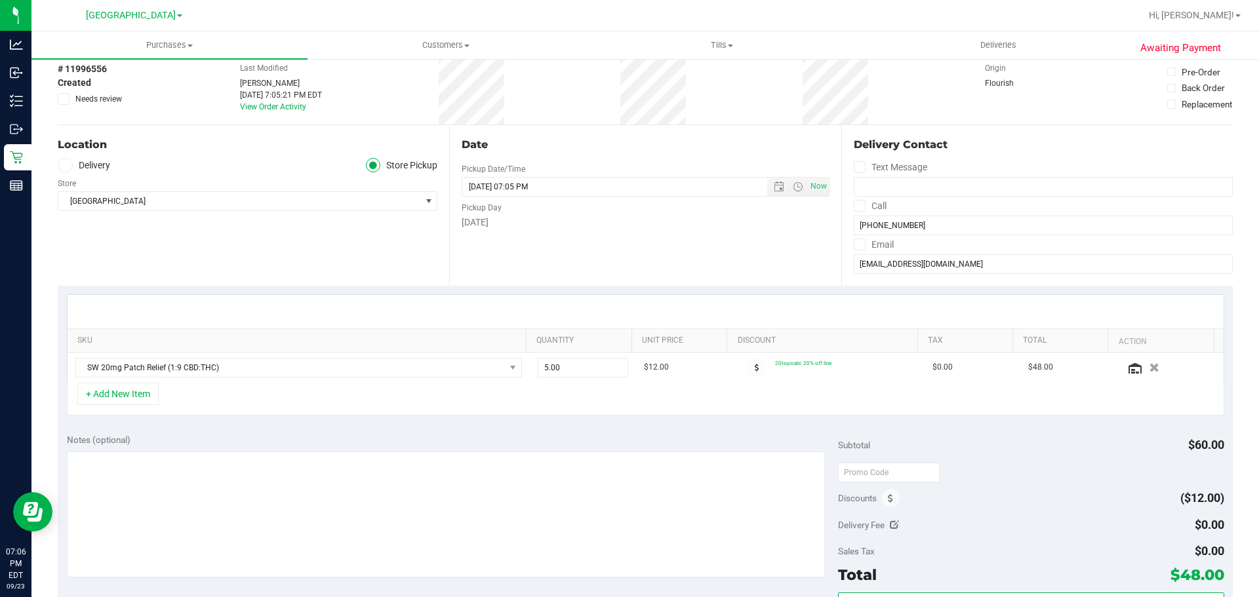
scroll to position [131, 0]
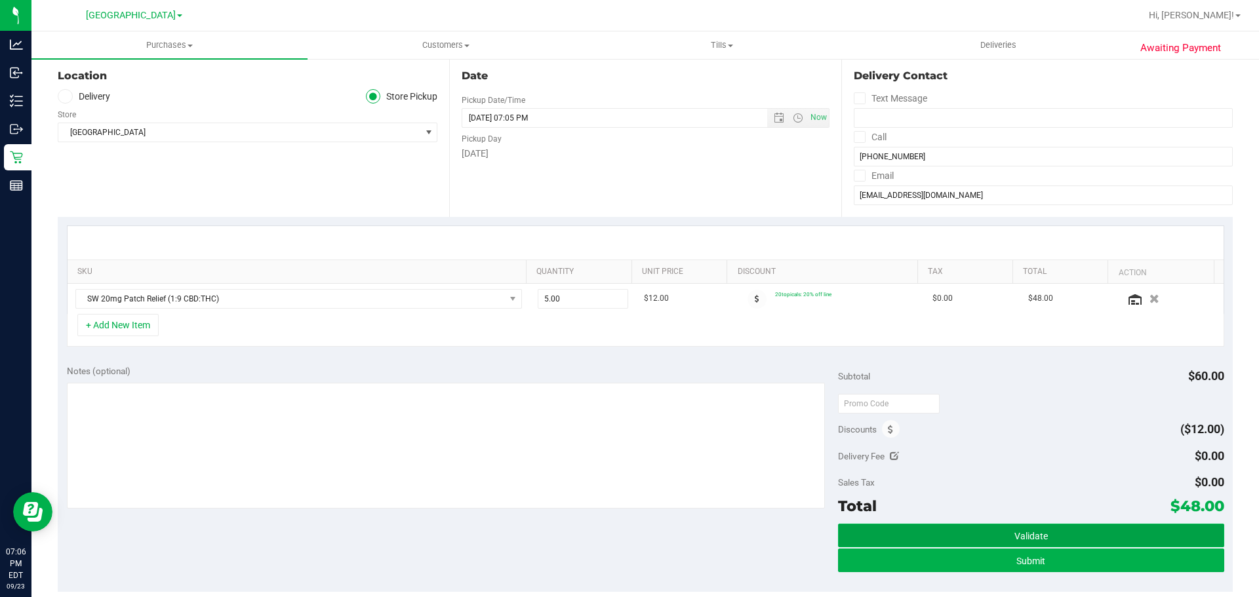
click at [1014, 539] on span "Validate" at bounding box center [1030, 536] width 33 height 10
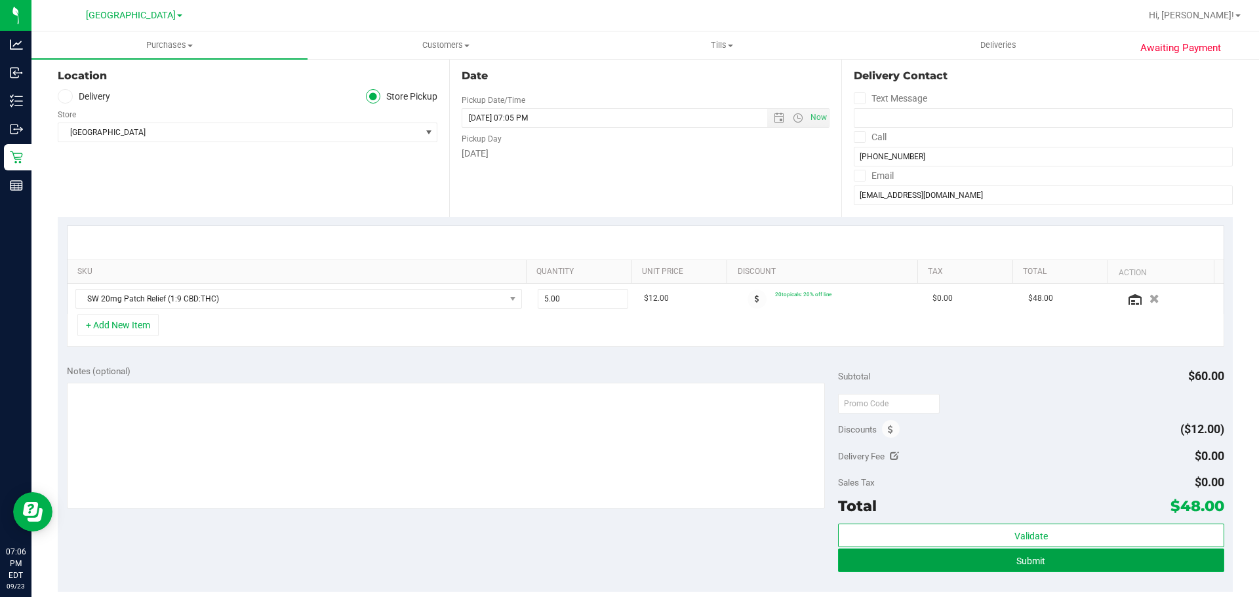
click at [908, 565] on button "Submit" at bounding box center [1030, 561] width 385 height 24
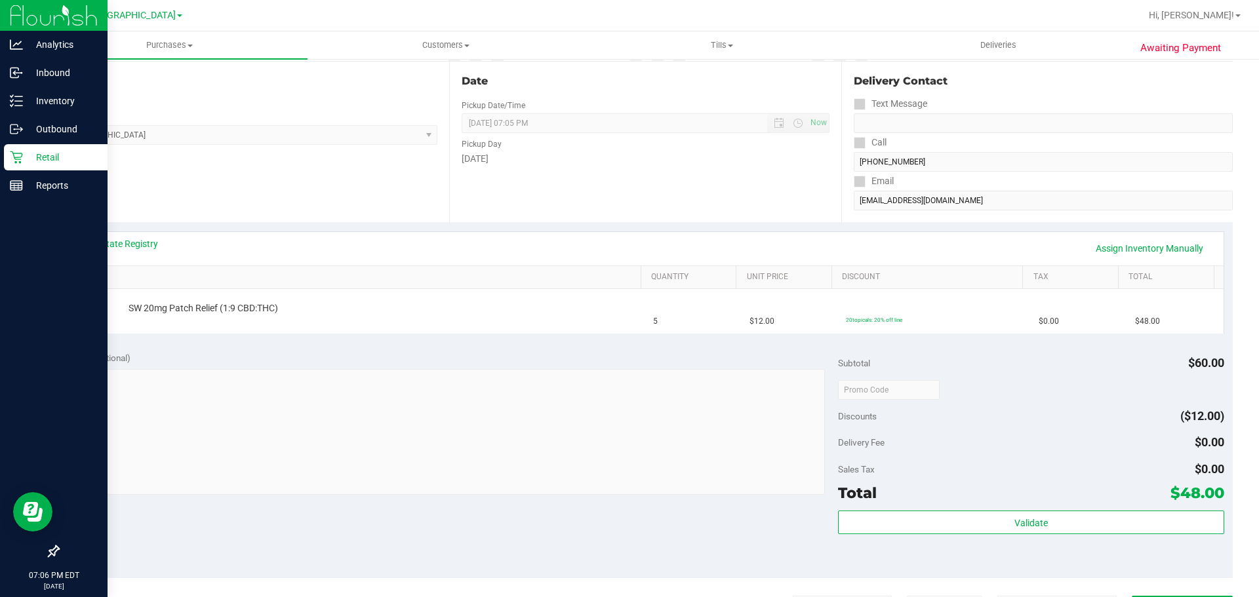
click at [45, 157] on p "Retail" at bounding box center [62, 157] width 79 height 16
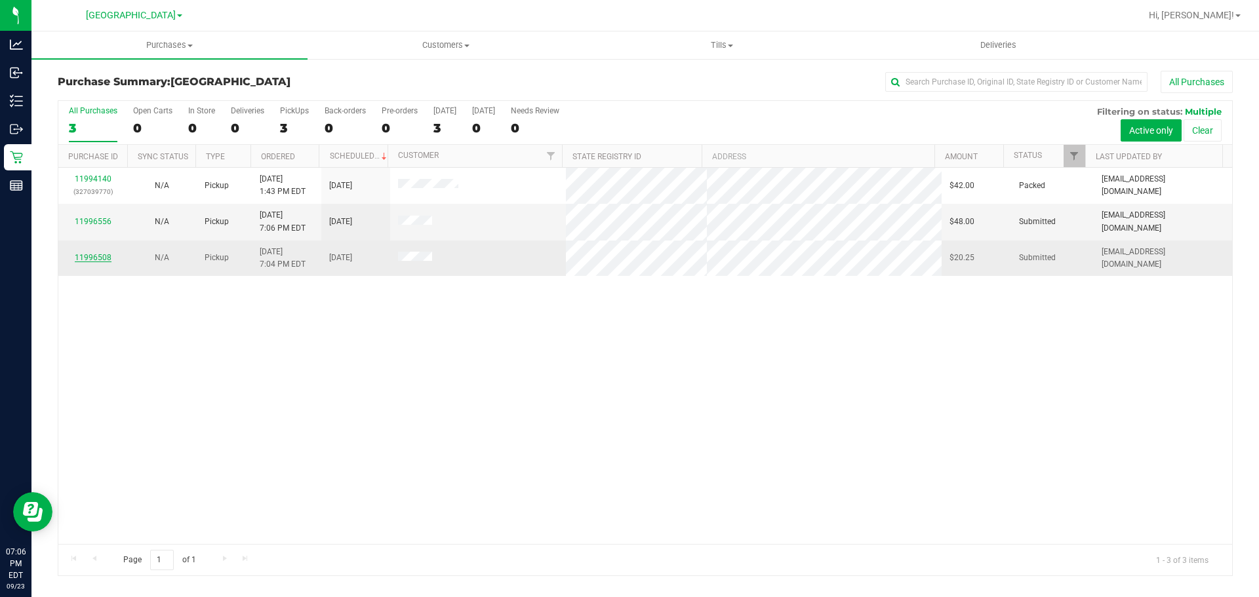
click at [89, 258] on link "11996508" at bounding box center [93, 257] width 37 height 9
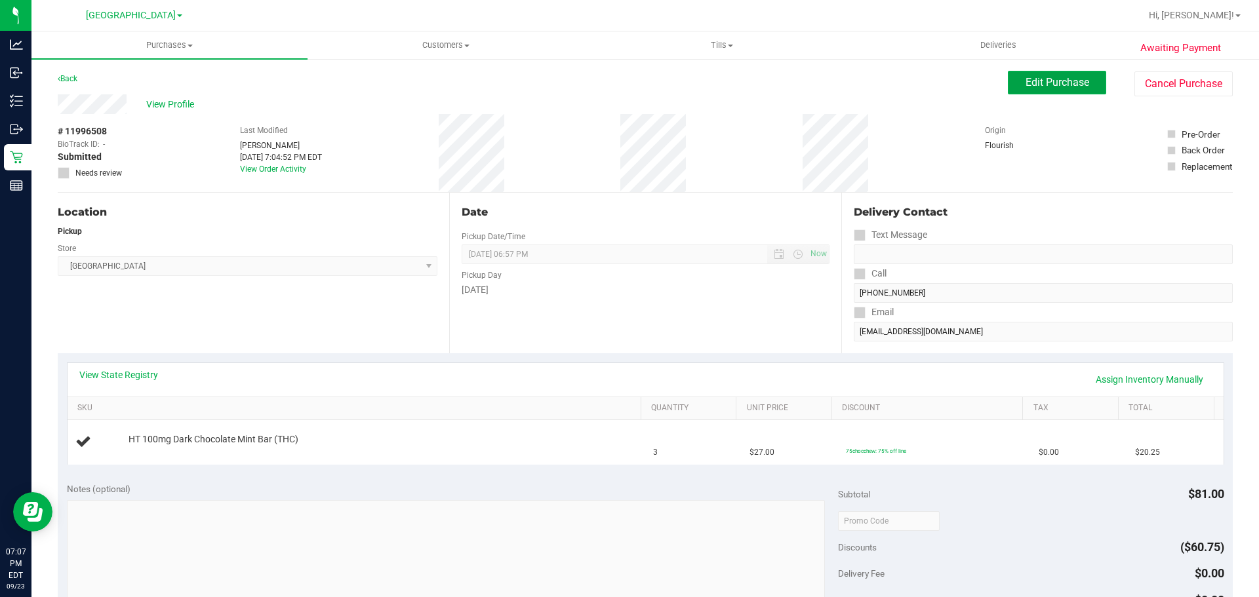
click at [1047, 83] on span "Edit Purchase" at bounding box center [1057, 82] width 64 height 12
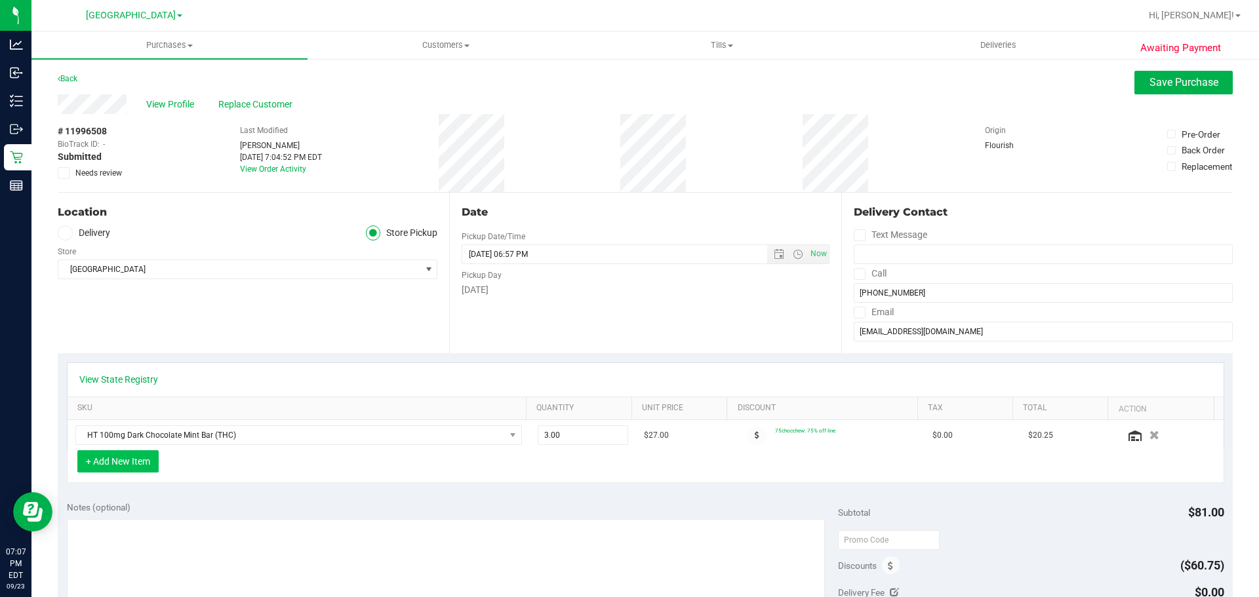
click at [144, 469] on button "+ Add New Item" at bounding box center [117, 461] width 81 height 22
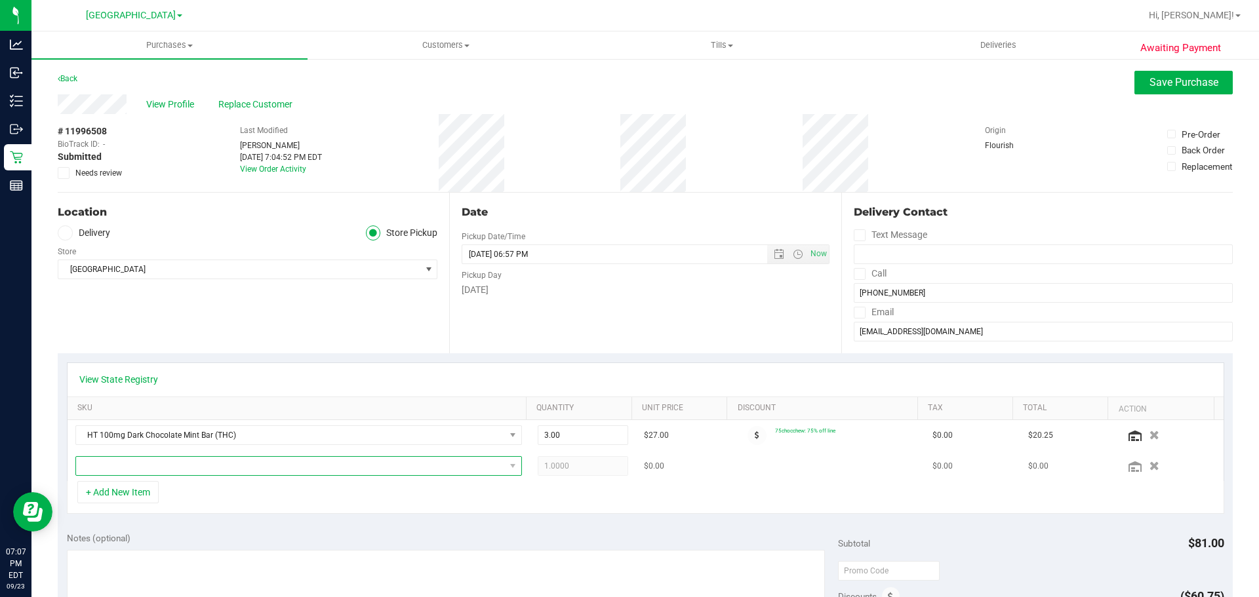
click at [175, 473] on span "NO DATA FOUND" at bounding box center [290, 466] width 429 height 18
click at [1124, 504] on div "+ Add New Item" at bounding box center [645, 497] width 1157 height 33
click at [1142, 466] on button "button" at bounding box center [1153, 466] width 22 height 14
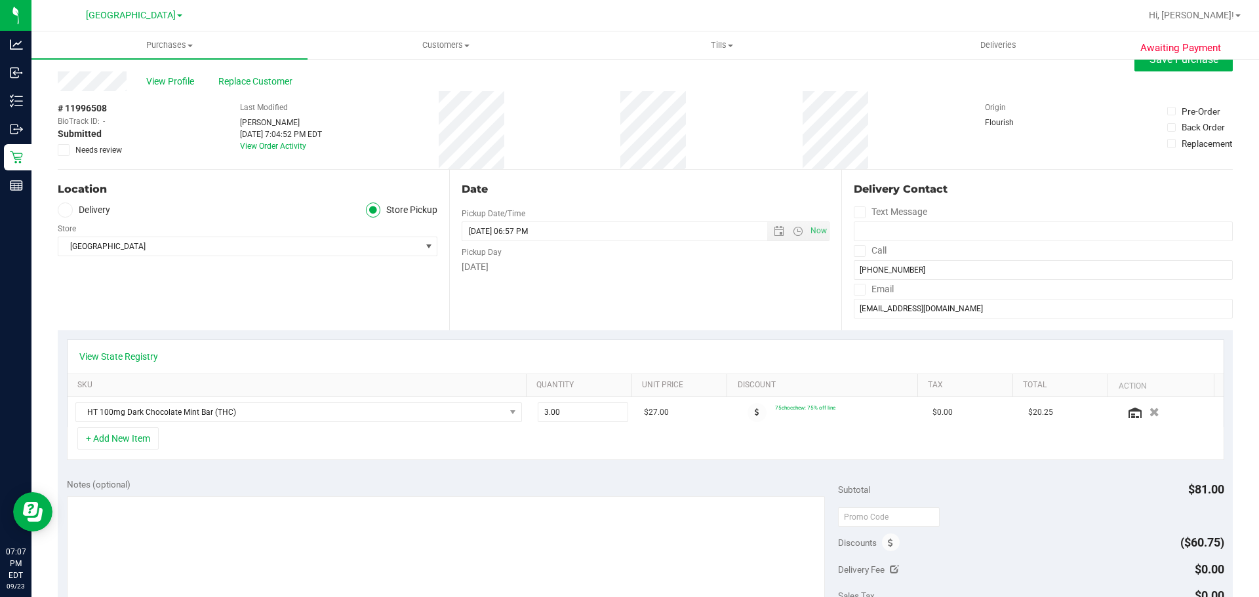
scroll to position [0, 0]
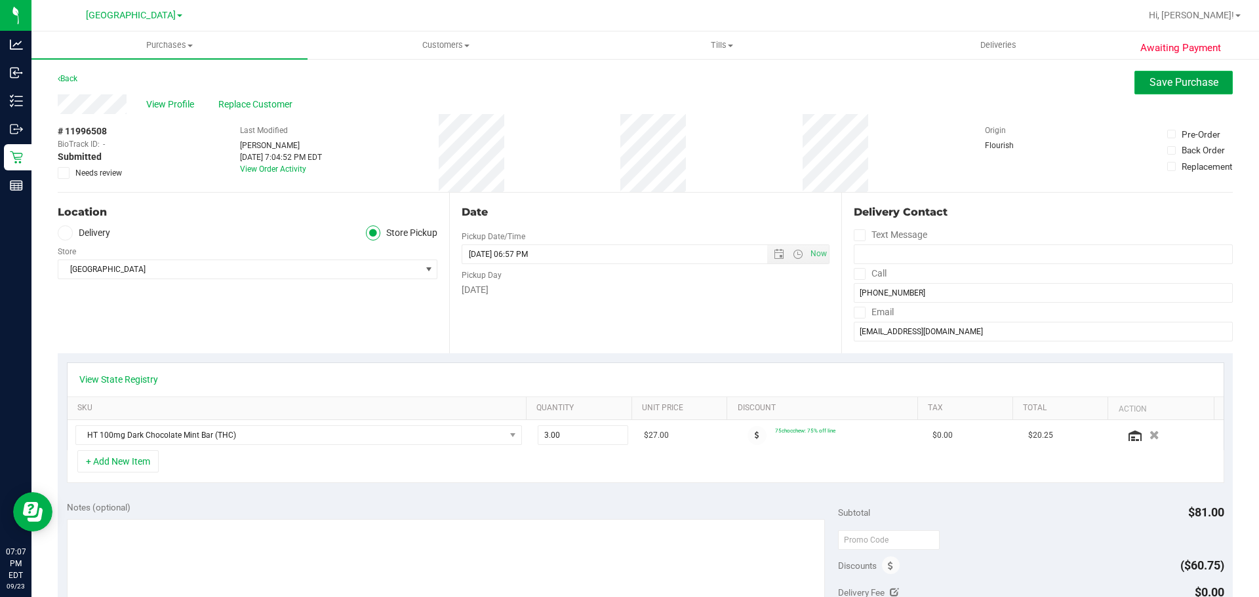
click at [1149, 81] on span "Save Purchase" at bounding box center [1183, 82] width 69 height 12
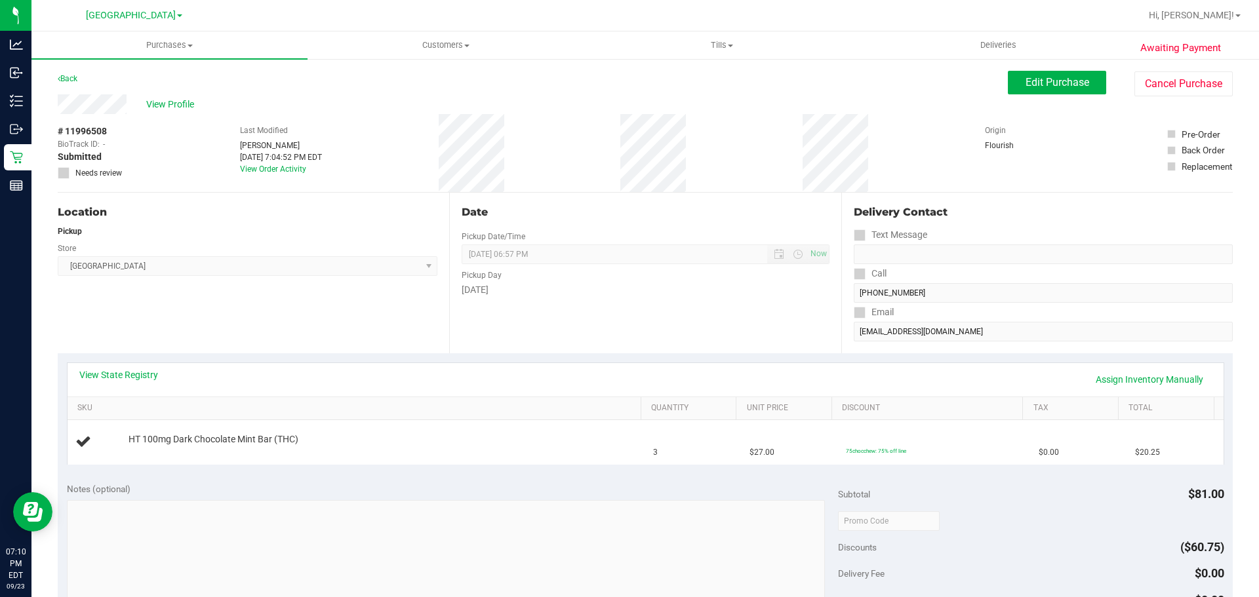
click at [368, 347] on div "Location Pickup Store South Tampa WC Select Store Bonita Springs WC Boynton Bea…" at bounding box center [253, 273] width 391 height 161
click at [368, 280] on div "Location Pickup Store South Tampa WC Select Store Bonita Springs WC Boynton Bea…" at bounding box center [253, 273] width 391 height 161
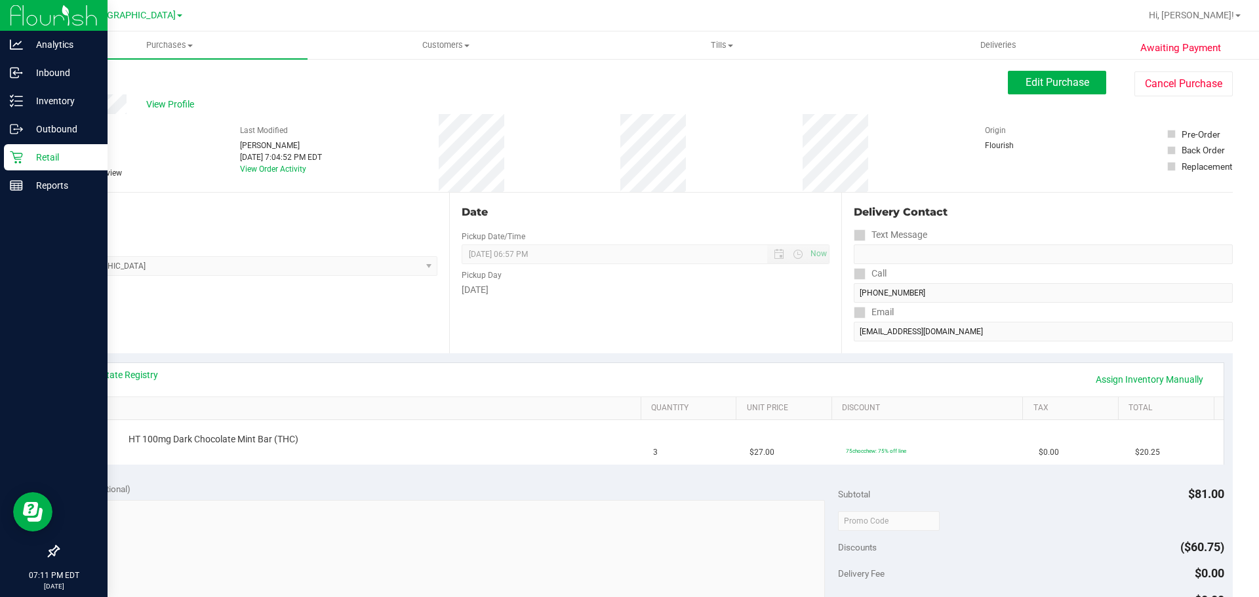
click at [24, 161] on p "Retail" at bounding box center [62, 157] width 79 height 16
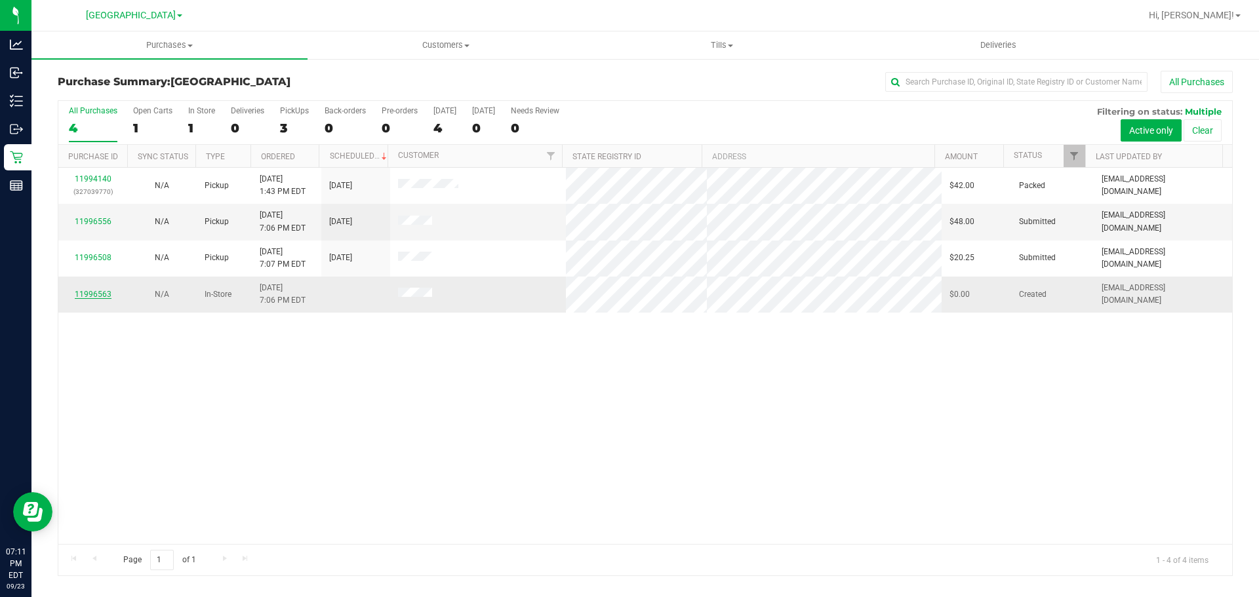
click at [91, 292] on link "11996563" at bounding box center [93, 294] width 37 height 9
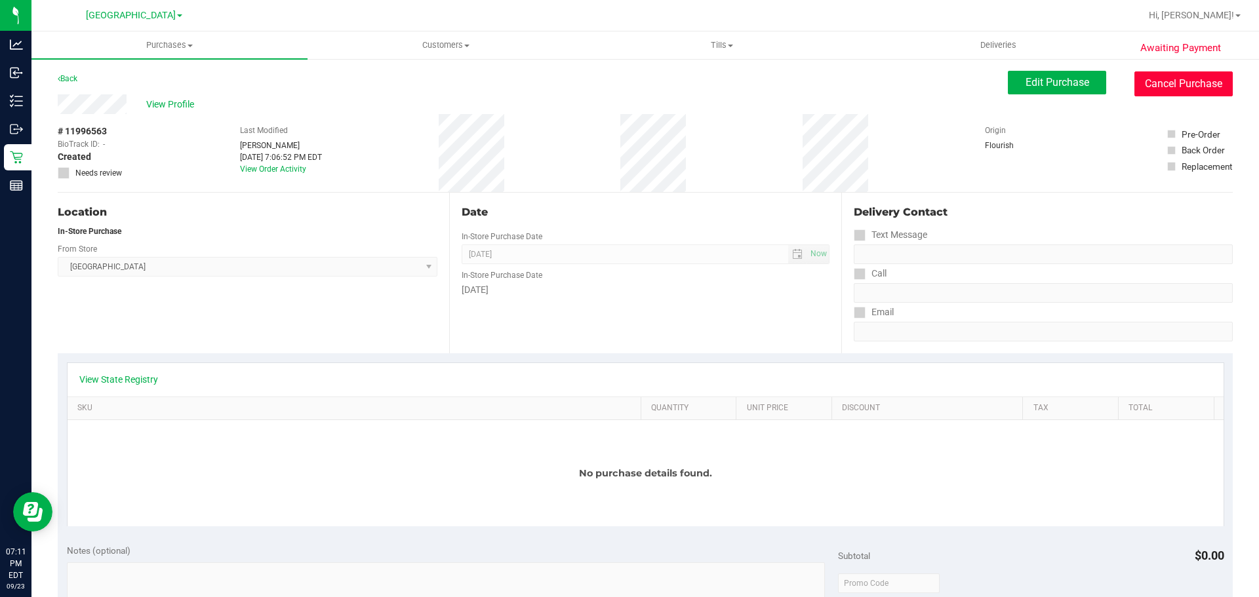
click at [1171, 88] on button "Cancel Purchase" at bounding box center [1183, 83] width 98 height 25
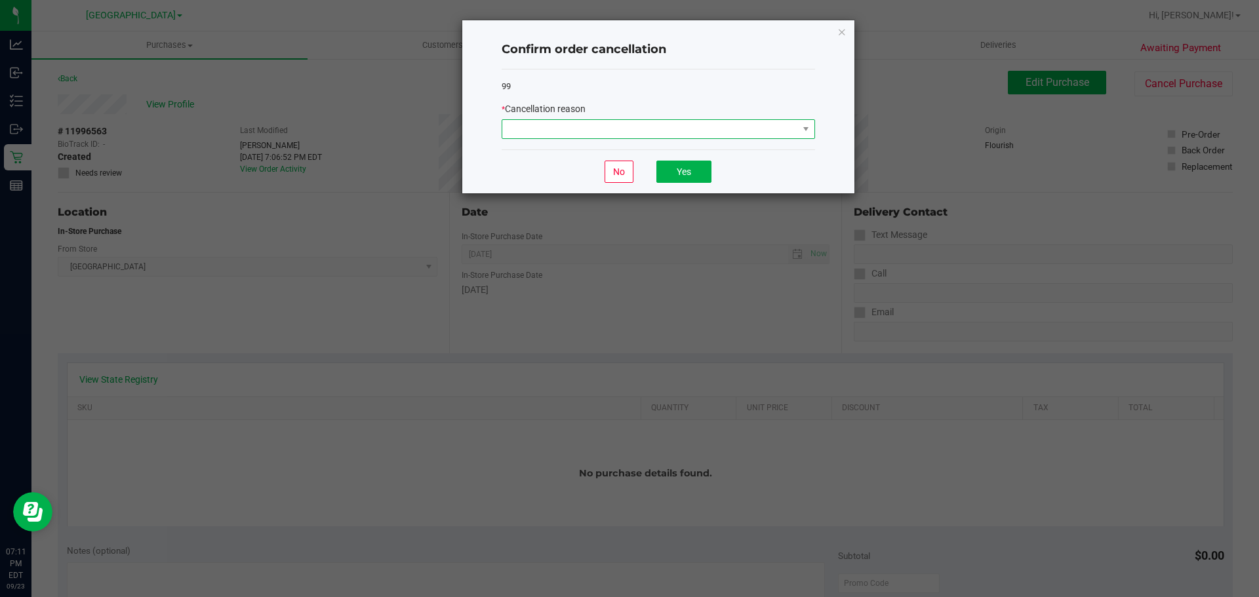
click at [694, 130] on span at bounding box center [650, 129] width 296 height 18
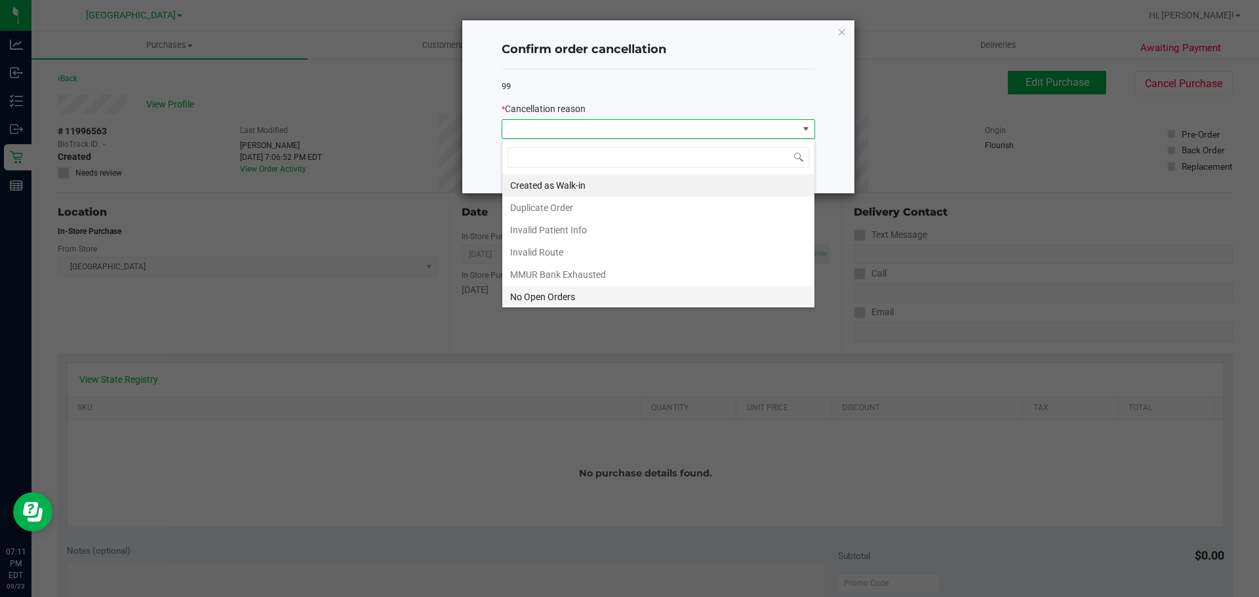
scroll to position [92, 0]
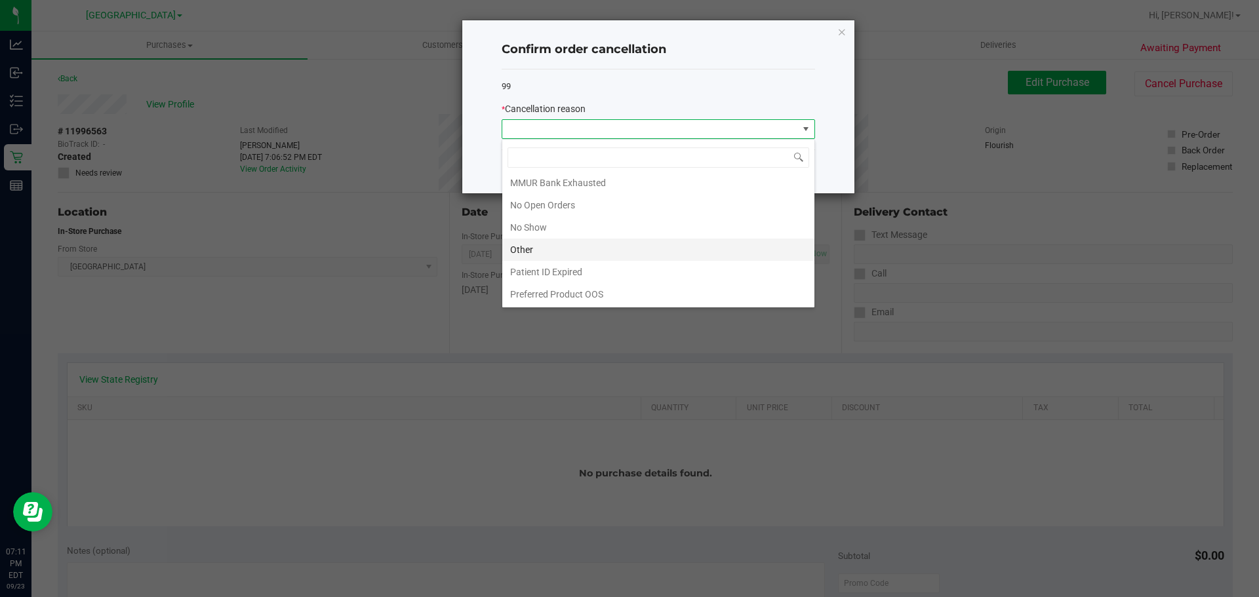
click at [690, 246] on li "Other" at bounding box center [658, 250] width 312 height 22
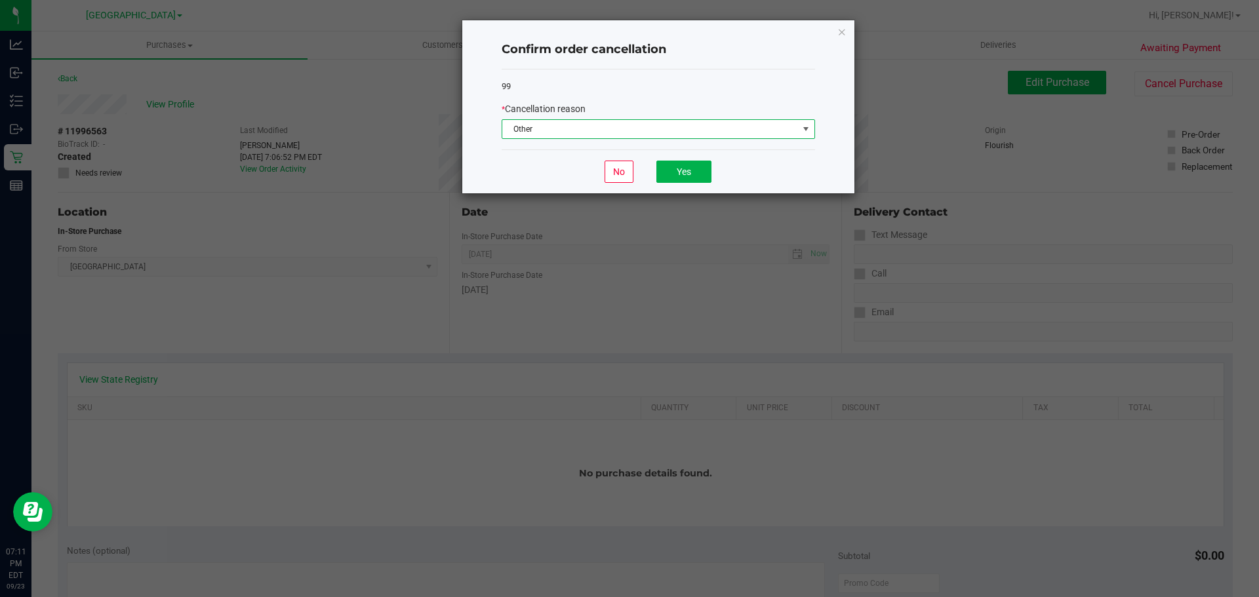
click at [653, 140] on div "99 * Cancellation reason Other" at bounding box center [657, 109] width 313 height 81
click at [653, 136] on span "Other" at bounding box center [650, 129] width 296 height 18
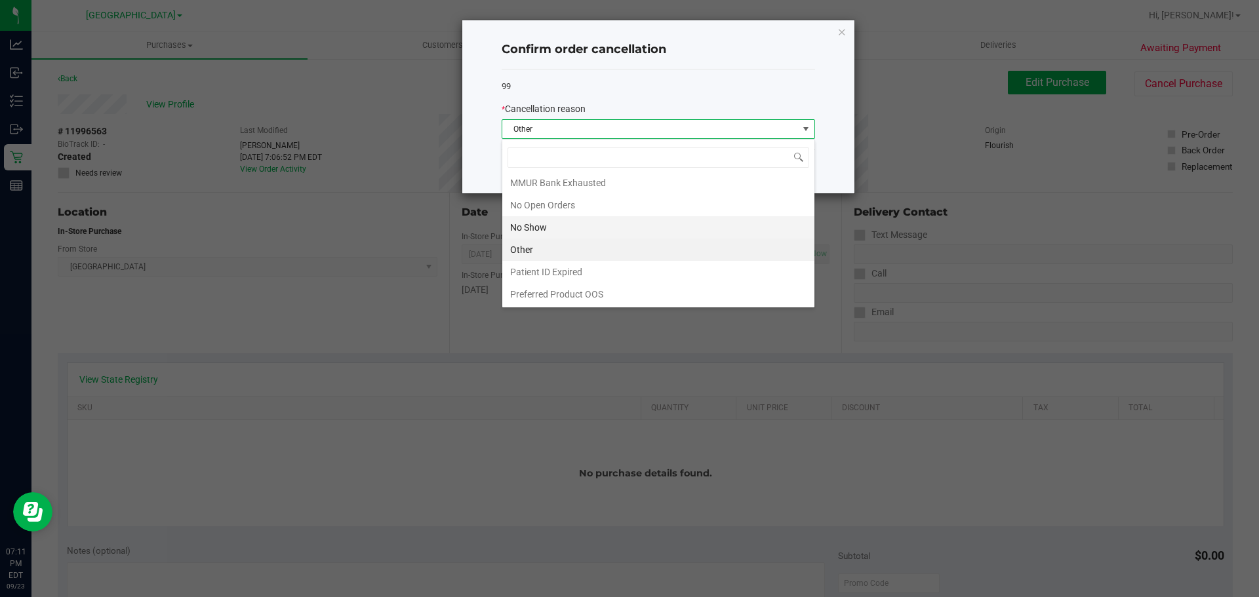
click at [705, 231] on li "No Show" at bounding box center [658, 227] width 312 height 22
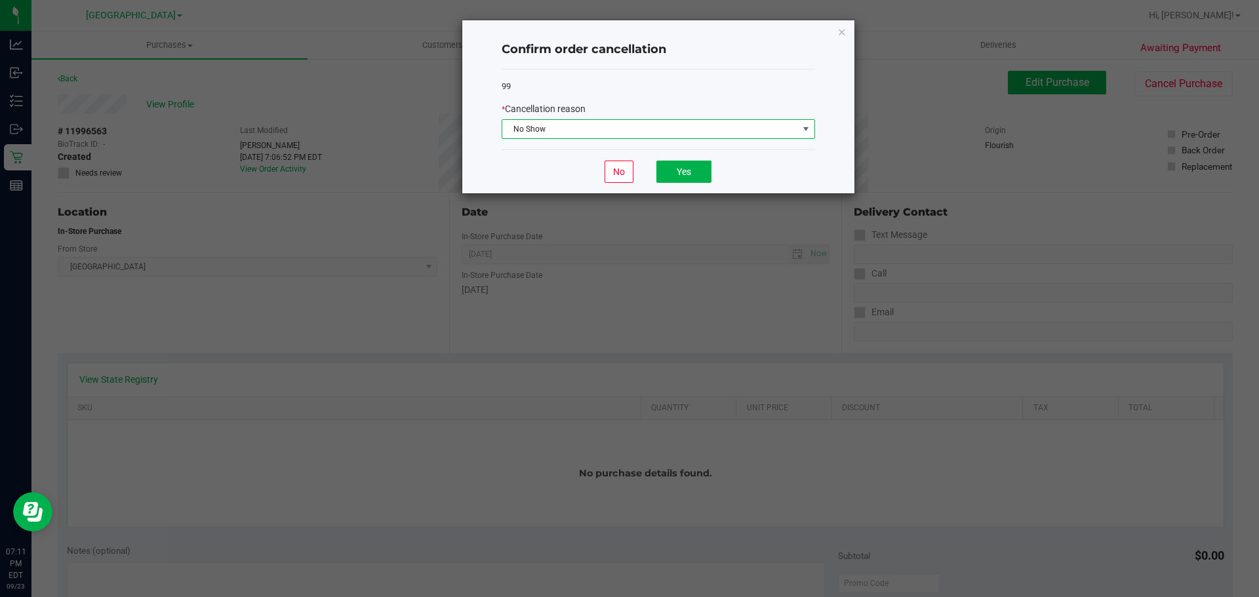
click at [534, 156] on div "No Yes" at bounding box center [657, 171] width 313 height 44
click at [686, 179] on button "Yes" at bounding box center [683, 172] width 55 height 22
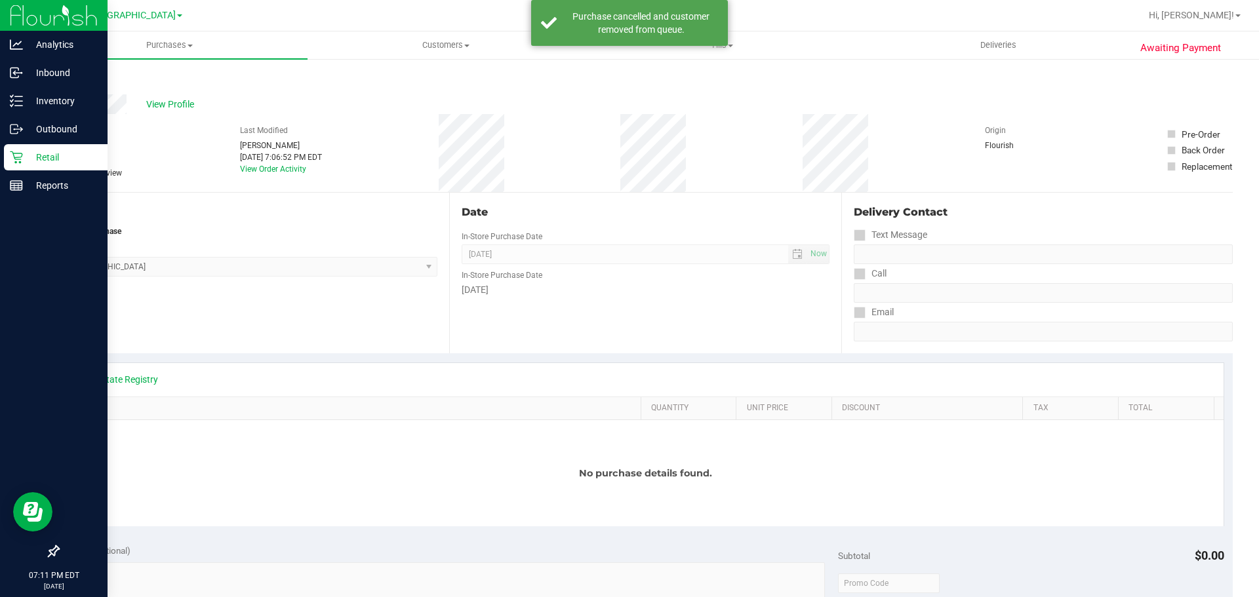
click at [19, 163] on icon at bounding box center [16, 157] width 12 height 12
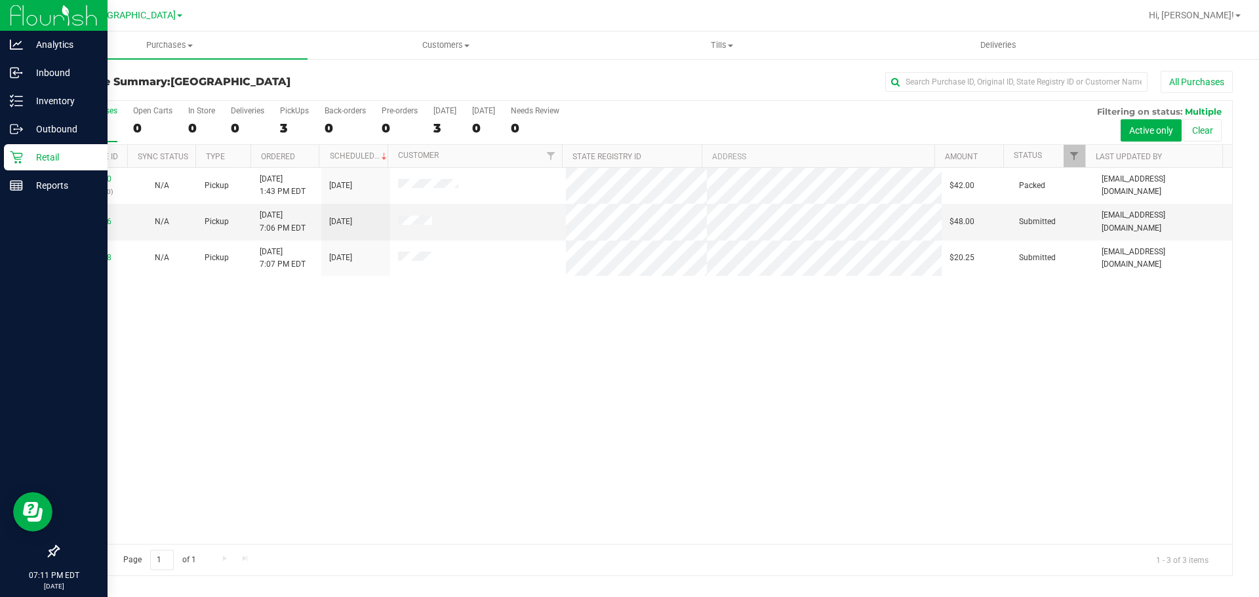
click at [570, 349] on div "11994140 (327039770) N/A Pickup 9/23/2025 1:43 PM EDT 9/23/2025 $42.00 Packed a…" at bounding box center [644, 356] width 1173 height 376
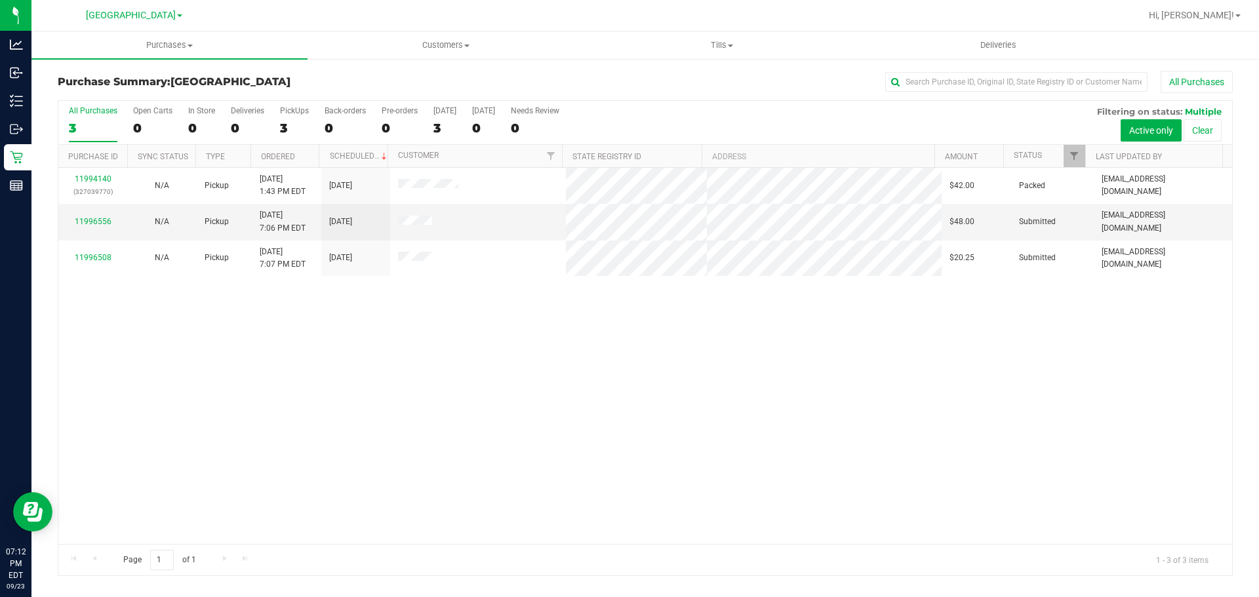
click at [324, 362] on div "11994140 (327039770) N/A Pickup 9/23/2025 1:43 PM EDT 9/23/2025 $42.00 Packed a…" at bounding box center [644, 356] width 1173 height 376
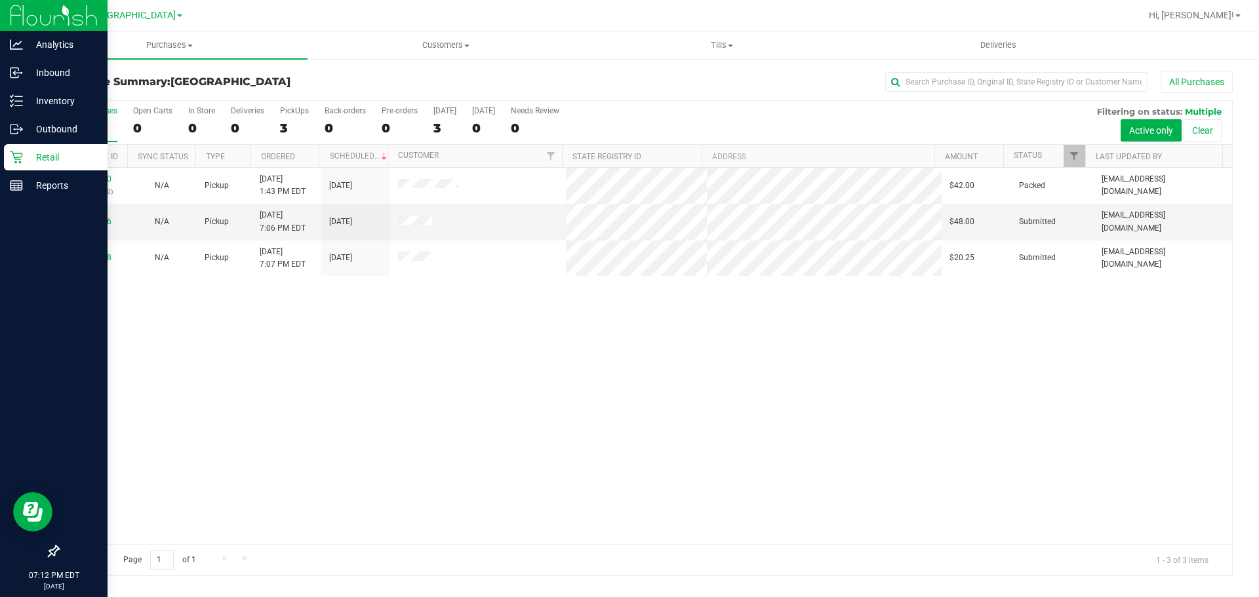
click at [16, 168] on div "Retail" at bounding box center [56, 157] width 104 height 26
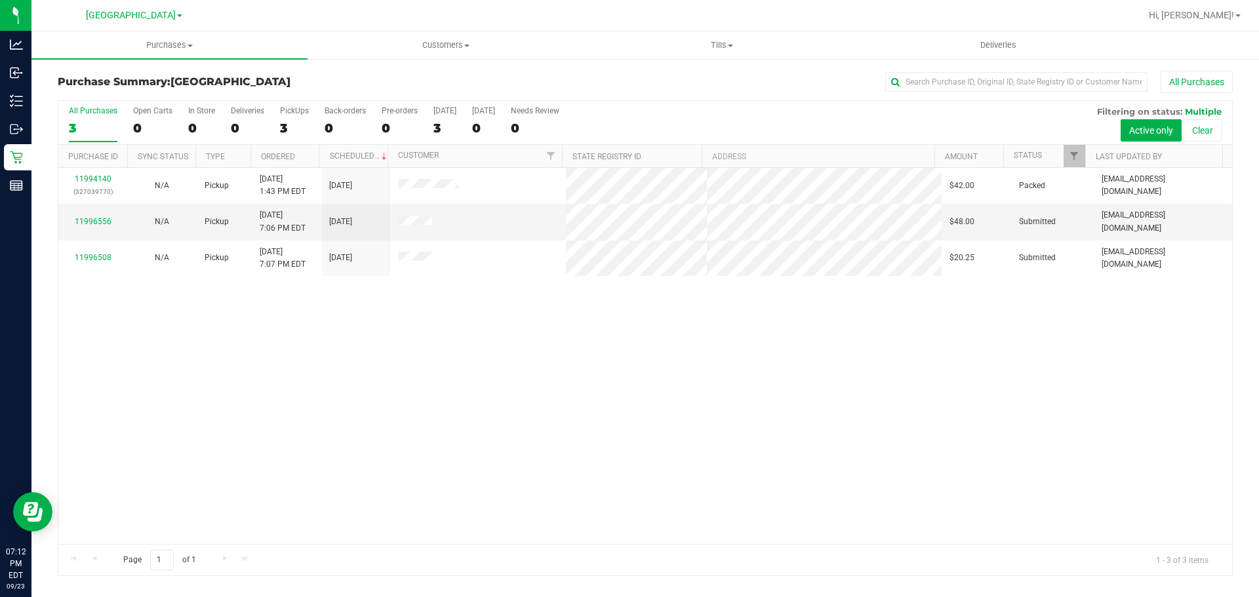
click at [922, 397] on div "11994140 (327039770) N/A Pickup 9/23/2025 1:43 PM EDT 9/23/2025 $42.00 Packed a…" at bounding box center [644, 356] width 1173 height 376
click at [719, 352] on div "11994140 (327039770) N/A Pickup 9/23/2025 1:43 PM EDT 9/23/2025 $42.00 Packed a…" at bounding box center [644, 356] width 1173 height 376
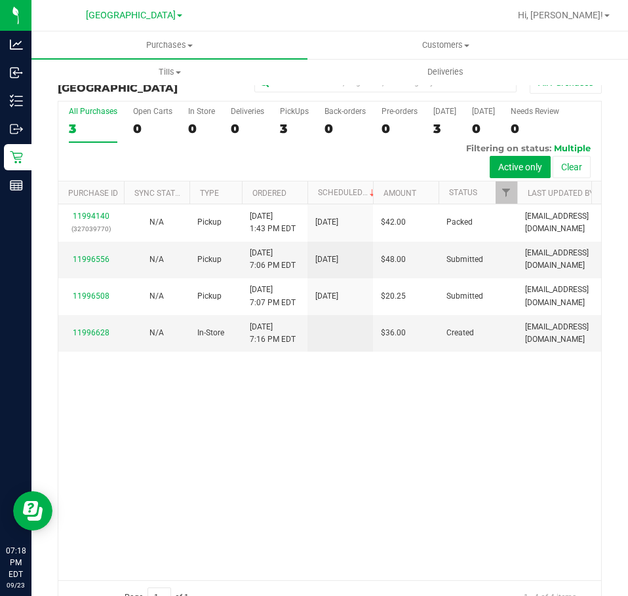
click at [464, 462] on div "11994140 (327039770) N/A Pickup 9/23/2025 1:43 PM EDT 9/23/2025 $42.00 Packed a…" at bounding box center [329, 393] width 543 height 376
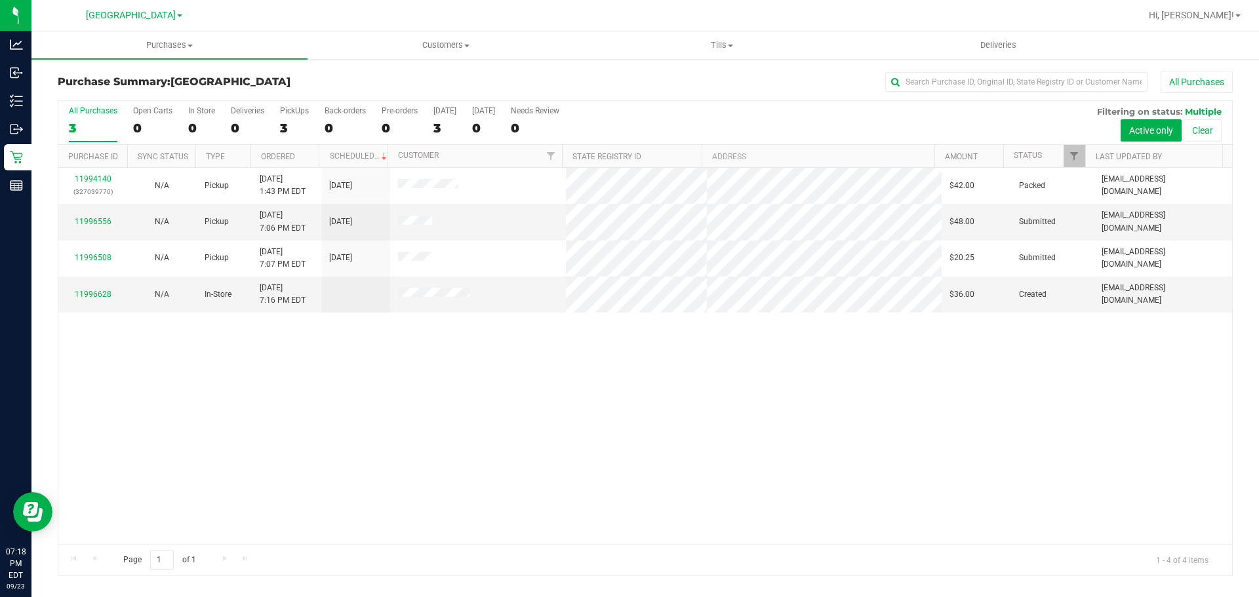
click at [1112, 423] on div "11994140 (327039770) N/A Pickup 9/23/2025 1:43 PM EDT 9/23/2025 $42.00 Packed a…" at bounding box center [644, 356] width 1173 height 376
drag, startPoint x: 713, startPoint y: 378, endPoint x: 701, endPoint y: 400, distance: 24.6
click at [713, 384] on div "11994140 (327039770) N/A Pickup 9/23/2025 1:43 PM EDT 9/23/2025 $42.00 Packed a…" at bounding box center [644, 356] width 1173 height 376
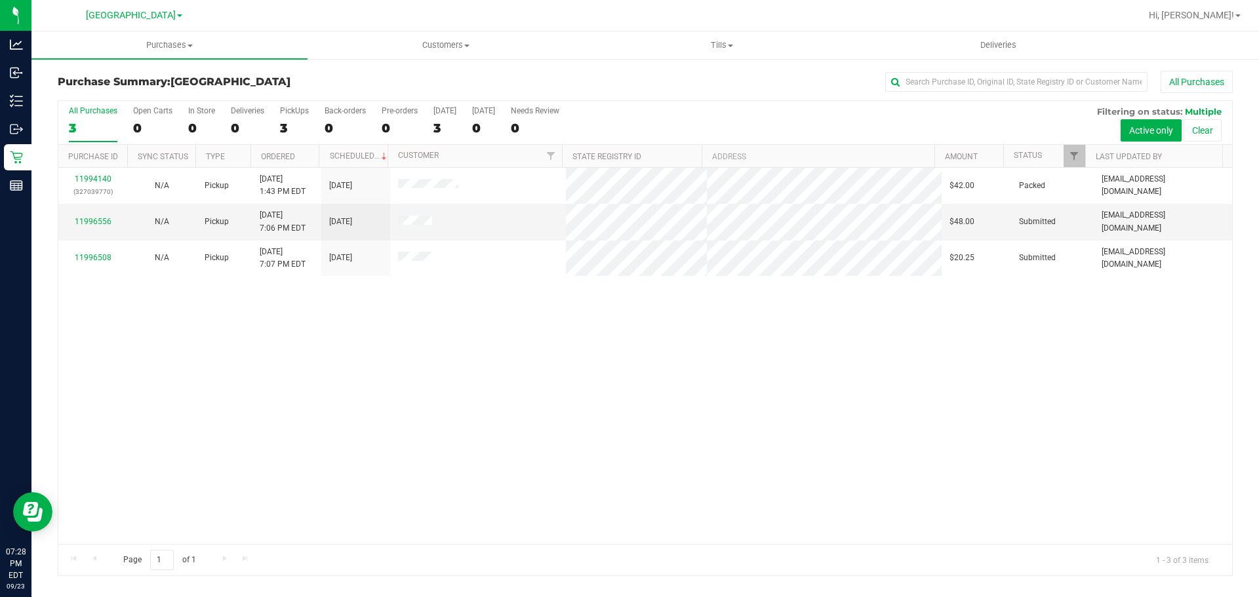
click at [577, 339] on div "11994140 (327039770) N/A Pickup 9/23/2025 1:43 PM EDT 9/23/2025 $42.00 Packed a…" at bounding box center [644, 356] width 1173 height 376
click at [597, 339] on div "11994140 (327039770) N/A Pickup 9/23/2025 1:43 PM EDT 9/23/2025 $42.00 Packed a…" at bounding box center [644, 356] width 1173 height 376
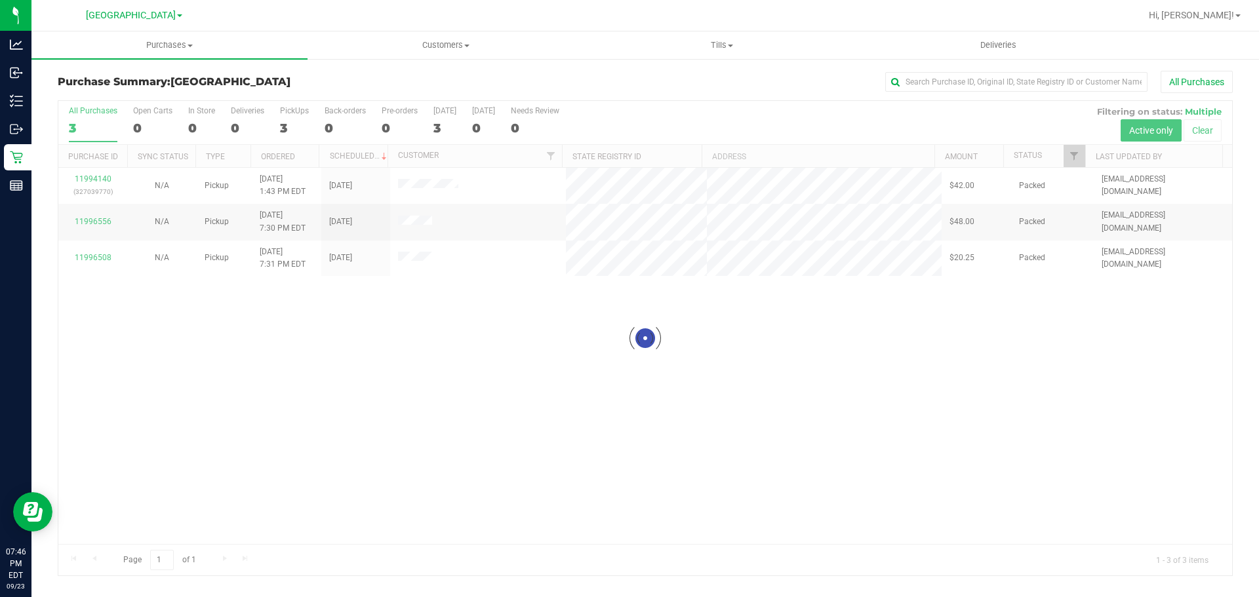
click at [1022, 402] on div at bounding box center [644, 338] width 1173 height 475
